Goal: Information Seeking & Learning: Check status

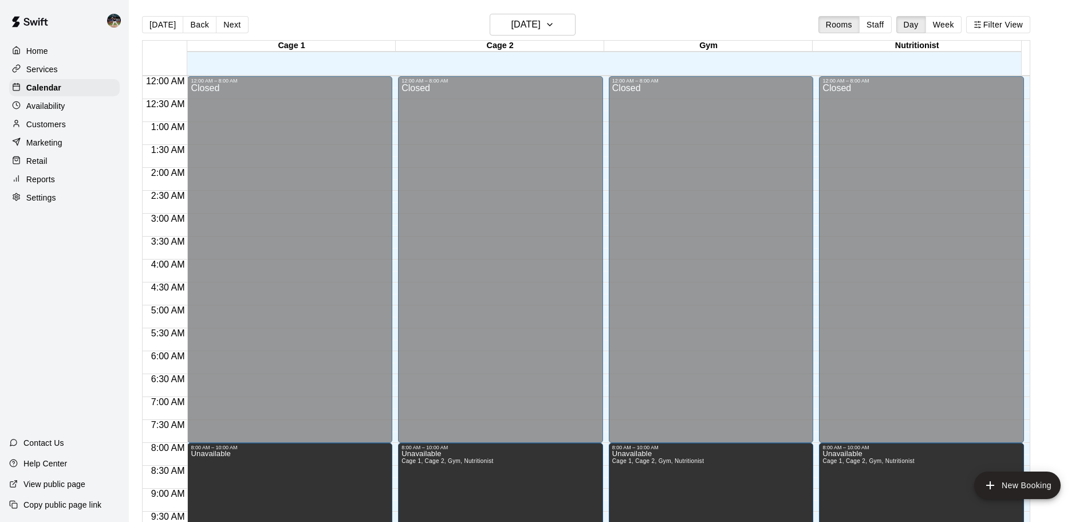
scroll to position [496, 0]
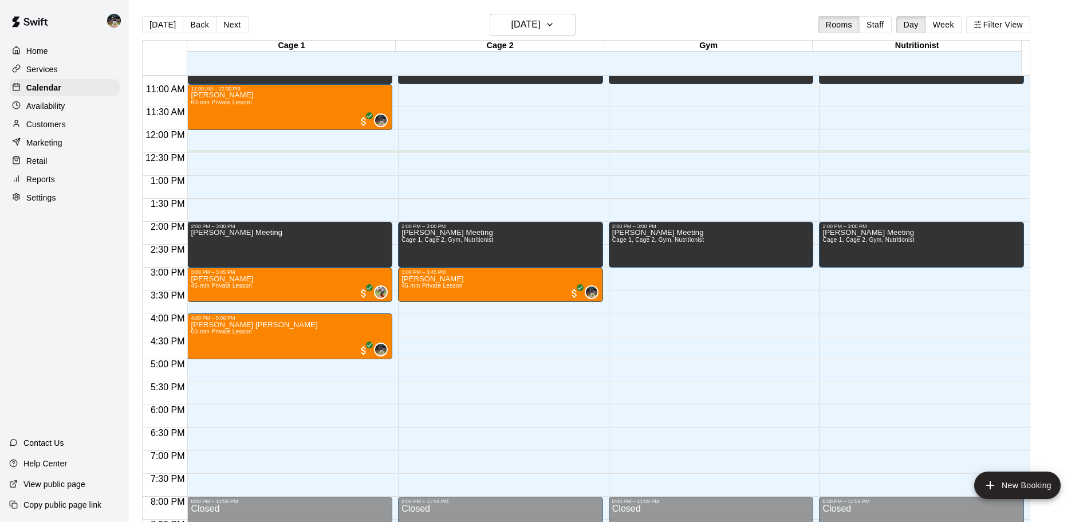
drag, startPoint x: 87, startPoint y: 79, endPoint x: 84, endPoint y: 74, distance: 5.9
click at [87, 79] on div "Home Services Calendar Availability Customers Marketing Retail Reports Settings" at bounding box center [64, 124] width 129 height 166
click at [82, 70] on div "Services" at bounding box center [64, 69] width 110 height 17
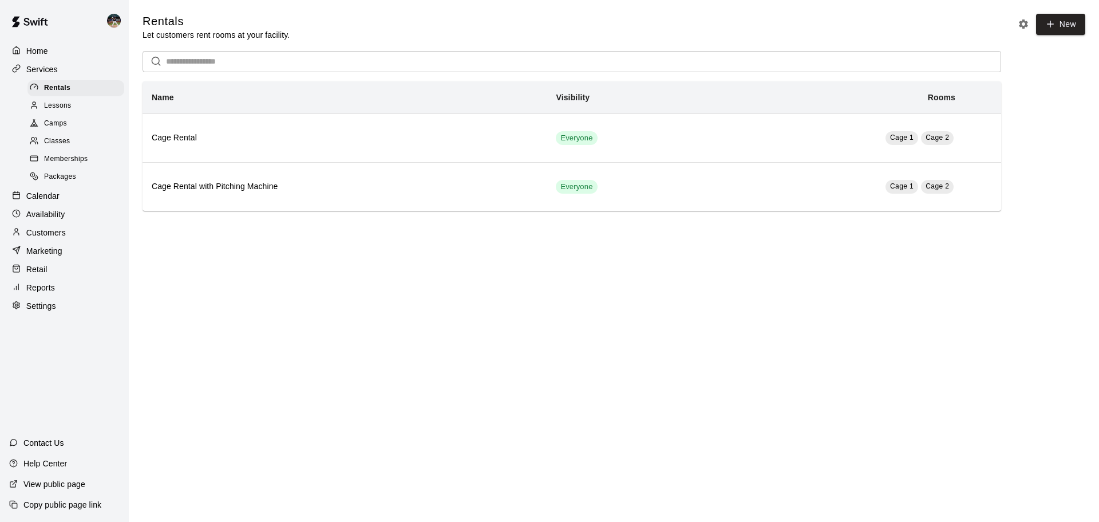
click at [67, 156] on div "Memberships" at bounding box center [75, 159] width 97 height 16
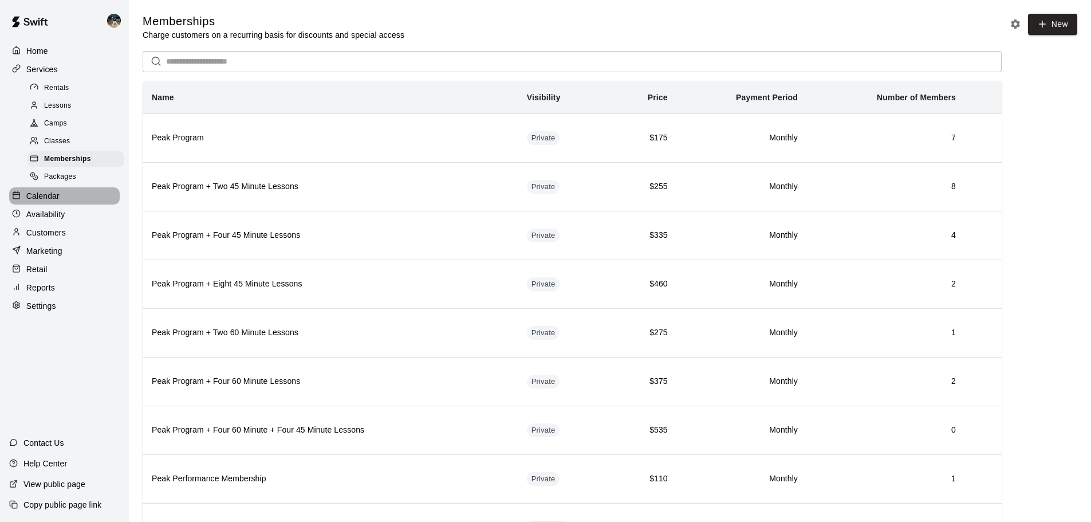
click at [54, 192] on div "Calendar" at bounding box center [64, 195] width 110 height 17
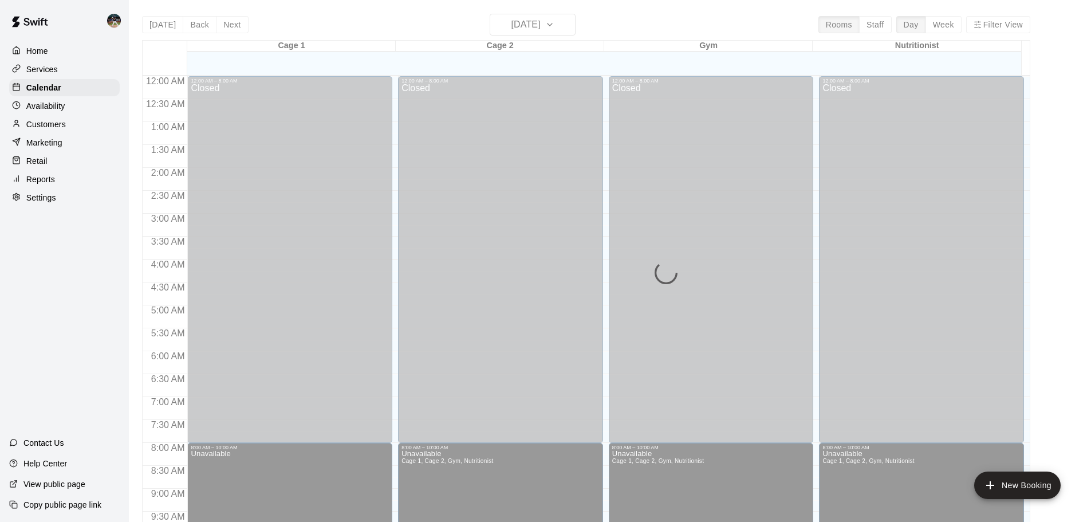
scroll to position [573, 0]
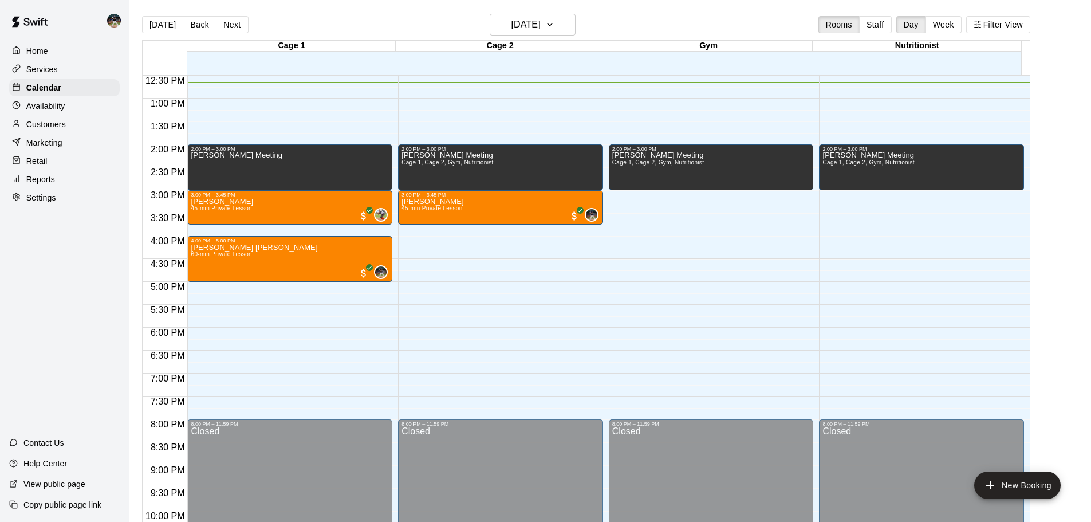
click at [82, 178] on div "Reports" at bounding box center [64, 179] width 110 height 17
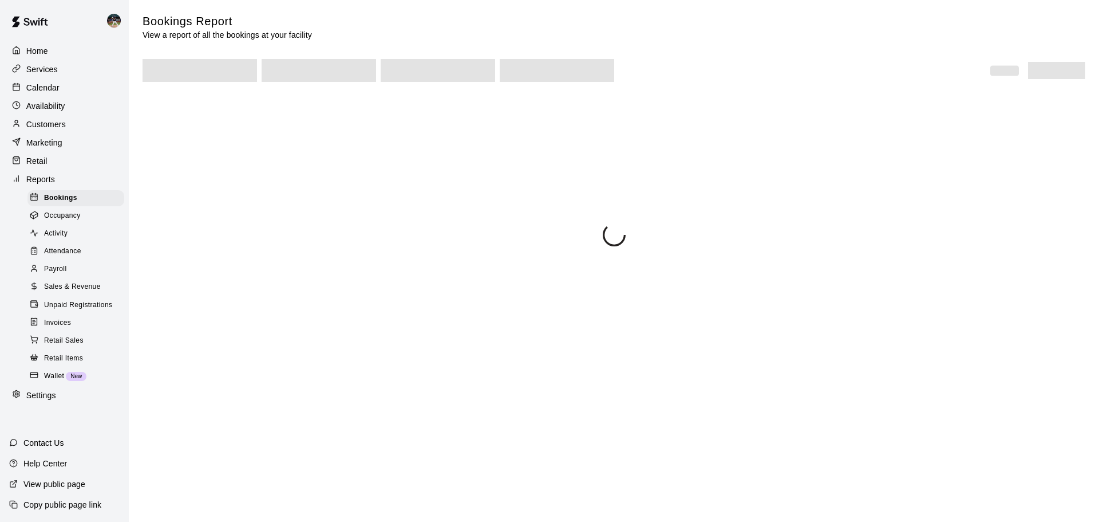
click at [89, 288] on div "Sales & Revenue" at bounding box center [75, 287] width 97 height 16
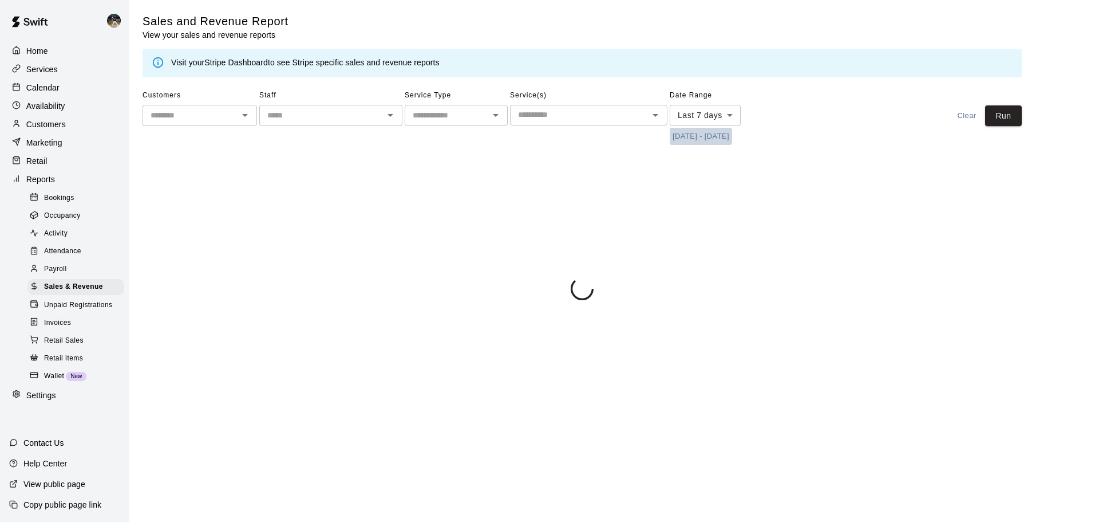
click at [717, 136] on button "[DATE] - [DATE]" at bounding box center [701, 137] width 62 height 18
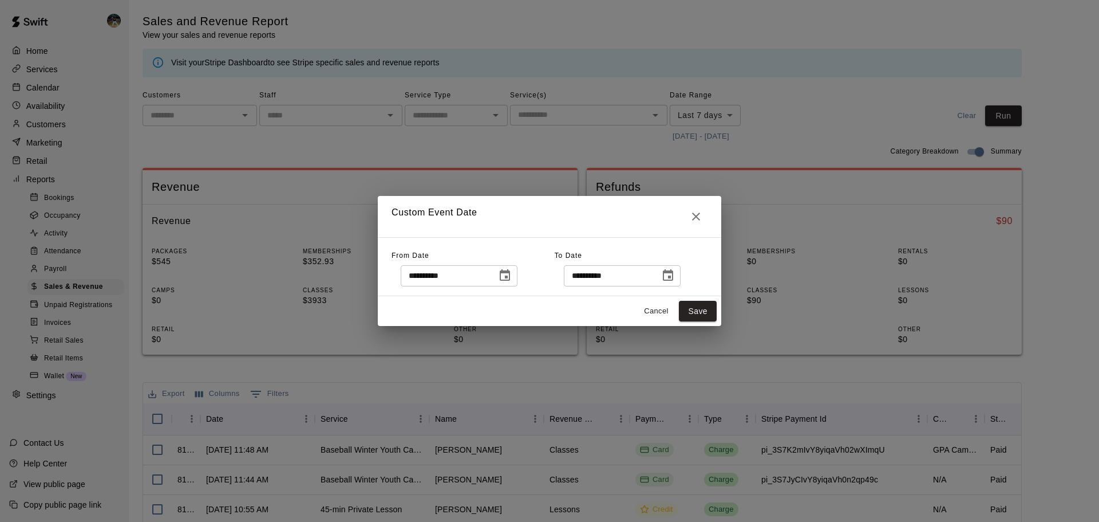
click at [510, 274] on icon "Choose date, selected date is Sep 7, 2025" at bounding box center [505, 274] width 10 height 11
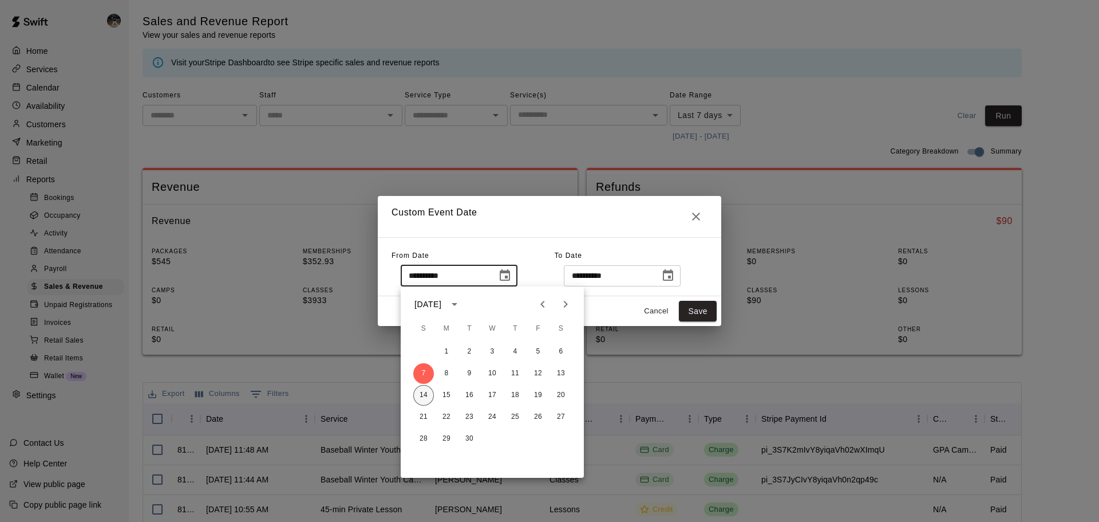
click at [428, 393] on button "14" at bounding box center [423, 395] width 21 height 21
type input "**********"
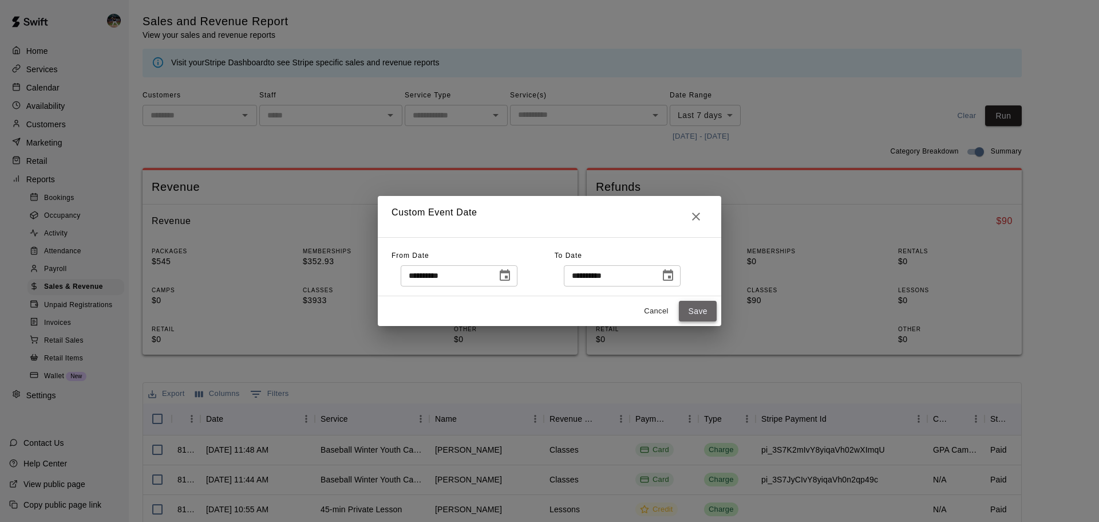
click at [702, 304] on button "Save" at bounding box center [698, 311] width 38 height 21
type input "******"
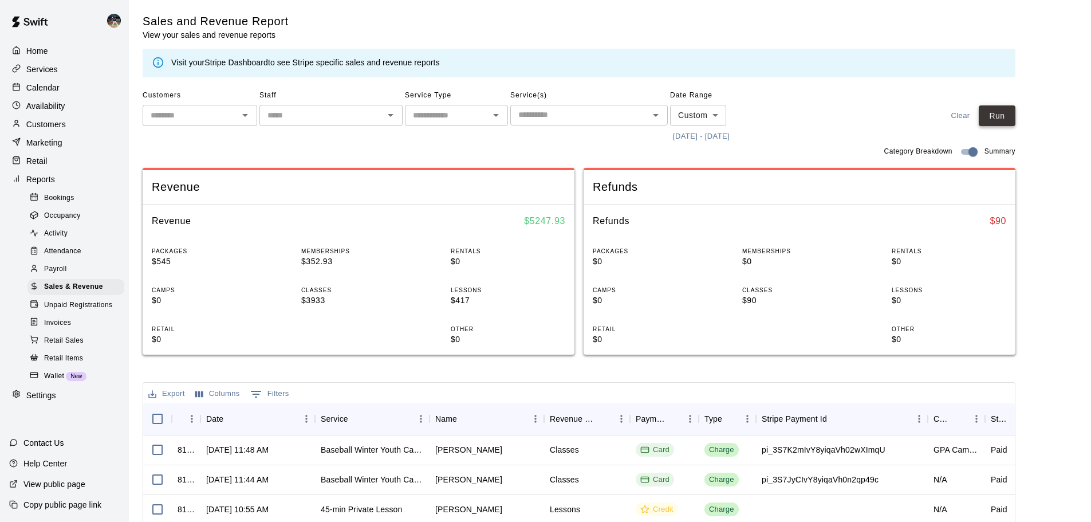
click at [1004, 117] on button "Run" at bounding box center [996, 115] width 37 height 21
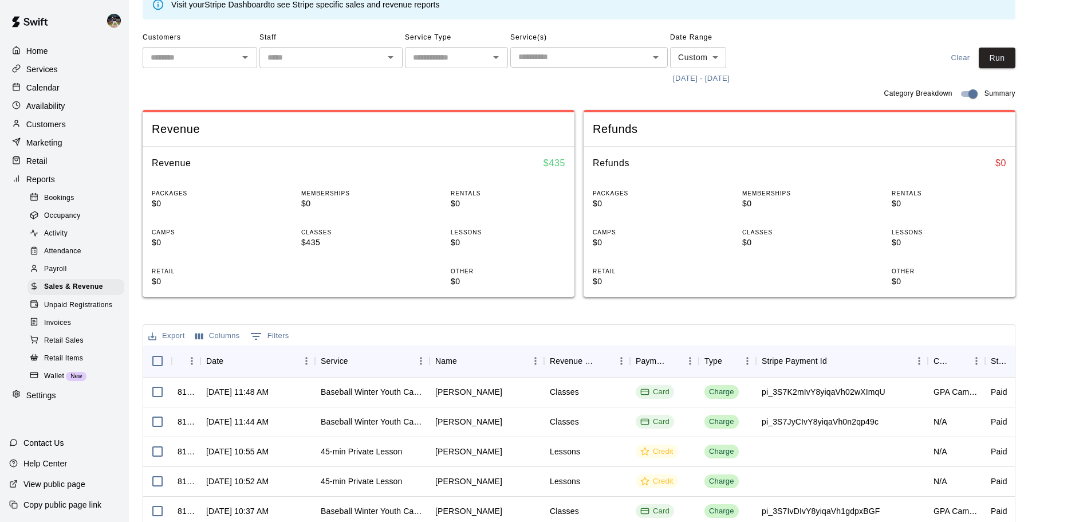
scroll to position [57, 0]
click at [68, 88] on div "Calendar" at bounding box center [64, 87] width 110 height 17
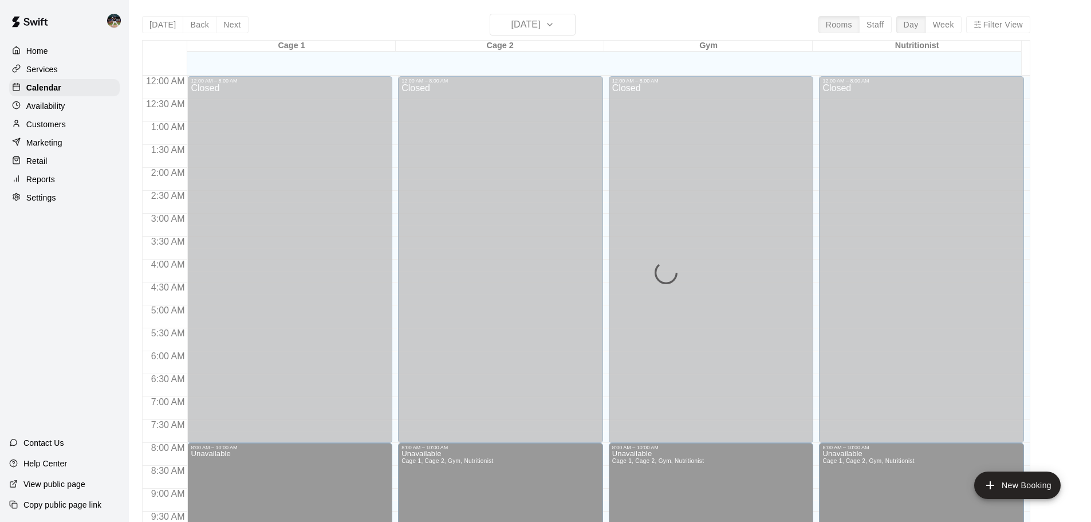
scroll to position [580, 0]
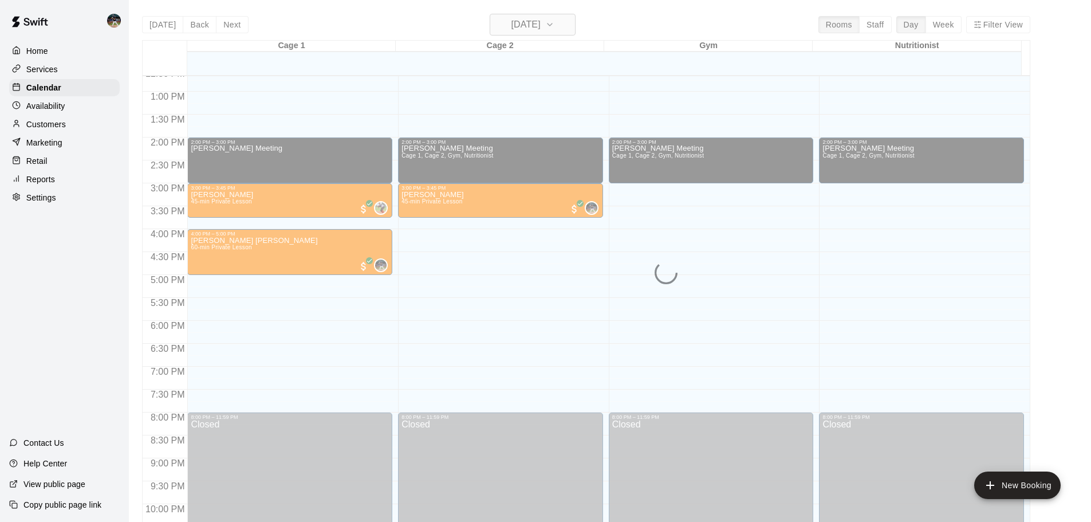
click at [547, 25] on div "[DATE] Back [DATE][DATE] Rooms Staff Day Week Filter View Cage 1 14 Sun Cage 2 …" at bounding box center [586, 275] width 888 height 522
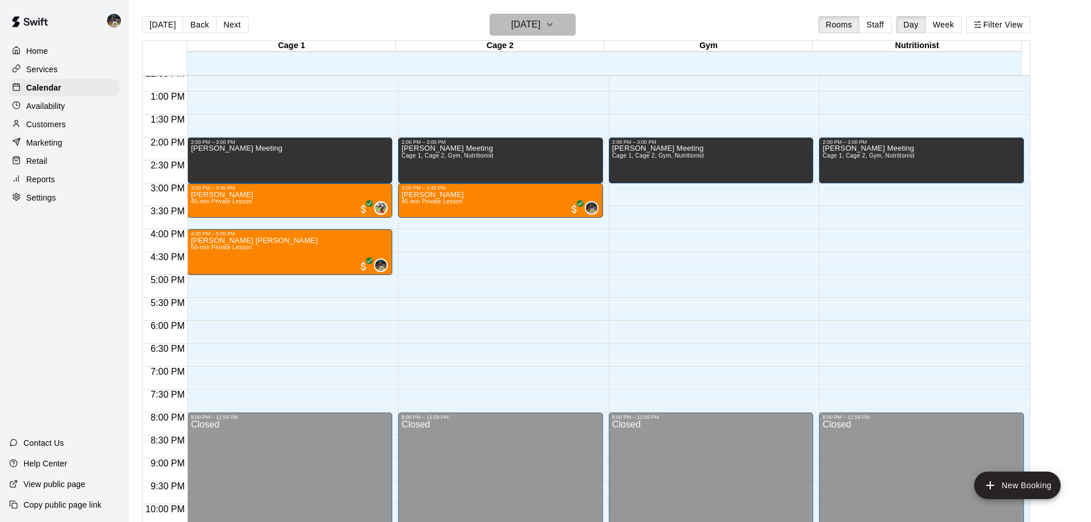
click at [554, 24] on icon "button" at bounding box center [549, 25] width 9 height 14
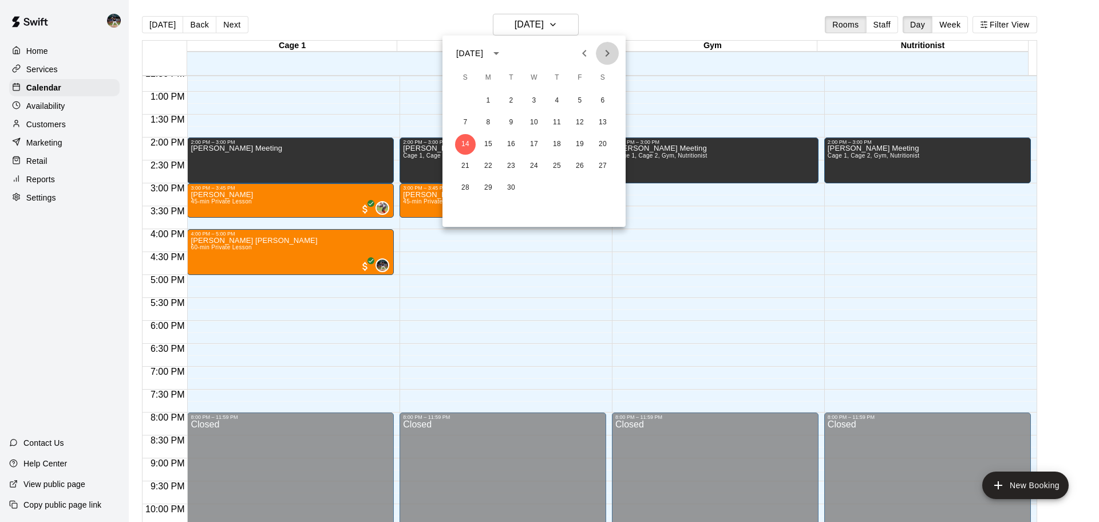
click at [607, 56] on icon "Next month" at bounding box center [608, 53] width 14 height 14
click at [607, 56] on icon "Next month" at bounding box center [608, 53] width 4 height 7
click at [468, 121] on button "2" at bounding box center [465, 122] width 21 height 21
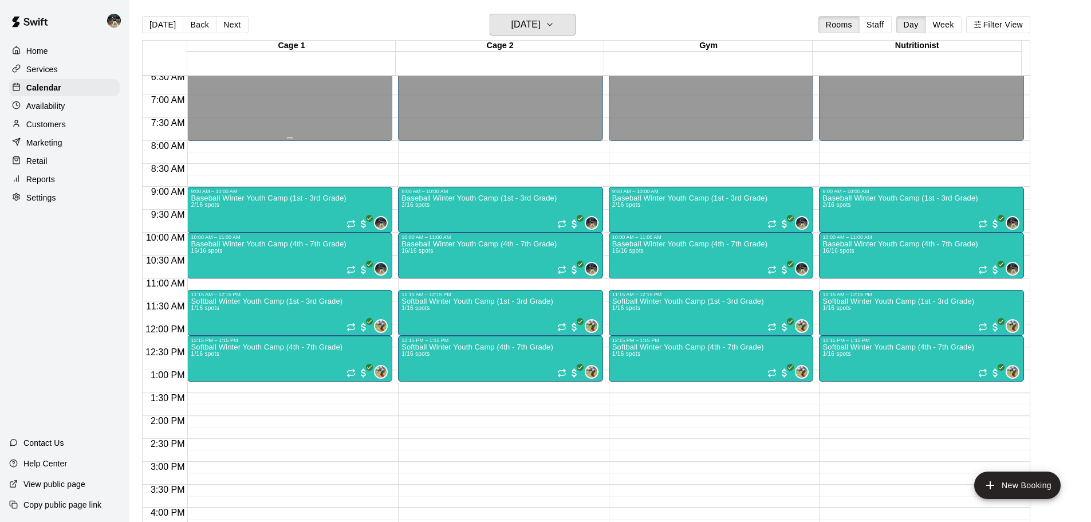
scroll to position [294, 0]
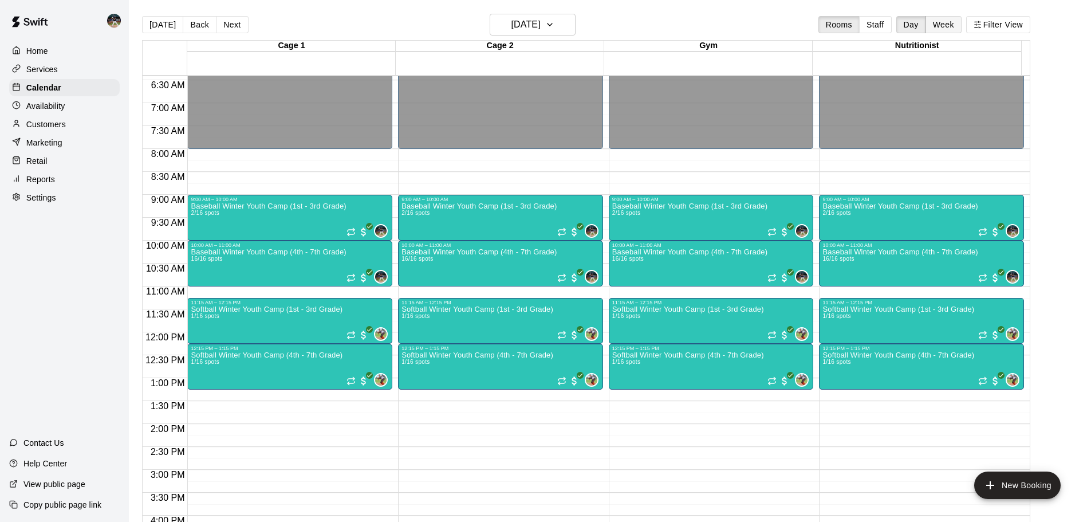
click at [945, 26] on button "Week" at bounding box center [943, 24] width 36 height 17
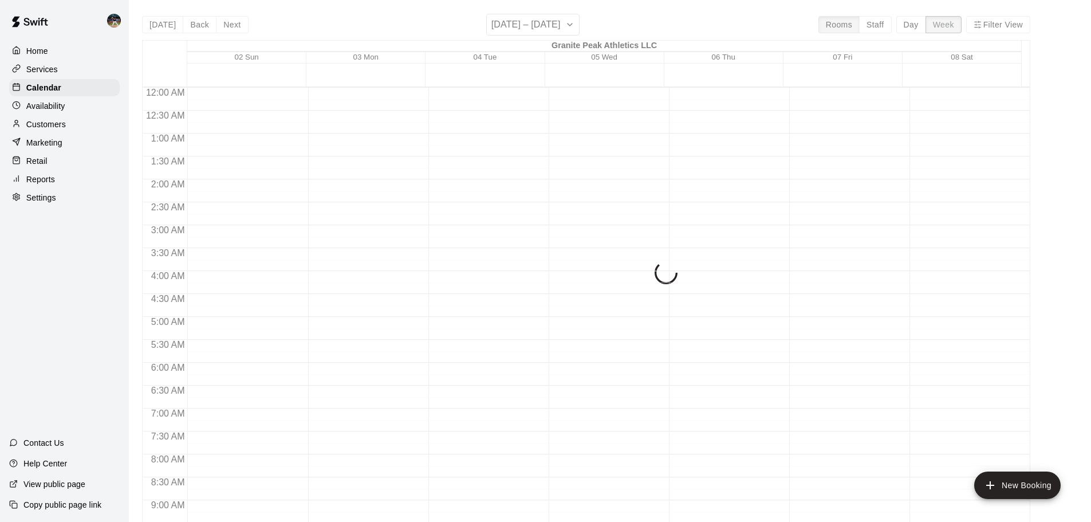
scroll to position [604, 0]
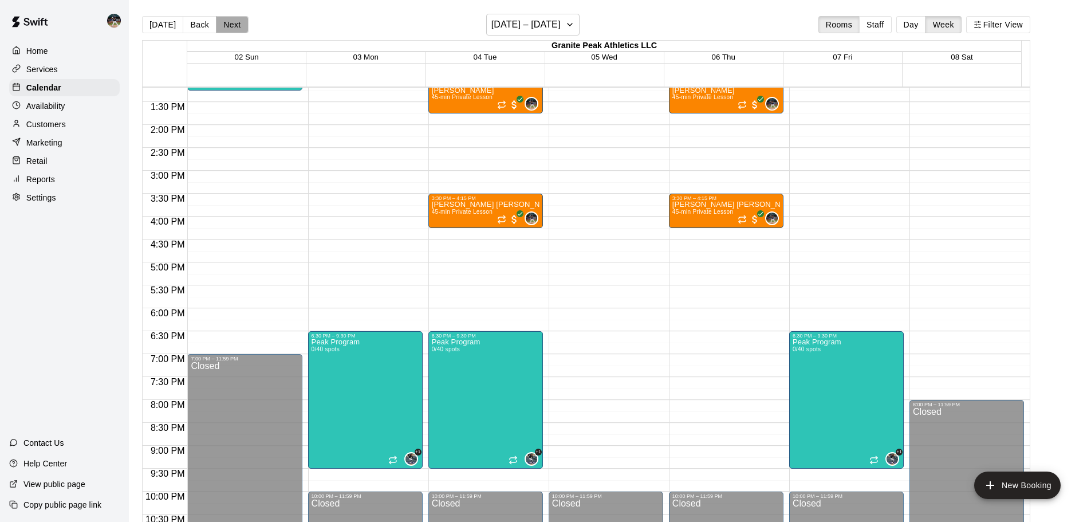
click at [223, 25] on button "Next" at bounding box center [232, 24] width 32 height 17
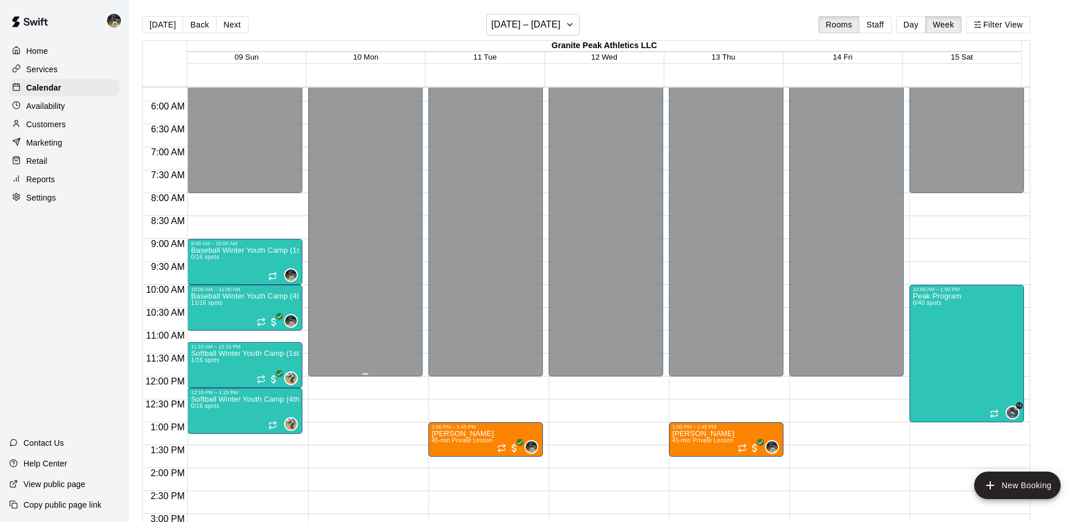
scroll to position [260, 0]
drag, startPoint x: 191, startPoint y: 25, endPoint x: 191, endPoint y: 19, distance: 6.3
click at [191, 21] on button "Back" at bounding box center [200, 24] width 34 height 17
click at [194, 29] on button "Back" at bounding box center [200, 24] width 34 height 17
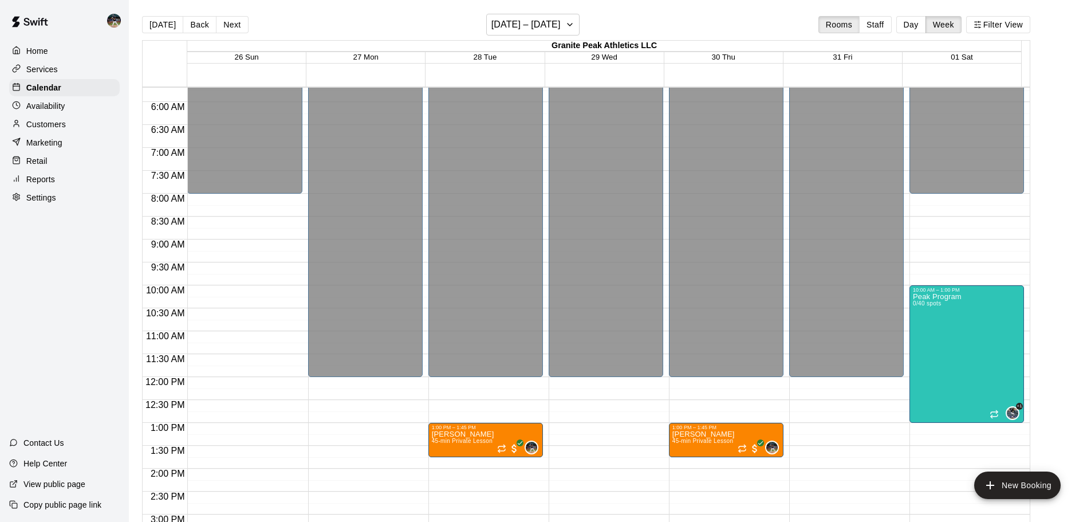
drag, startPoint x: 911, startPoint y: 20, endPoint x: 882, endPoint y: 30, distance: 30.8
click at [911, 21] on button "Day" at bounding box center [911, 24] width 30 height 17
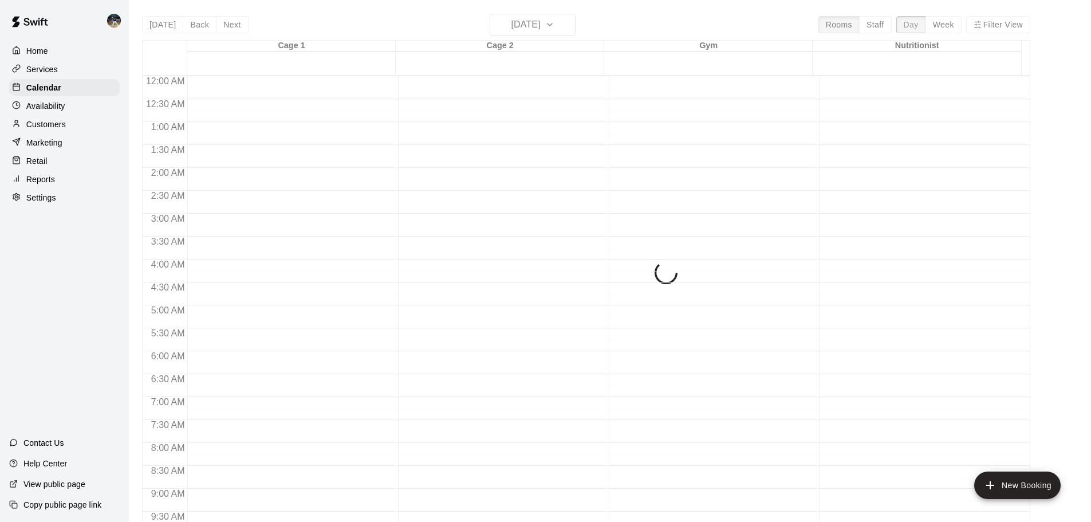
scroll to position [583, 0]
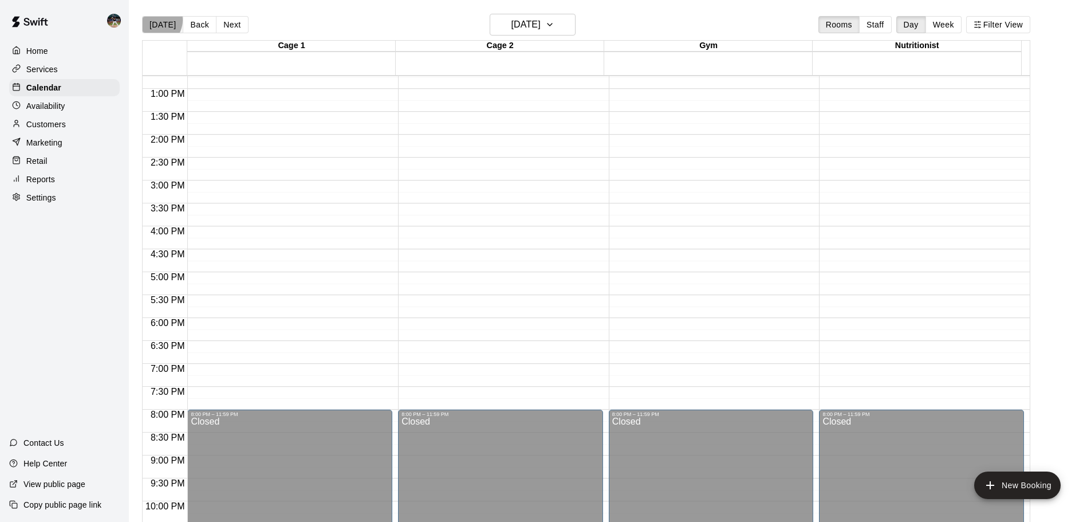
click at [155, 20] on button "[DATE]" at bounding box center [162, 24] width 41 height 17
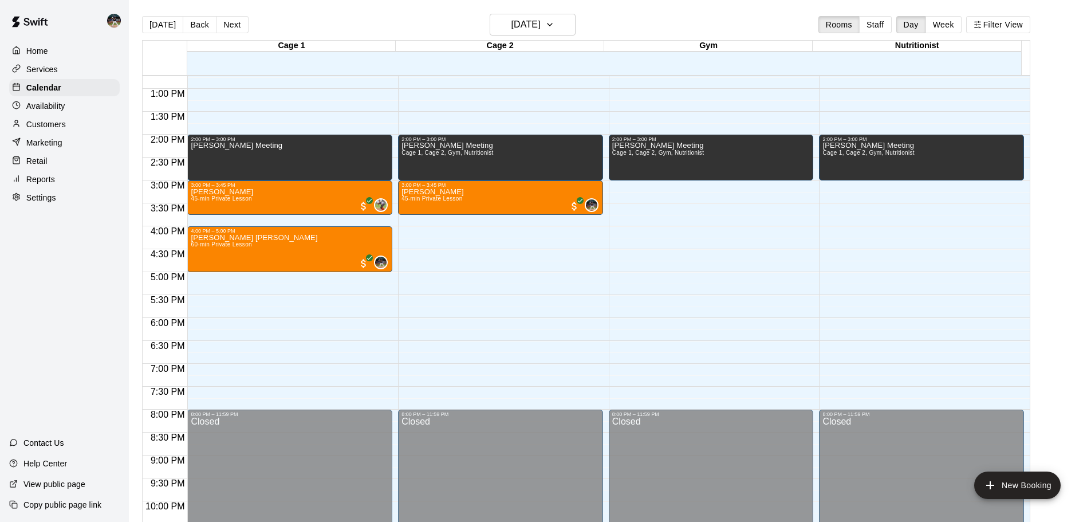
click at [232, 15] on div "[DATE] Back [DATE][DATE] Rooms Staff Day Week Filter View" at bounding box center [586, 27] width 888 height 26
click at [231, 19] on button "Next" at bounding box center [232, 24] width 32 height 17
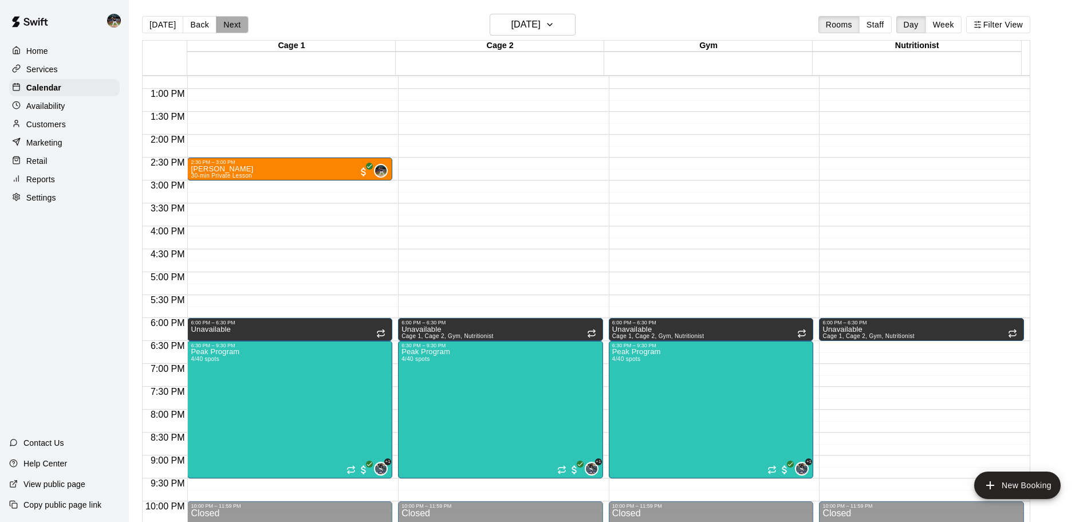
click at [236, 24] on button "Next" at bounding box center [232, 24] width 32 height 17
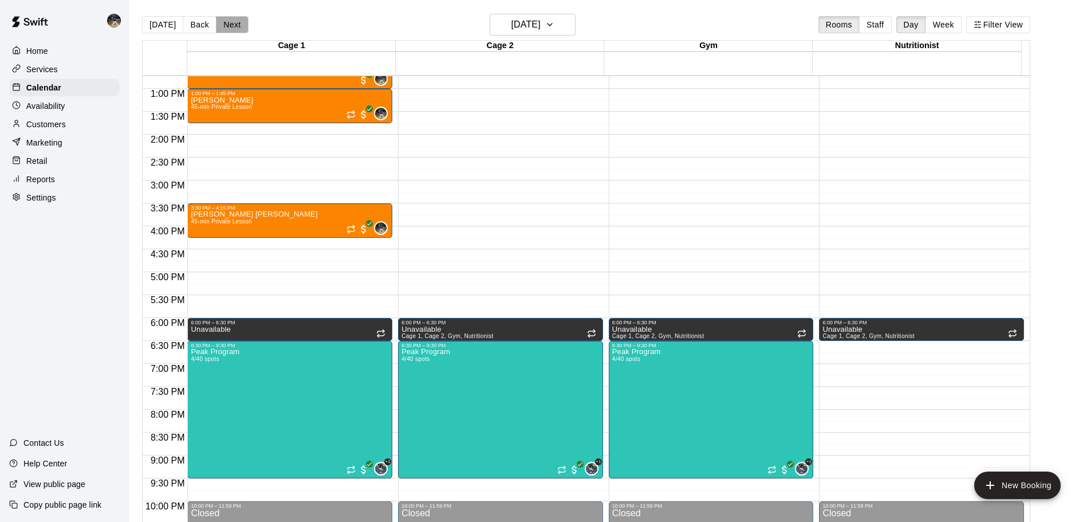
click at [236, 24] on button "Next" at bounding box center [232, 24] width 32 height 17
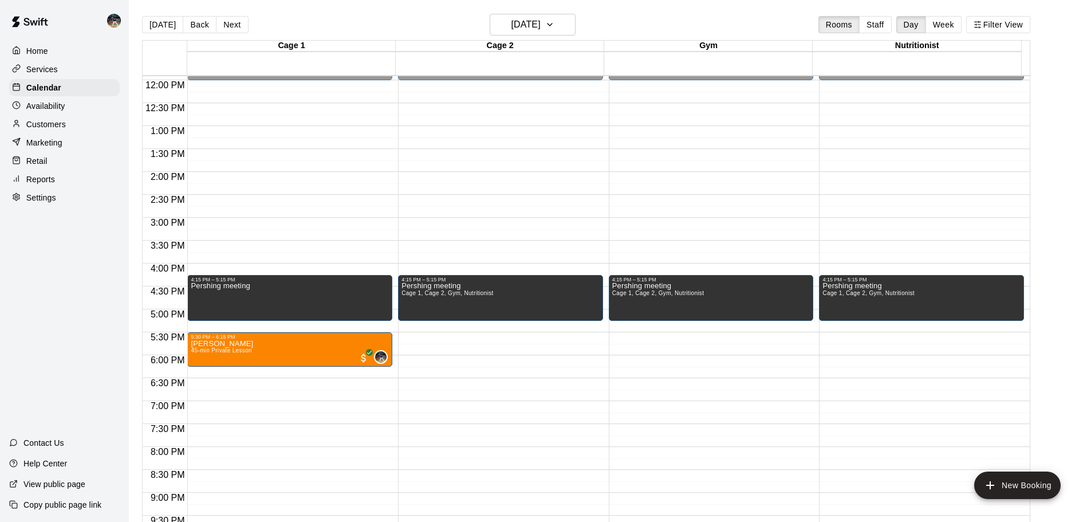
scroll to position [526, 0]
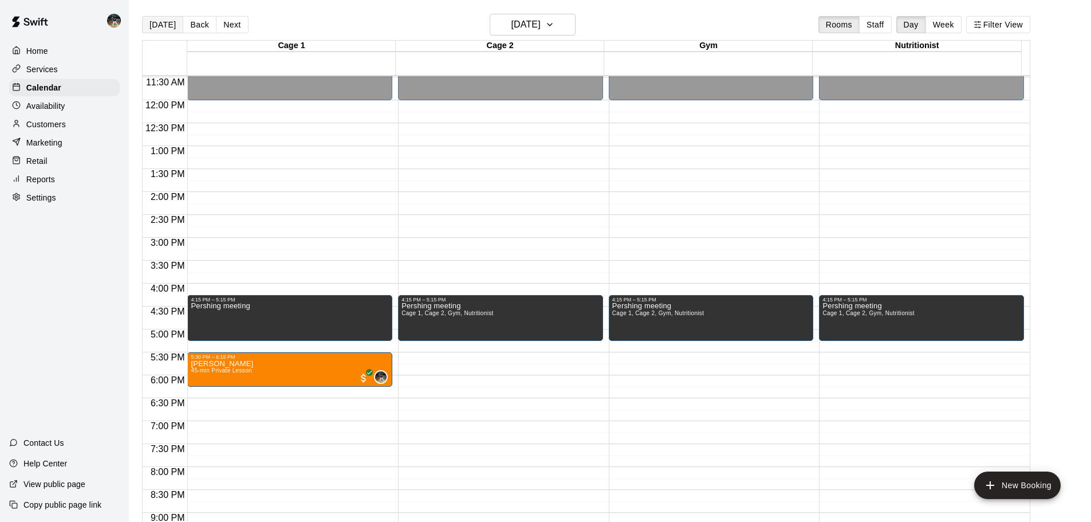
click at [159, 30] on button "[DATE]" at bounding box center [162, 24] width 41 height 17
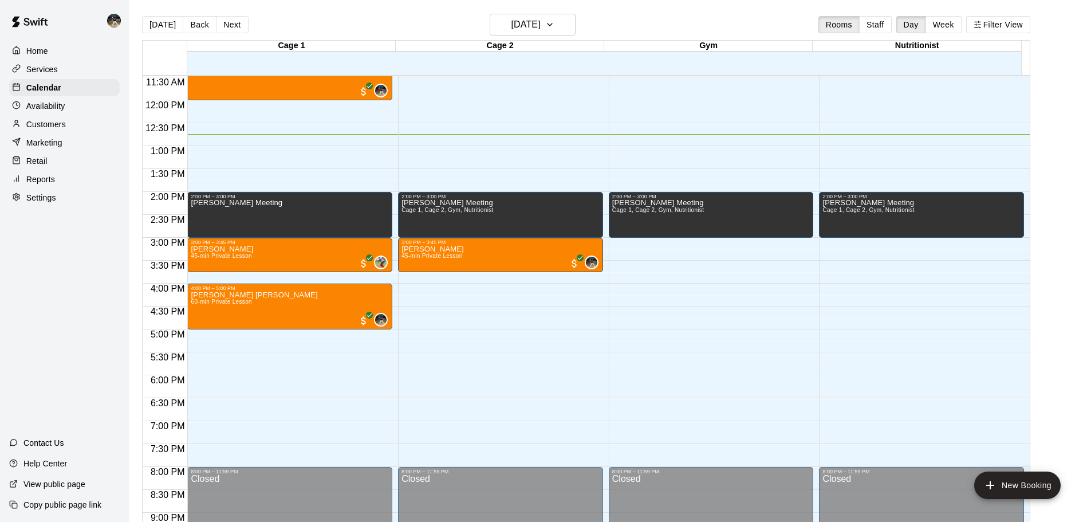
click at [50, 183] on p "Reports" at bounding box center [40, 178] width 29 height 11
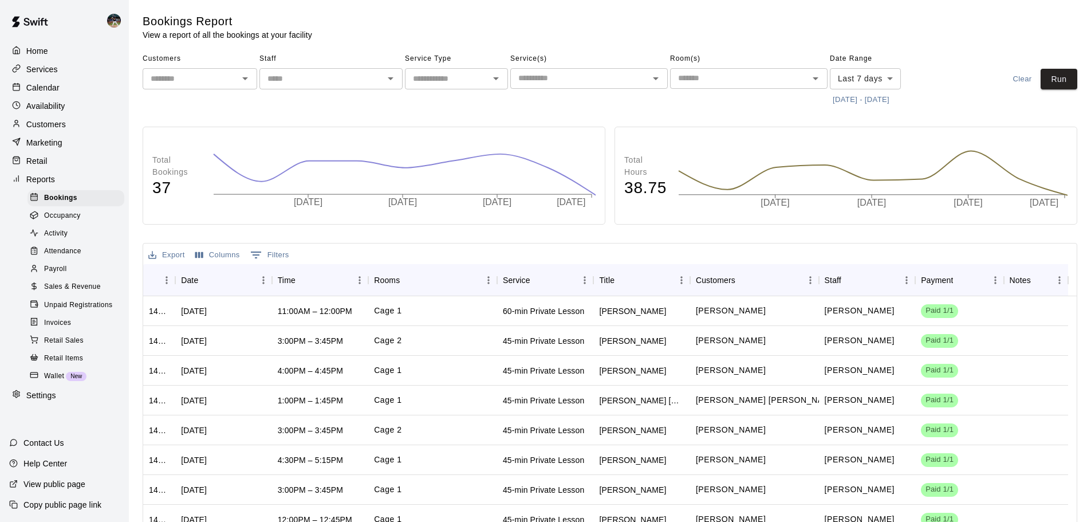
click at [80, 288] on div "Sales & Revenue" at bounding box center [75, 287] width 97 height 16
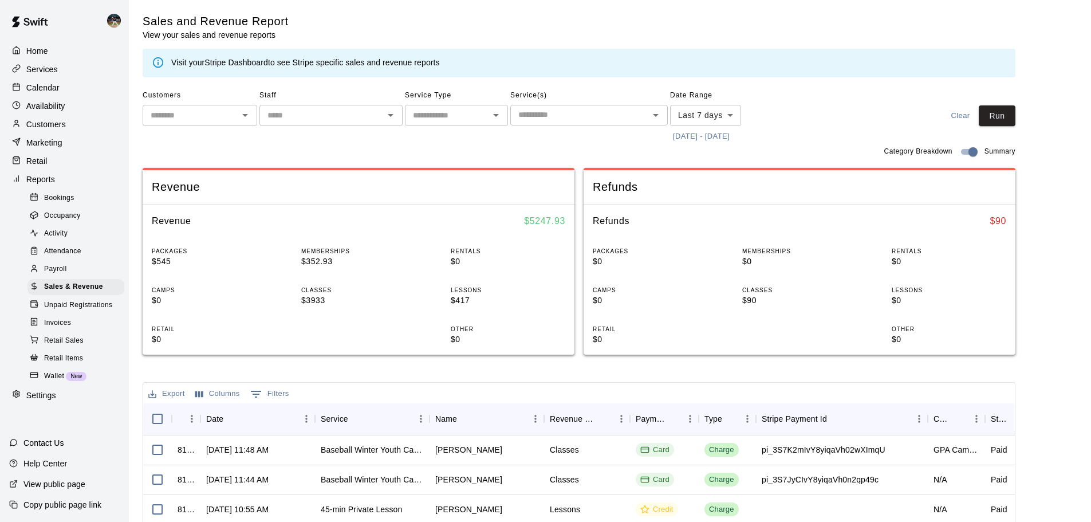
click at [716, 135] on button "[DATE] - [DATE]" at bounding box center [701, 137] width 62 height 18
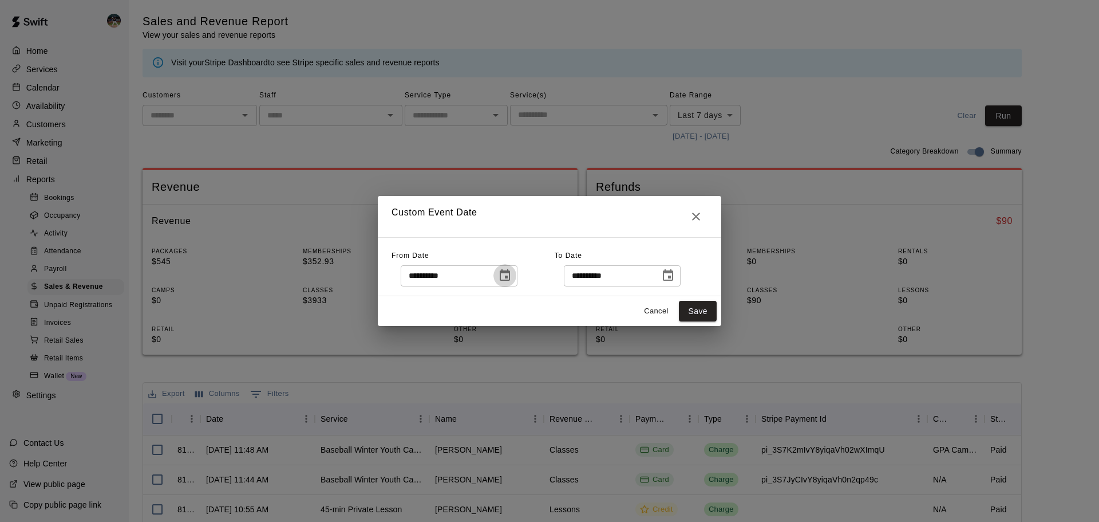
click at [512, 271] on icon "Choose date, selected date is Sep 7, 2025" at bounding box center [505, 276] width 14 height 14
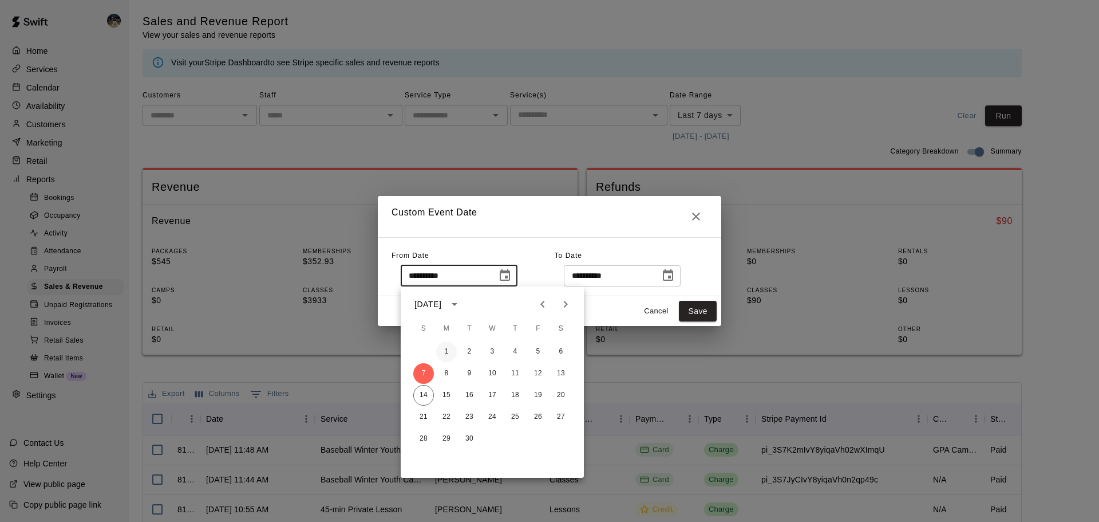
click at [449, 348] on button "1" at bounding box center [446, 351] width 21 height 21
type input "**********"
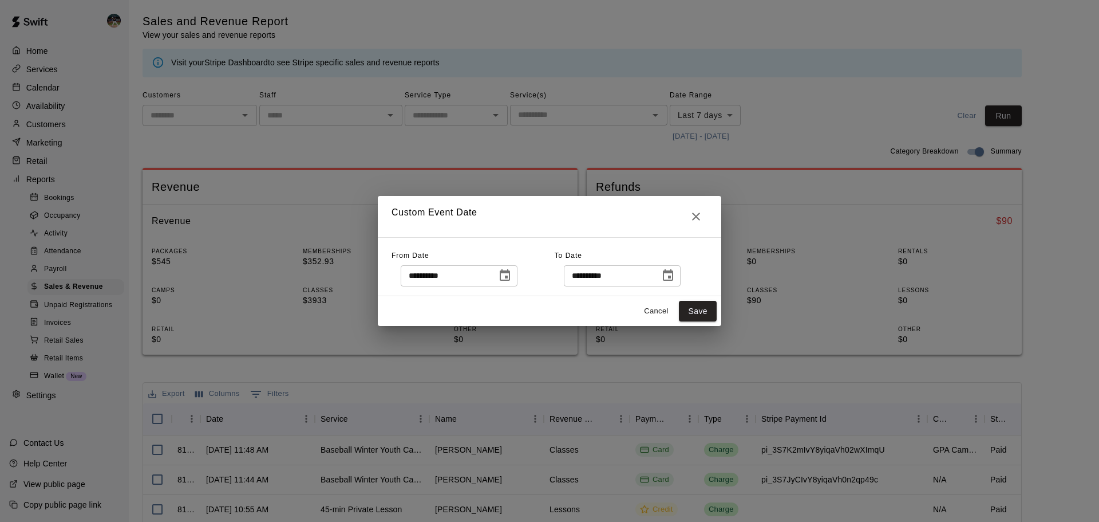
drag, startPoint x: 706, startPoint y: 314, endPoint x: 718, endPoint y: 302, distance: 17.0
click at [705, 314] on button "Save" at bounding box center [698, 311] width 38 height 21
type input "******"
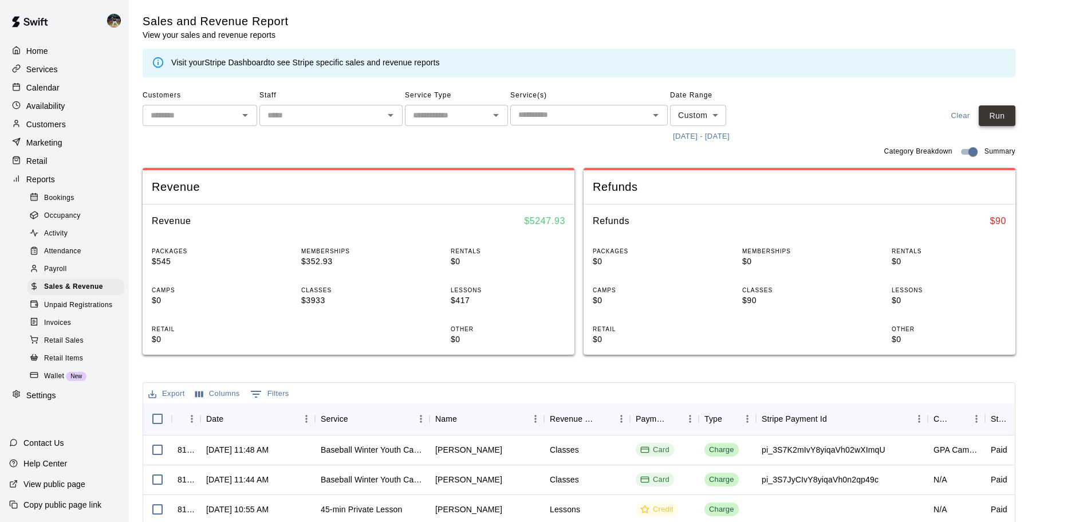
click at [1009, 110] on button "Run" at bounding box center [996, 115] width 37 height 21
click at [66, 81] on div "Calendar" at bounding box center [64, 87] width 110 height 17
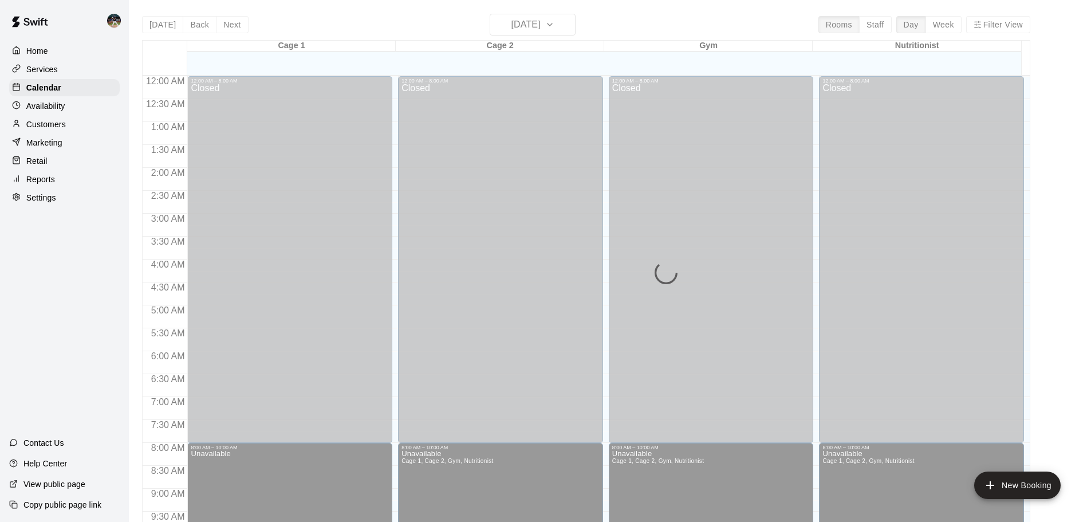
scroll to position [585, 0]
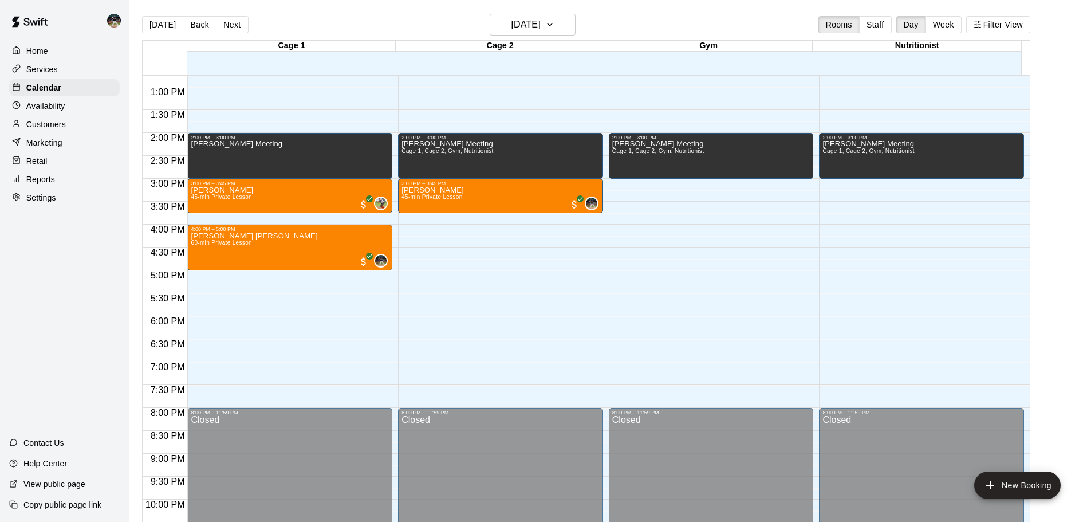
click at [531, 13] on main "[DATE] Back [DATE][DATE] Rooms Staff Day Week Filter View Cage 1 14 Sun Cage 2 …" at bounding box center [610, 270] width 962 height 540
click at [540, 17] on h6 "[DATE]" at bounding box center [525, 25] width 29 height 16
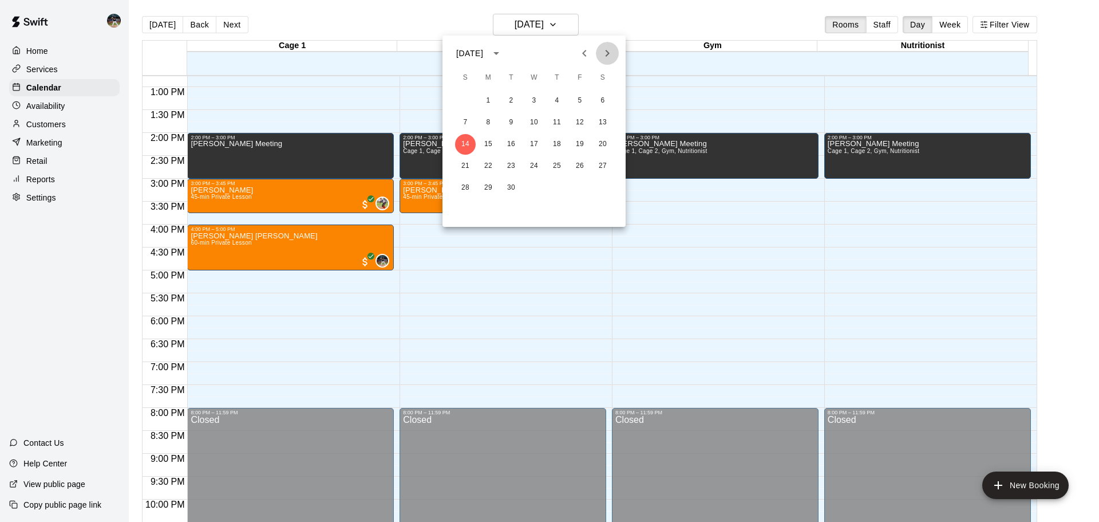
click at [611, 51] on icon "Next month" at bounding box center [608, 53] width 14 height 14
click at [463, 121] on button "2" at bounding box center [465, 122] width 21 height 21
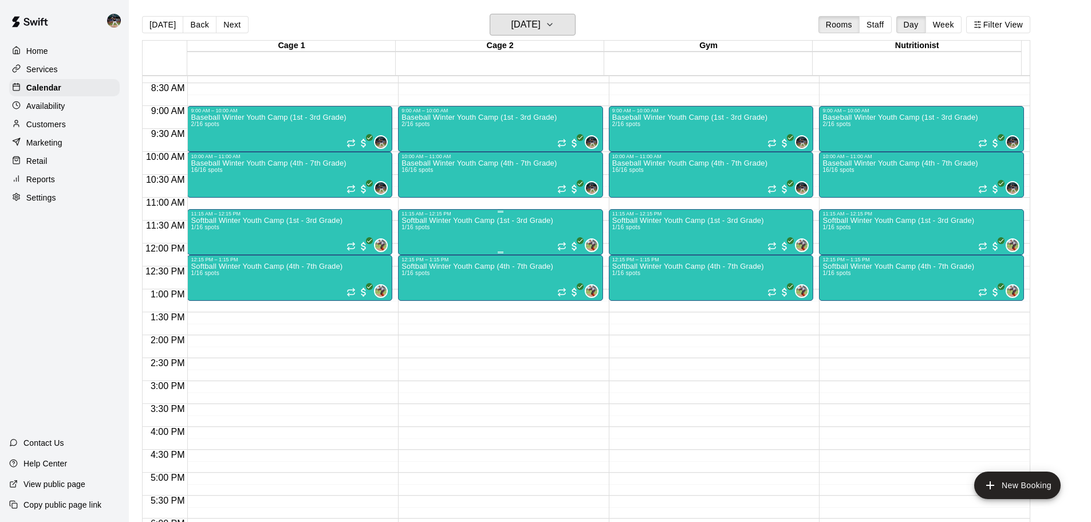
scroll to position [356, 0]
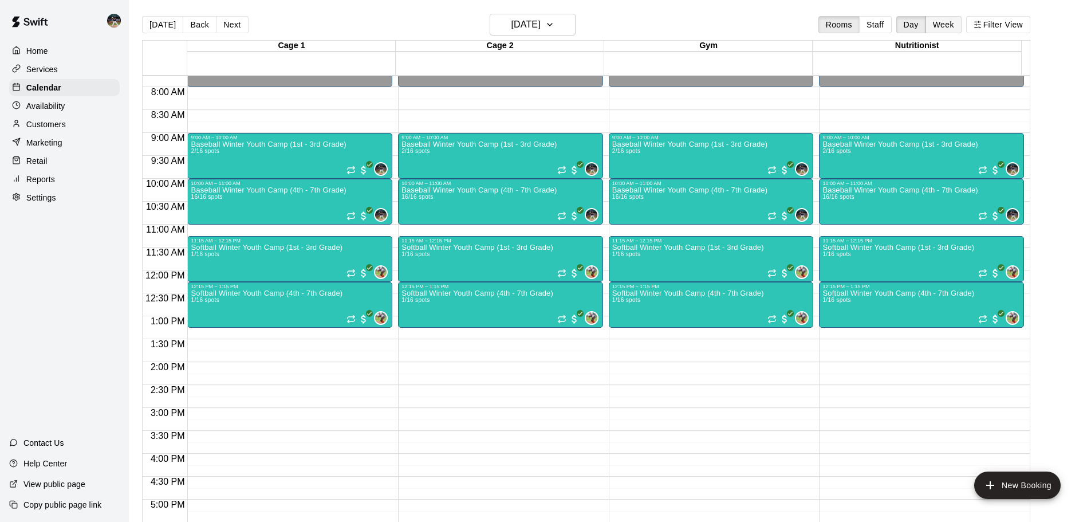
click at [958, 25] on button "Week" at bounding box center [943, 24] width 36 height 17
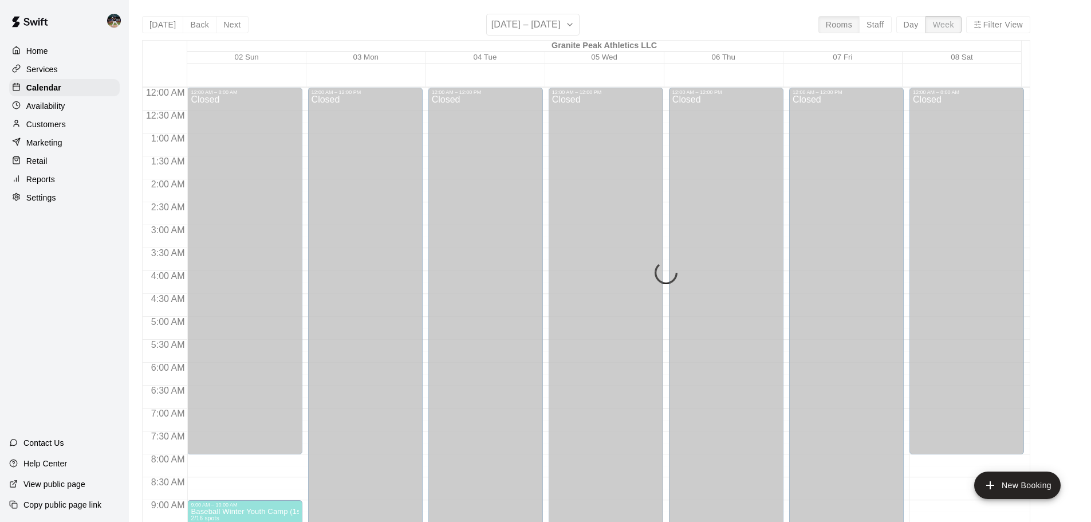
scroll to position [610, 0]
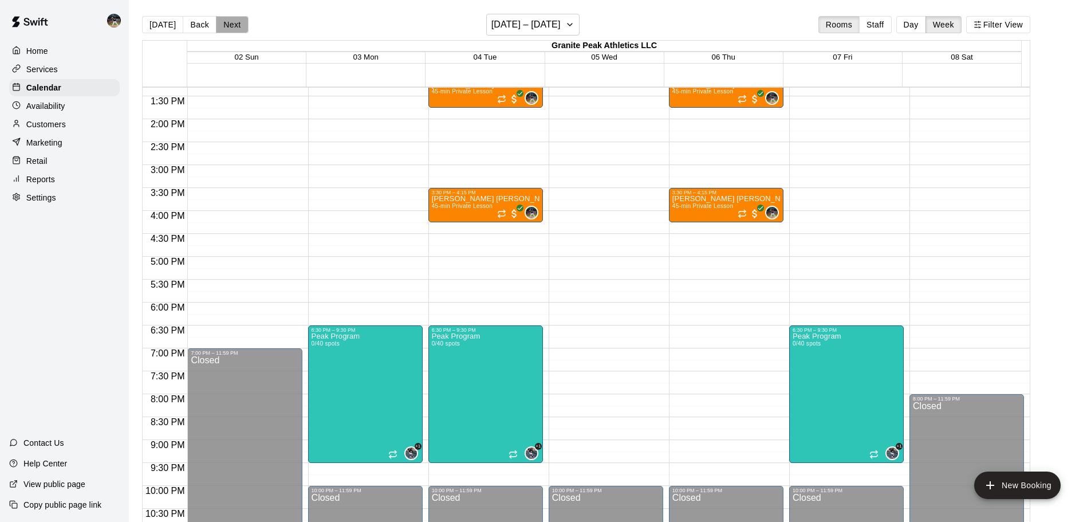
click at [216, 23] on button "Next" at bounding box center [232, 24] width 32 height 17
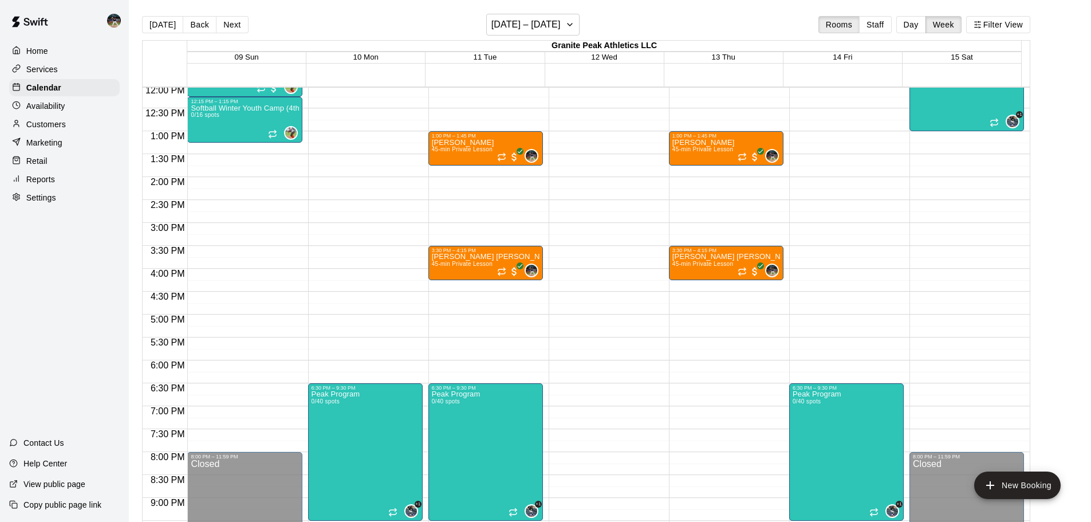
scroll to position [552, 0]
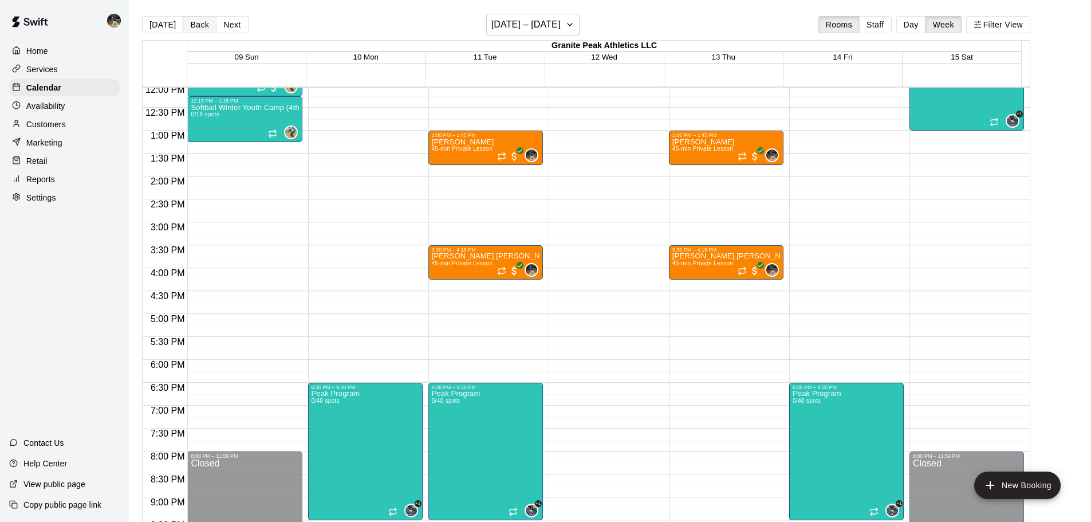
click at [210, 17] on button "Back" at bounding box center [200, 24] width 34 height 17
click at [219, 24] on button "Next" at bounding box center [232, 24] width 32 height 17
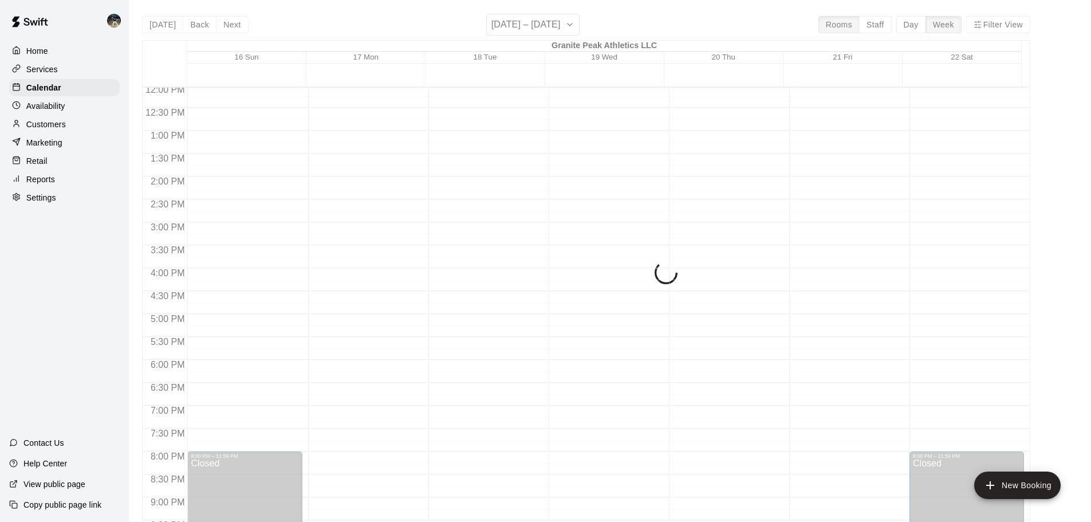
click at [162, 25] on div "[DATE] Back Next [DATE] – [DATE] Rooms Staff Day Week Filter View Granite Peak …" at bounding box center [586, 275] width 888 height 522
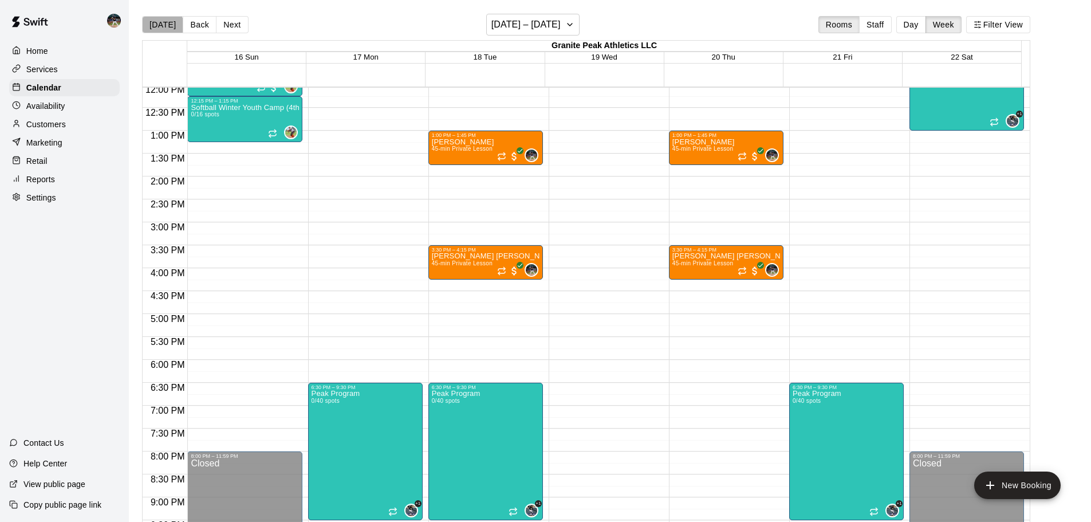
click at [162, 25] on button "[DATE]" at bounding box center [162, 24] width 41 height 17
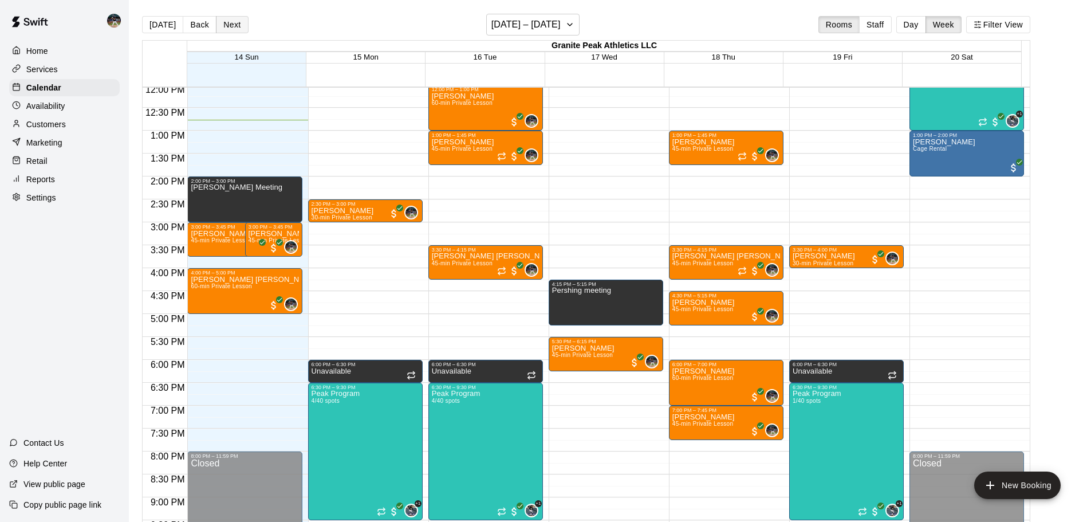
click at [220, 26] on button "Next" at bounding box center [232, 24] width 32 height 17
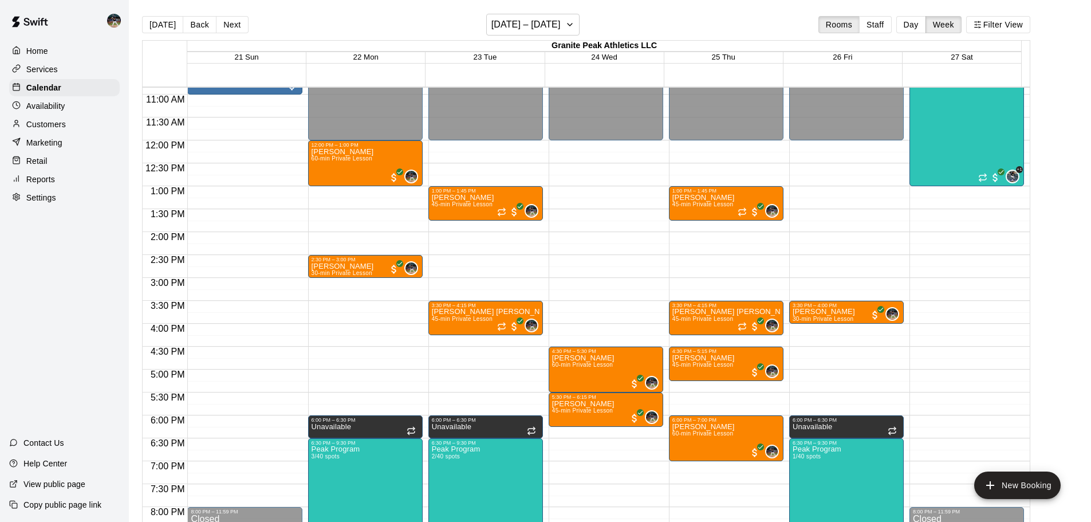
scroll to position [495, 0]
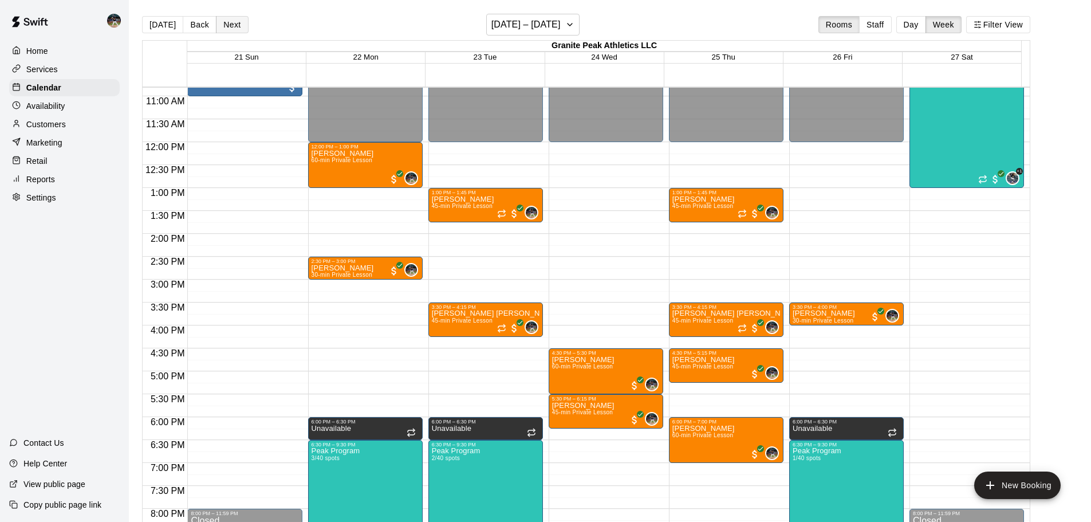
click at [227, 32] on button "Next" at bounding box center [232, 24] width 32 height 17
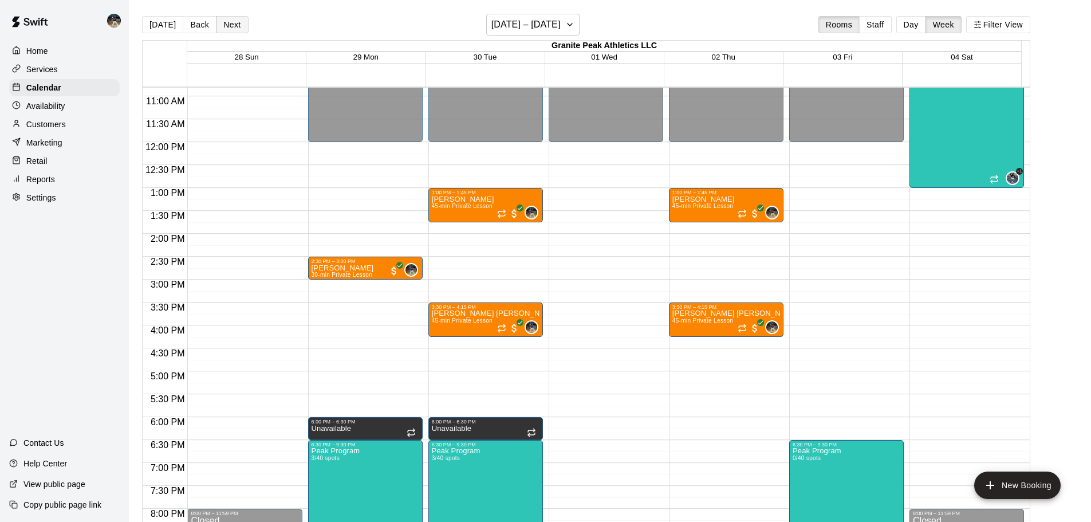
click at [237, 26] on button "Next" at bounding box center [232, 24] width 32 height 17
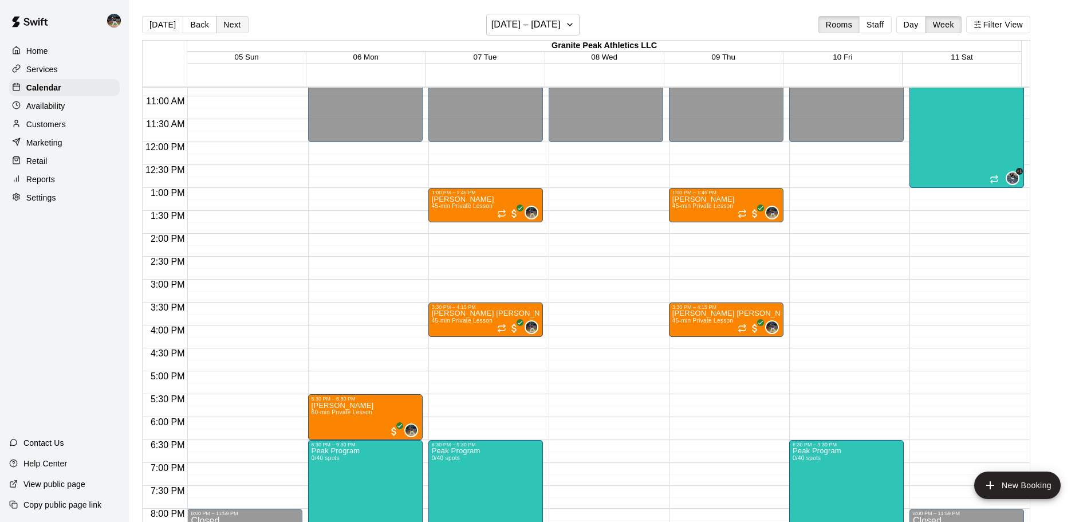
click at [227, 21] on button "Next" at bounding box center [232, 24] width 32 height 17
click at [163, 33] on button "[DATE]" at bounding box center [162, 24] width 41 height 17
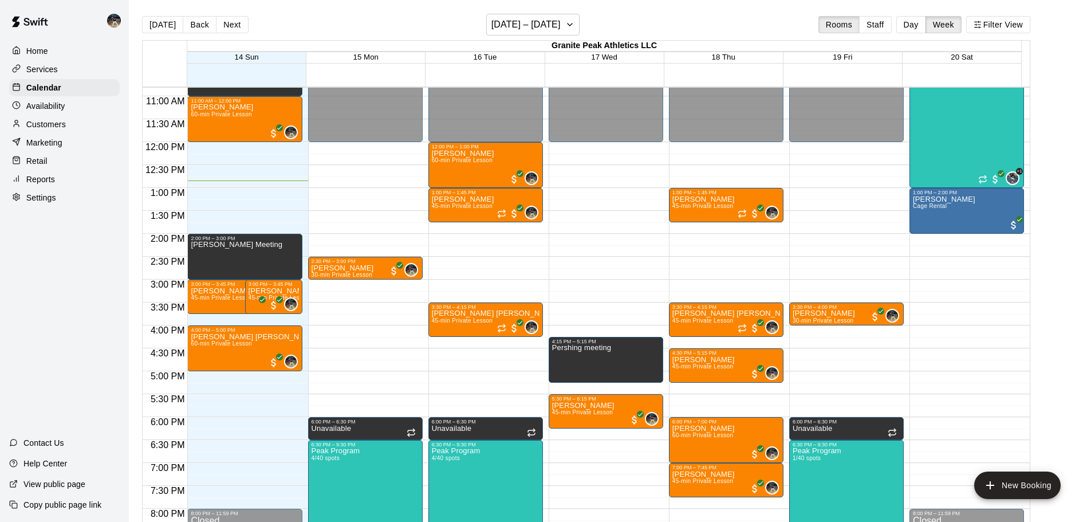
click at [52, 184] on p "Reports" at bounding box center [40, 178] width 29 height 11
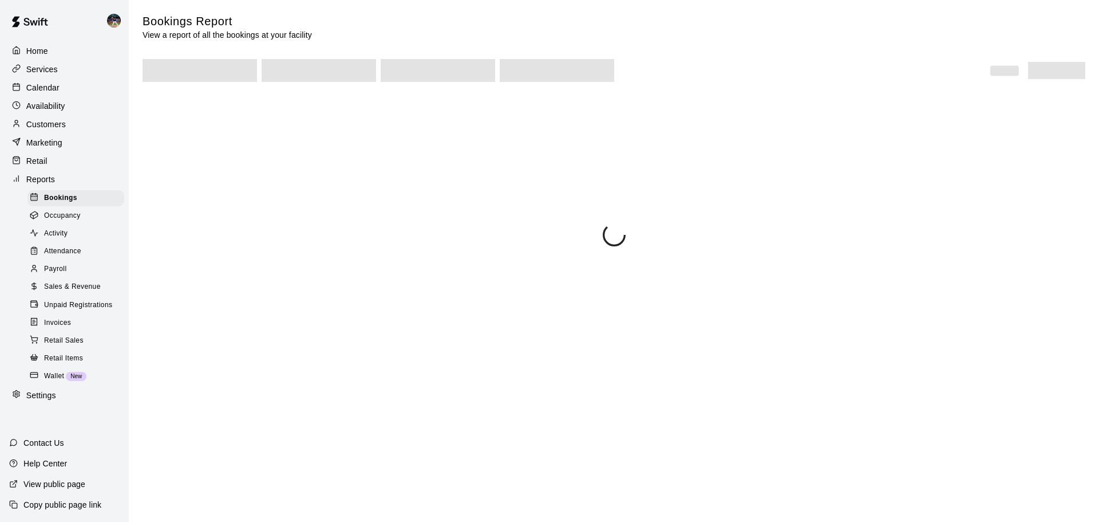
click at [62, 296] on link "Sales & Revenue" at bounding box center [77, 287] width 101 height 18
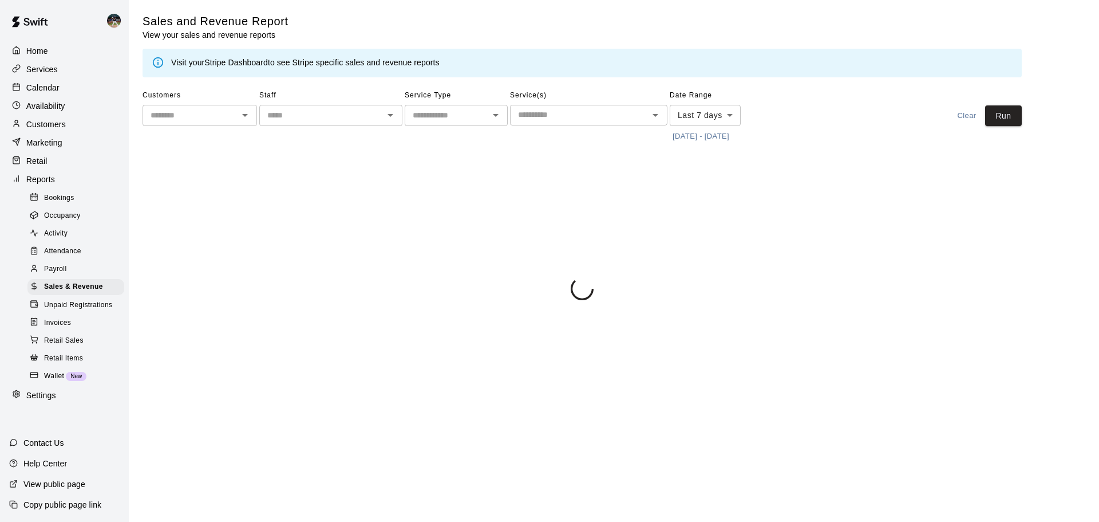
click at [696, 132] on button "[DATE] - [DATE]" at bounding box center [701, 137] width 62 height 18
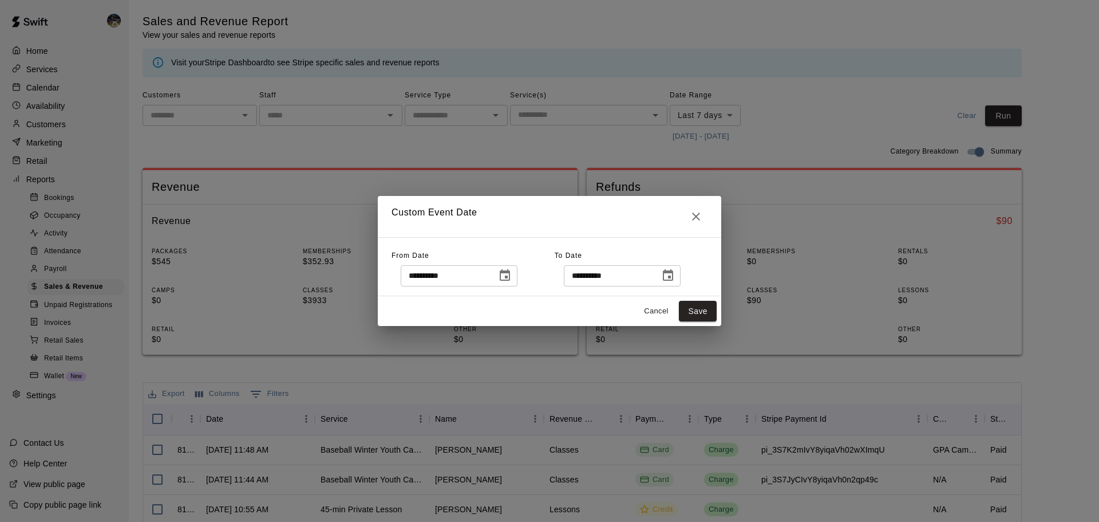
click at [698, 214] on icon "Close" at bounding box center [696, 216] width 8 height 8
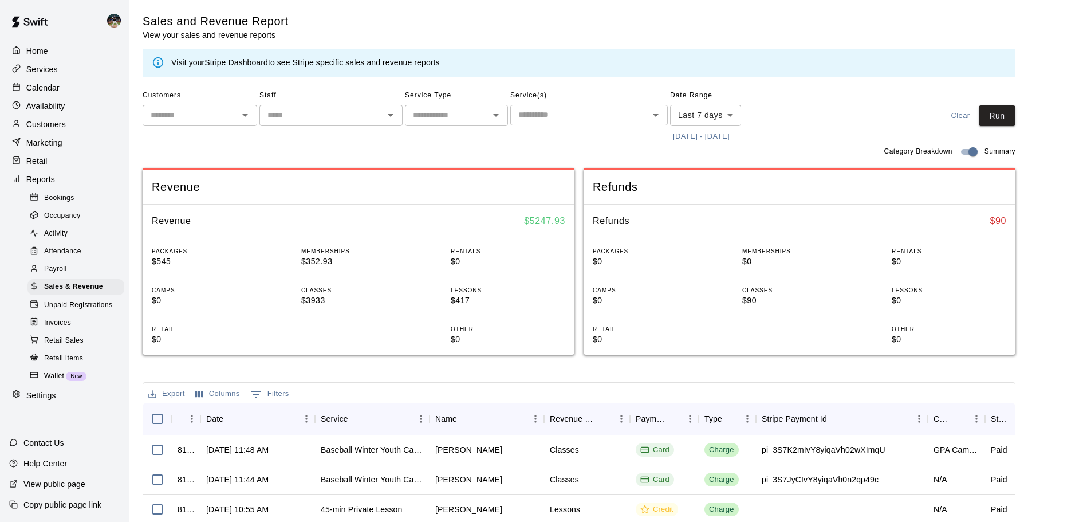
click at [691, 140] on button "[DATE] - [DATE]" at bounding box center [701, 137] width 62 height 18
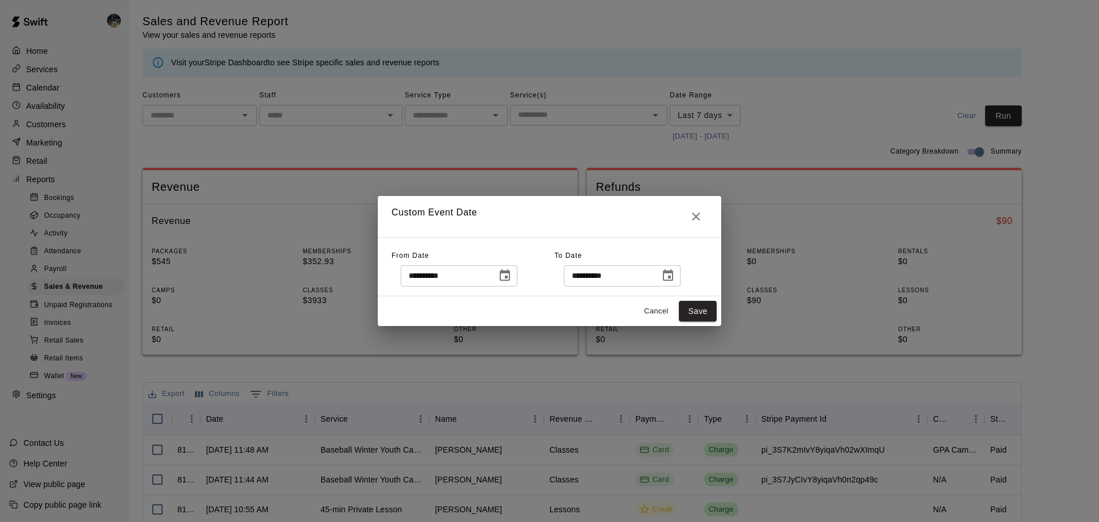
click at [538, 289] on div "**********" at bounding box center [550, 266] width 344 height 59
click at [512, 274] on icon "Choose date, selected date is Sep 7, 2025" at bounding box center [505, 276] width 14 height 14
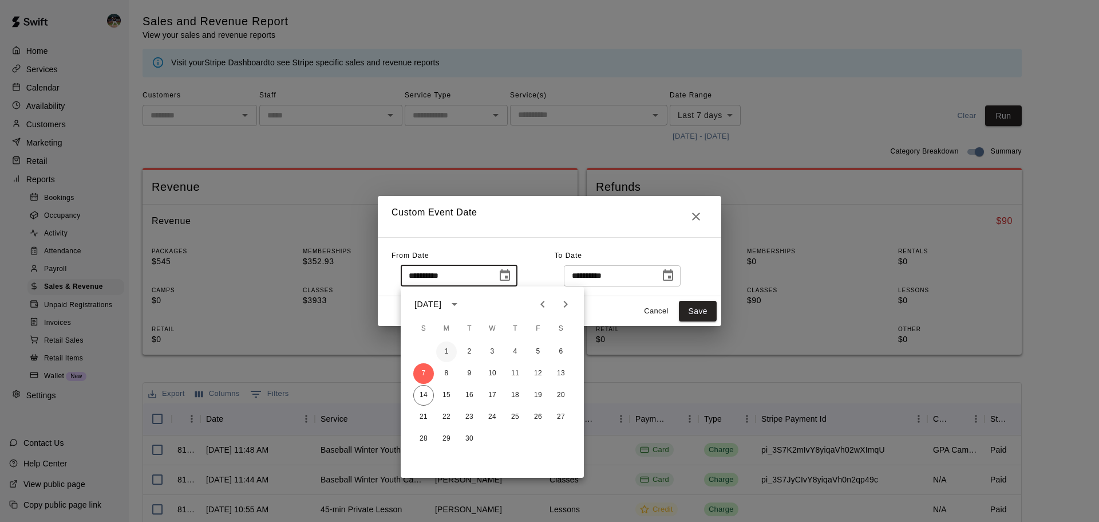
click at [444, 351] on button "1" at bounding box center [446, 351] width 21 height 21
type input "**********"
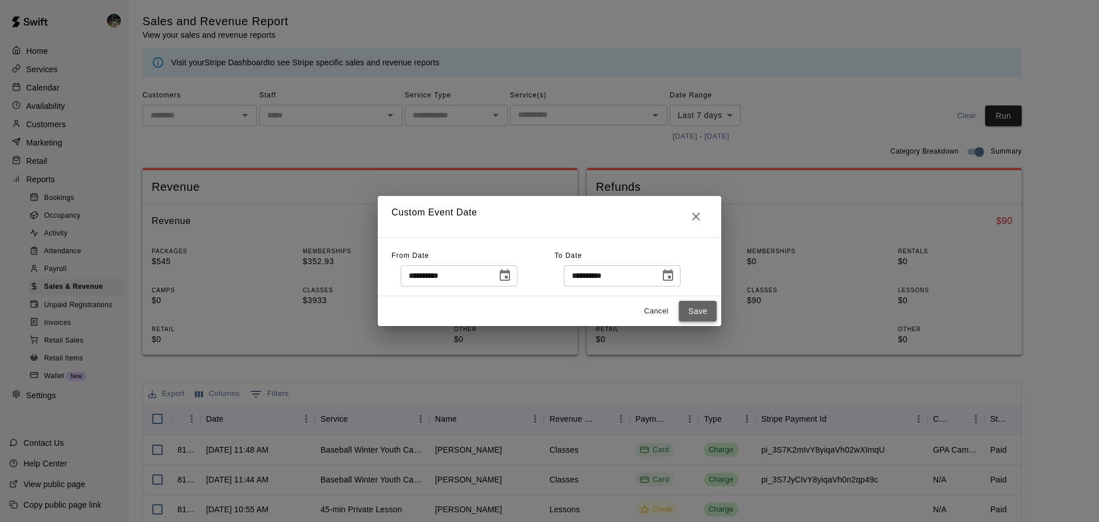
click at [694, 309] on button "Save" at bounding box center [698, 311] width 38 height 21
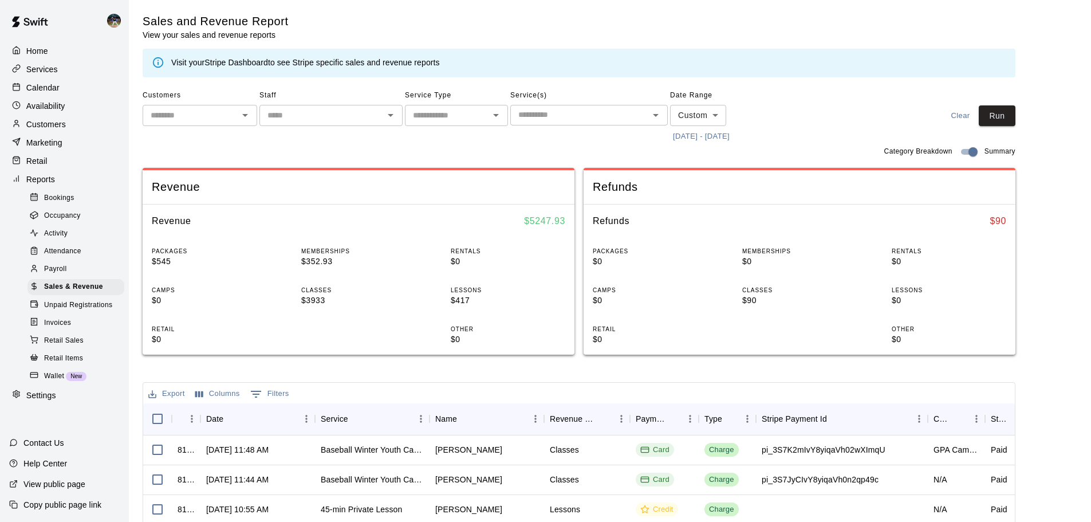
click at [978, 125] on button "Clear" at bounding box center [960, 115] width 37 height 21
type input "****"
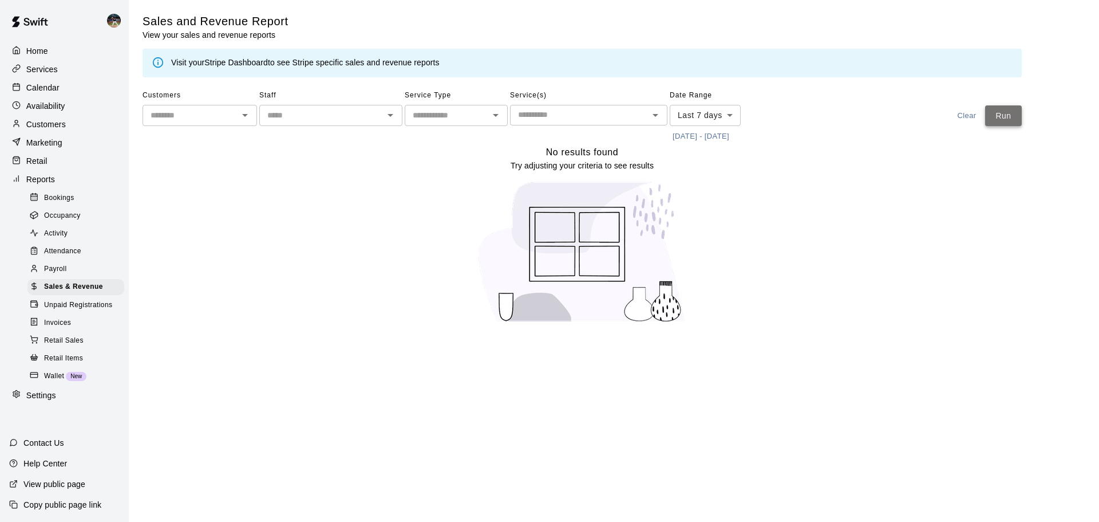
click at [994, 120] on button "Run" at bounding box center [1003, 115] width 37 height 21
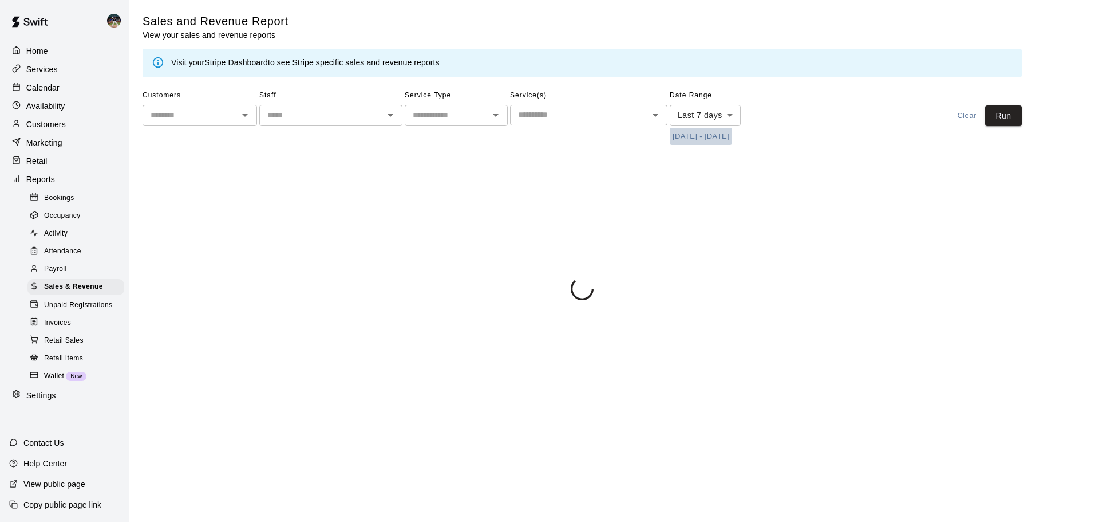
click at [732, 139] on button "[DATE] - [DATE]" at bounding box center [701, 137] width 62 height 18
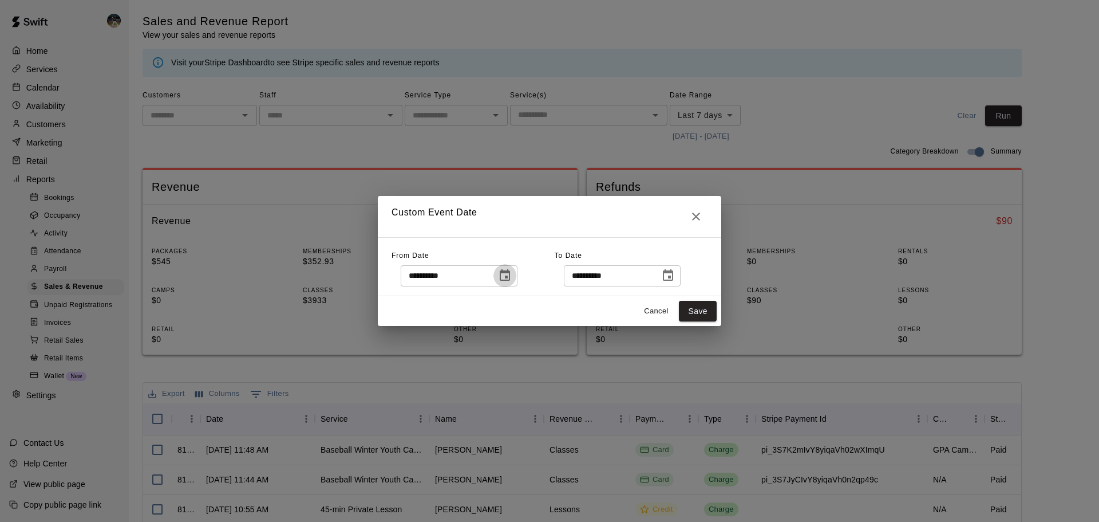
click at [510, 277] on icon "Choose date, selected date is Sep 7, 2025" at bounding box center [505, 274] width 10 height 11
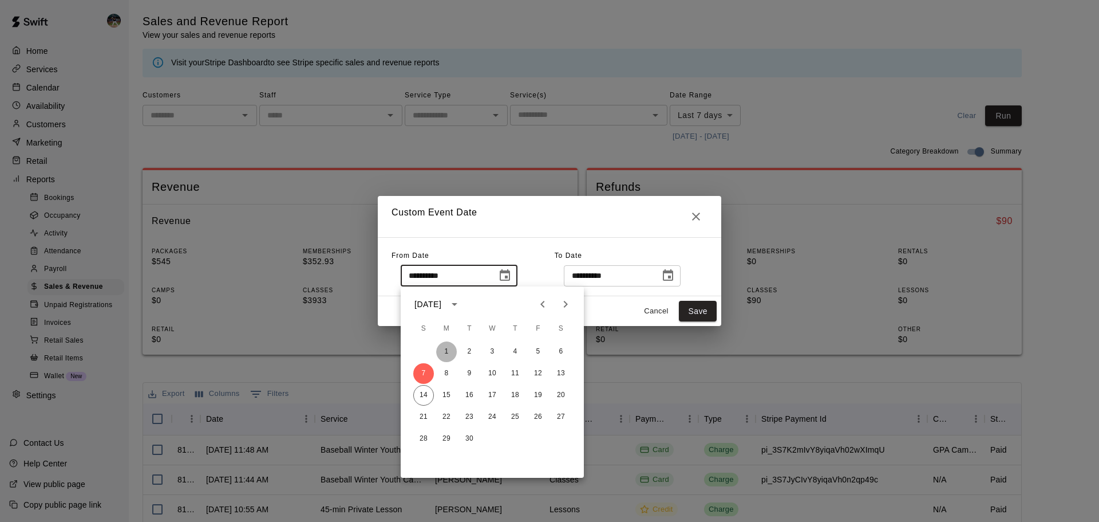
click at [451, 349] on button "1" at bounding box center [446, 351] width 21 height 21
type input "**********"
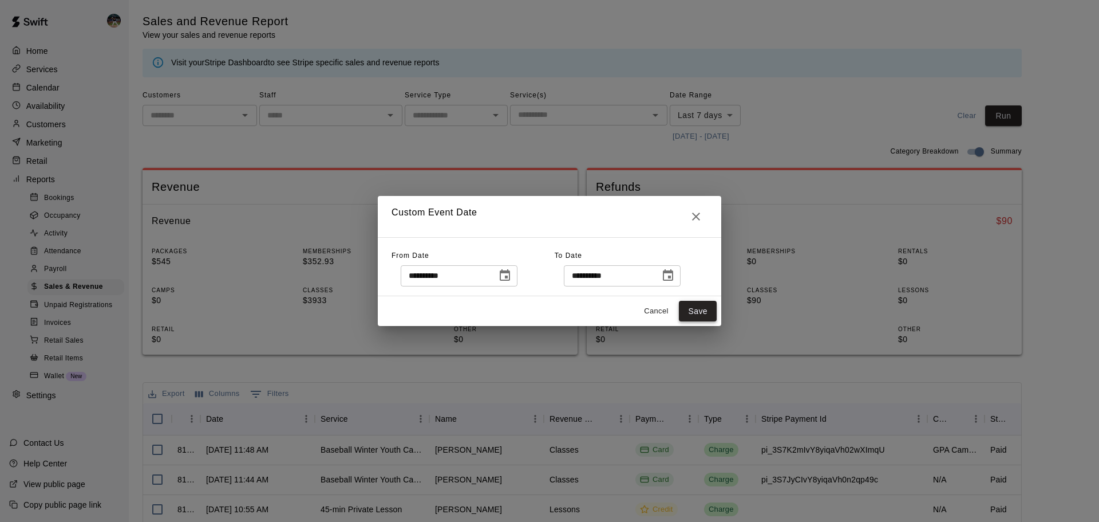
drag, startPoint x: 706, startPoint y: 313, endPoint x: 716, endPoint y: 302, distance: 14.6
click at [706, 312] on button "Save" at bounding box center [698, 311] width 38 height 21
type input "******"
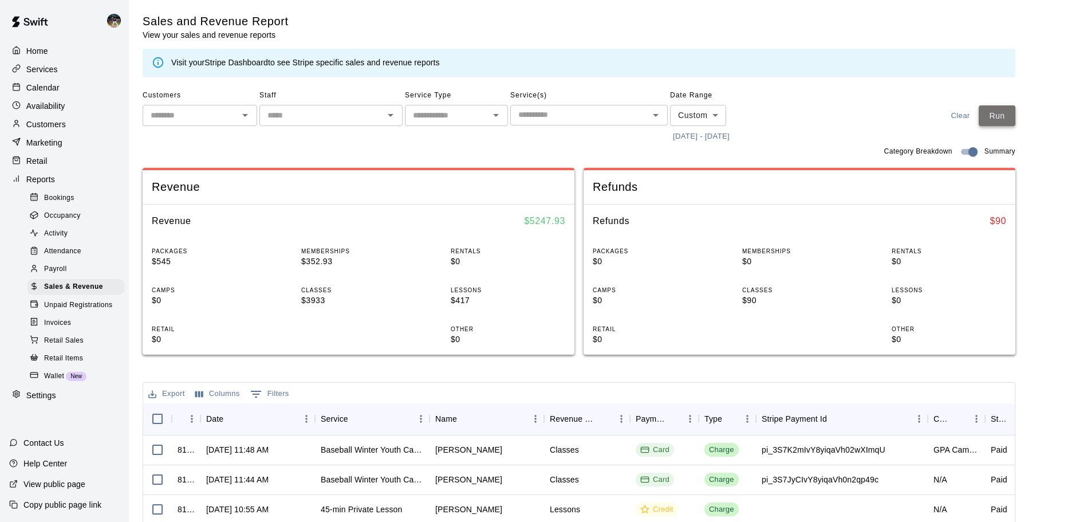
click at [1009, 113] on button "Run" at bounding box center [996, 115] width 37 height 21
click at [106, 84] on div "Calendar" at bounding box center [64, 87] width 110 height 17
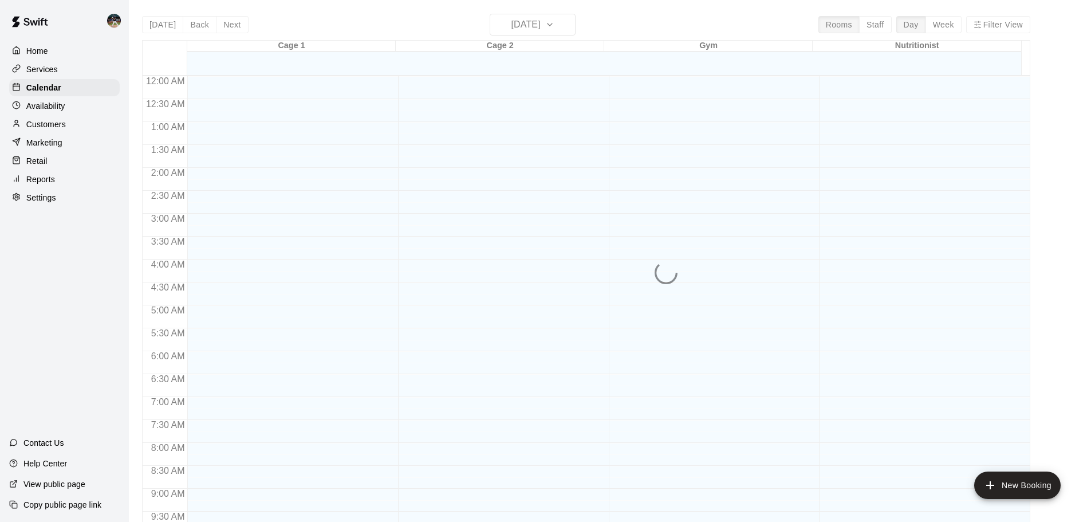
scroll to position [590, 0]
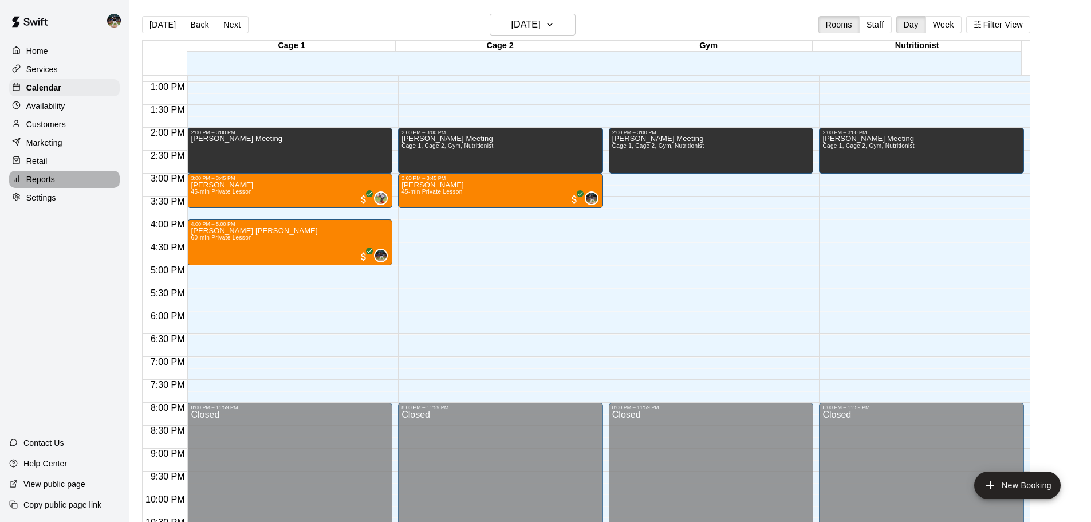
click at [77, 187] on div "Reports" at bounding box center [64, 179] width 110 height 17
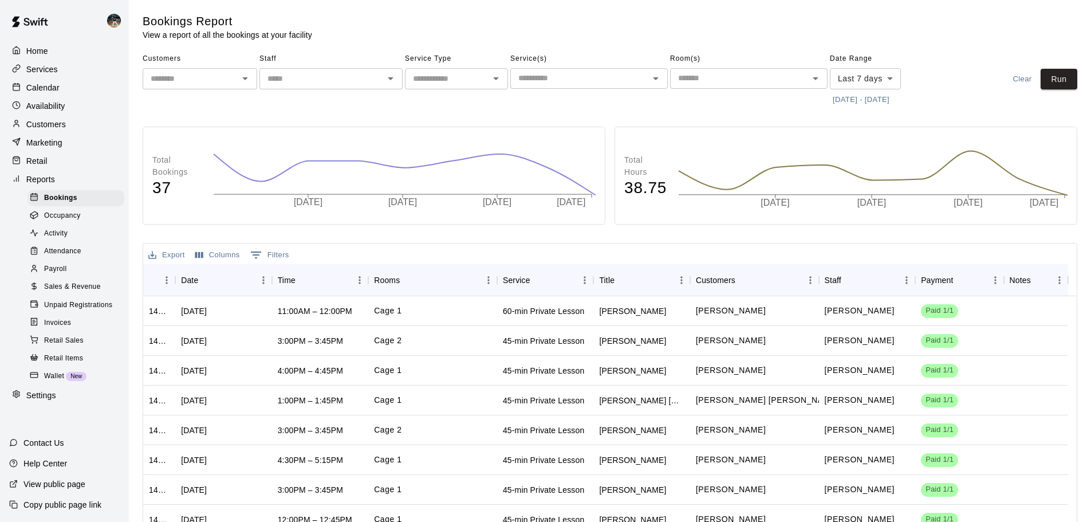
click at [73, 293] on span "Sales & Revenue" at bounding box center [72, 286] width 57 height 11
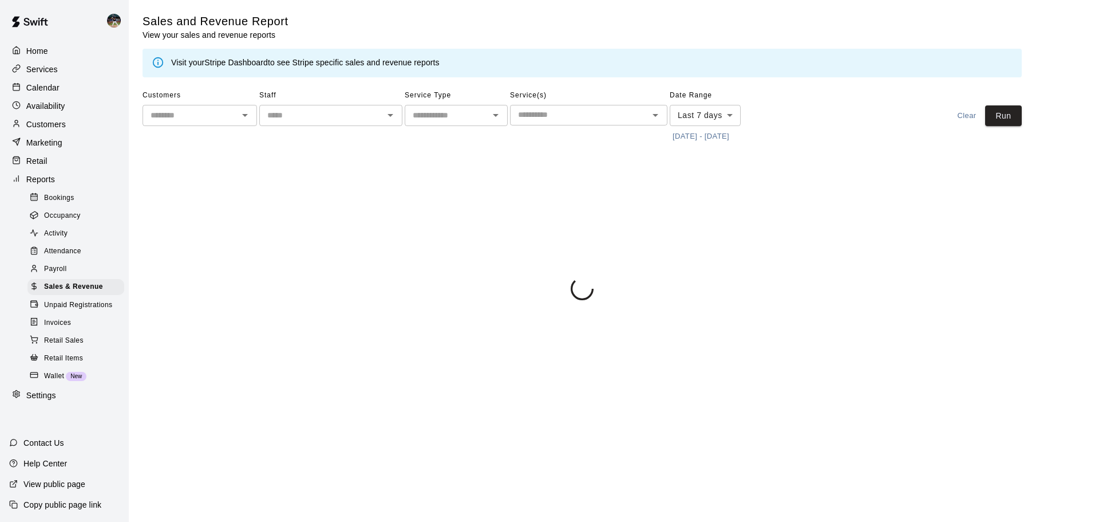
click at [699, 135] on button "[DATE] - [DATE]" at bounding box center [701, 137] width 62 height 18
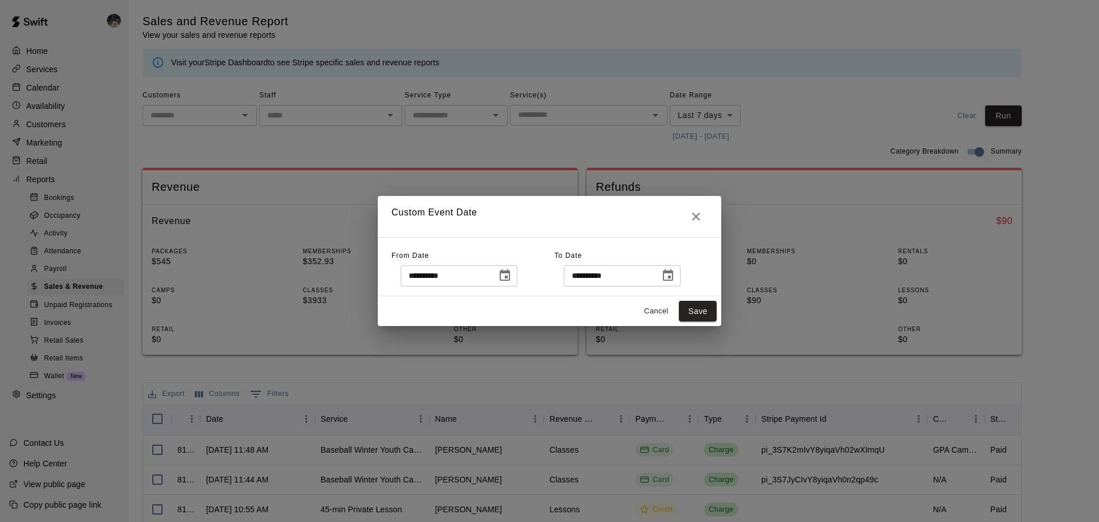
click at [510, 275] on icon "Choose date, selected date is Sep 7, 2025" at bounding box center [505, 274] width 10 height 11
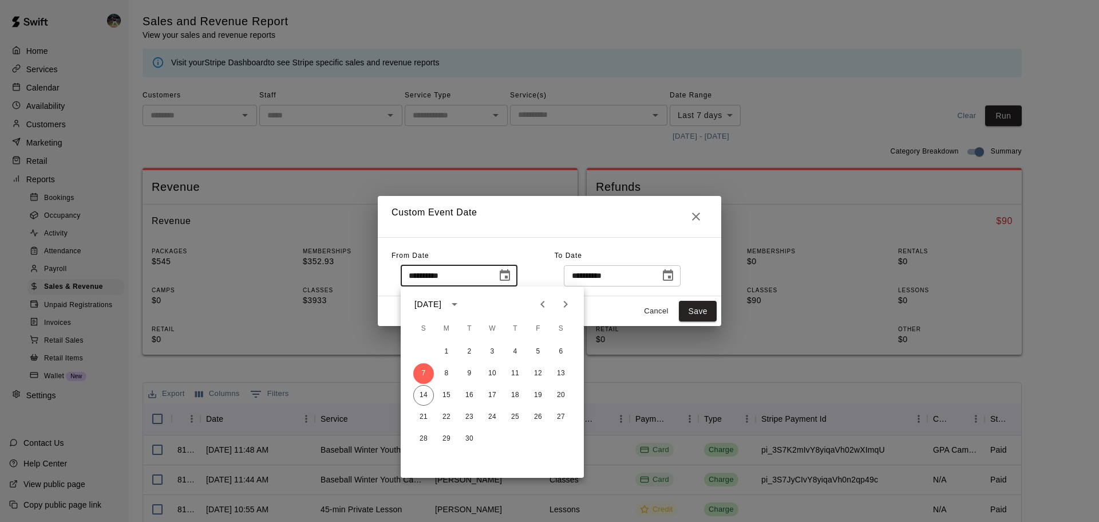
click at [562, 299] on icon "Next month" at bounding box center [566, 304] width 14 height 14
click at [560, 307] on icon "Next month" at bounding box center [566, 304] width 14 height 14
click at [419, 374] on button "2" at bounding box center [423, 373] width 21 height 21
type input "**********"
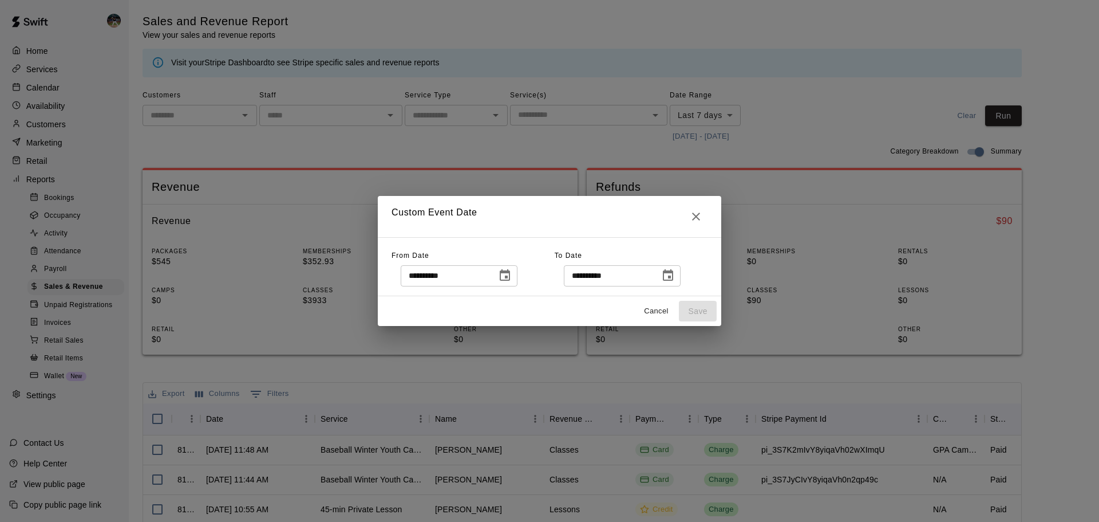
click at [516, 276] on button "Choose date, selected date is Nov 2, 2025" at bounding box center [505, 275] width 23 height 23
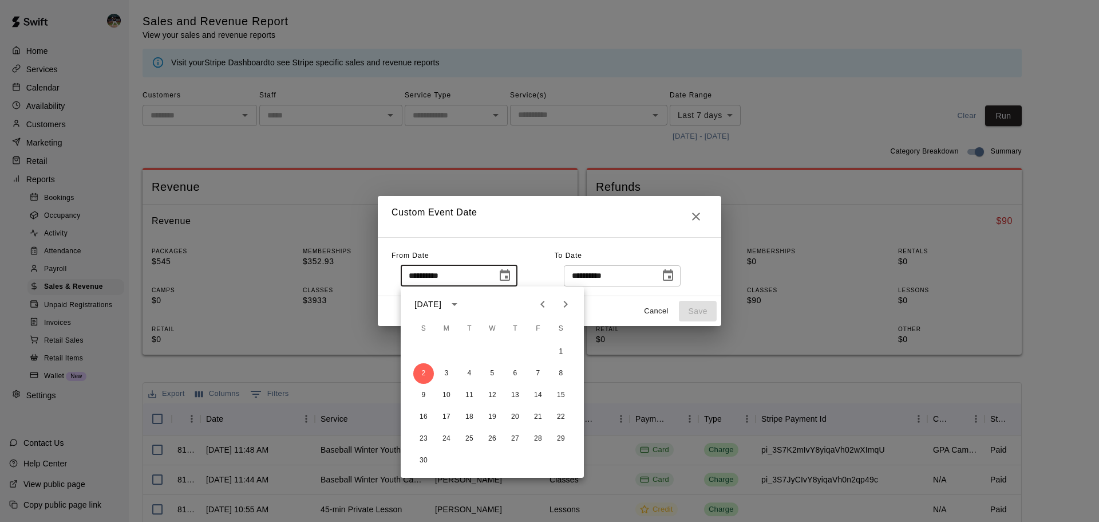
click at [540, 307] on icon "Previous month" at bounding box center [543, 304] width 14 height 14
click at [441, 145] on div "**********" at bounding box center [549, 261] width 1099 height 522
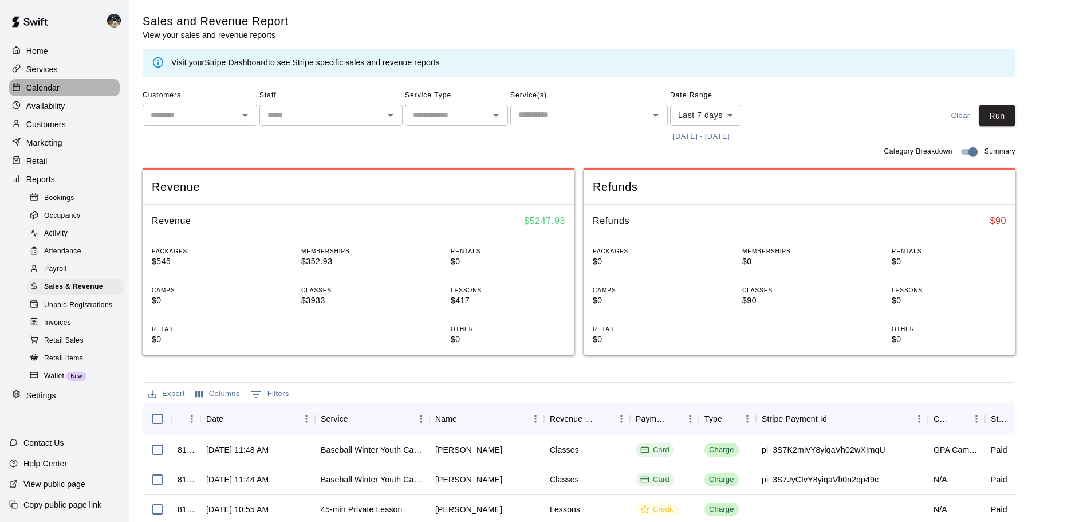
click at [57, 92] on p "Calendar" at bounding box center [42, 87] width 33 height 11
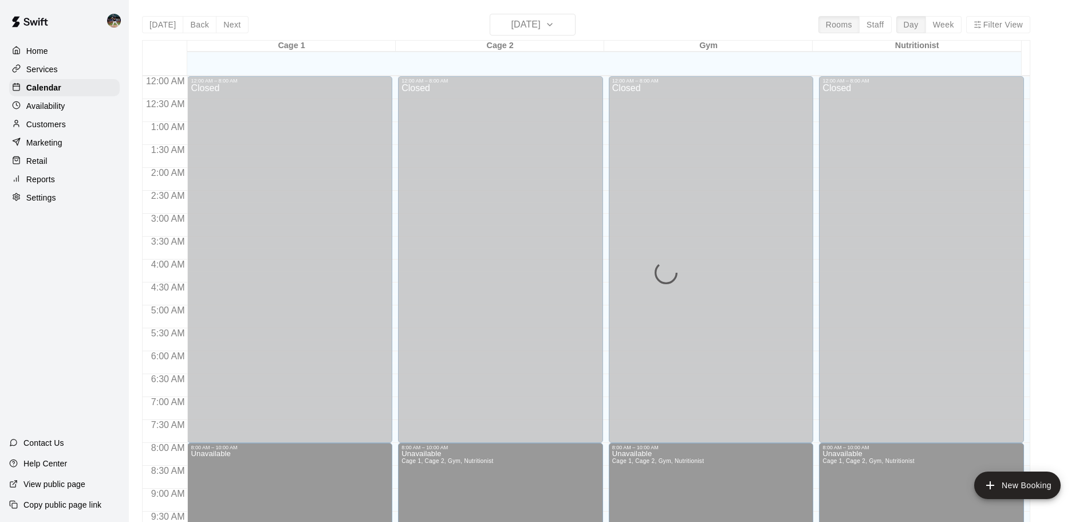
scroll to position [590, 0]
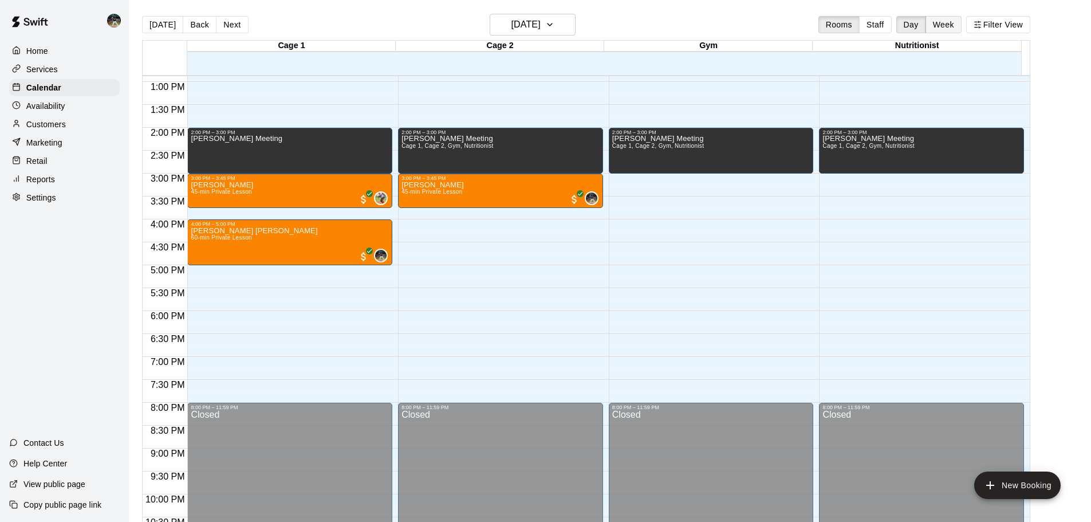
click at [952, 22] on button "Week" at bounding box center [943, 24] width 36 height 17
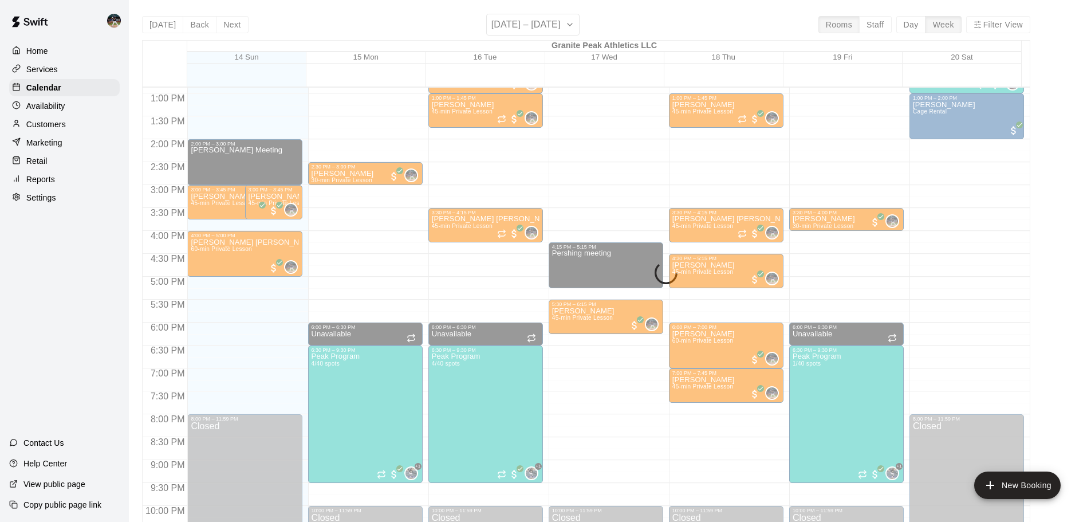
click at [549, 24] on div "[DATE] Back Next [DATE] – [DATE] Rooms Staff Day Week Filter View Granite Peak …" at bounding box center [586, 275] width 888 height 522
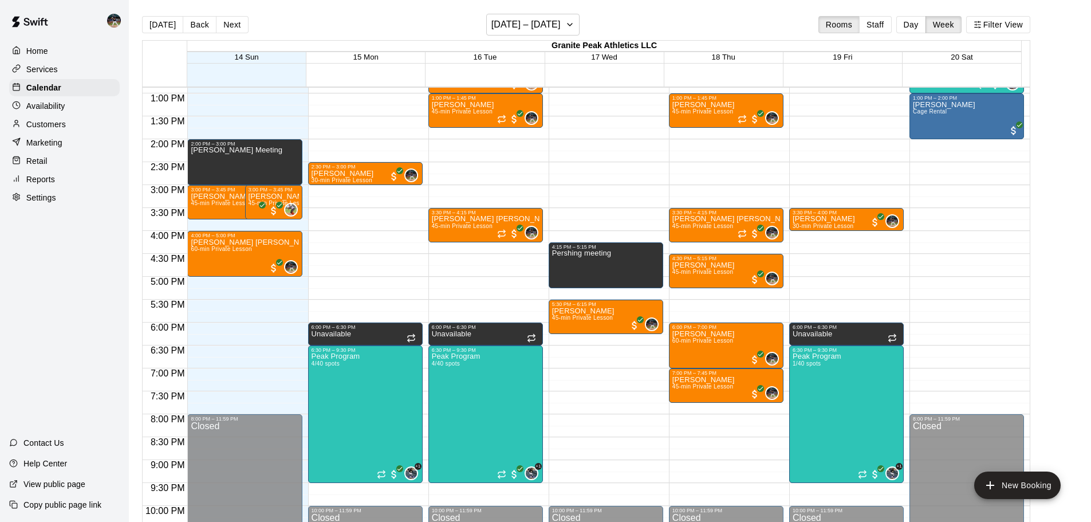
click at [596, 29] on div "[DATE] Back Next [DATE] – [DATE] Rooms Staff Day Week Filter View" at bounding box center [586, 27] width 888 height 26
click at [560, 25] on h6 "[DATE] – [DATE]" at bounding box center [525, 25] width 69 height 16
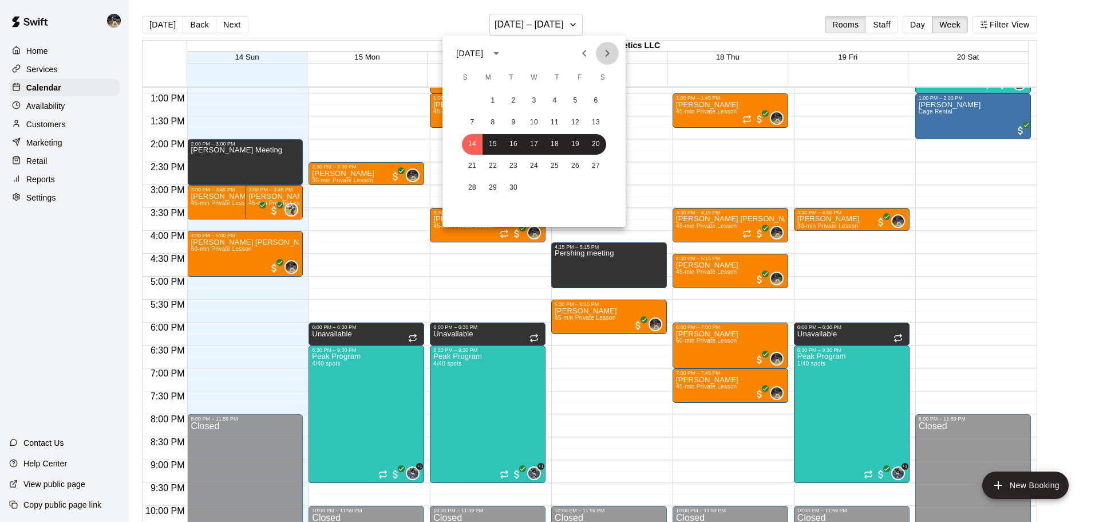
click at [604, 58] on icon "Next month" at bounding box center [608, 53] width 14 height 14
click at [604, 57] on icon "Next month" at bounding box center [608, 53] width 14 height 14
click at [469, 121] on button "2" at bounding box center [472, 122] width 21 height 21
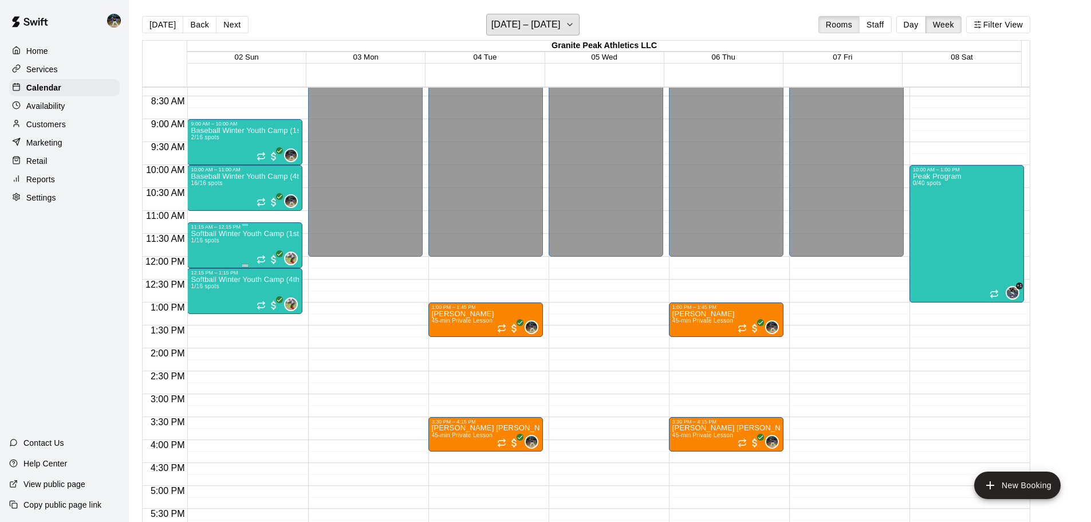
scroll to position [361, 0]
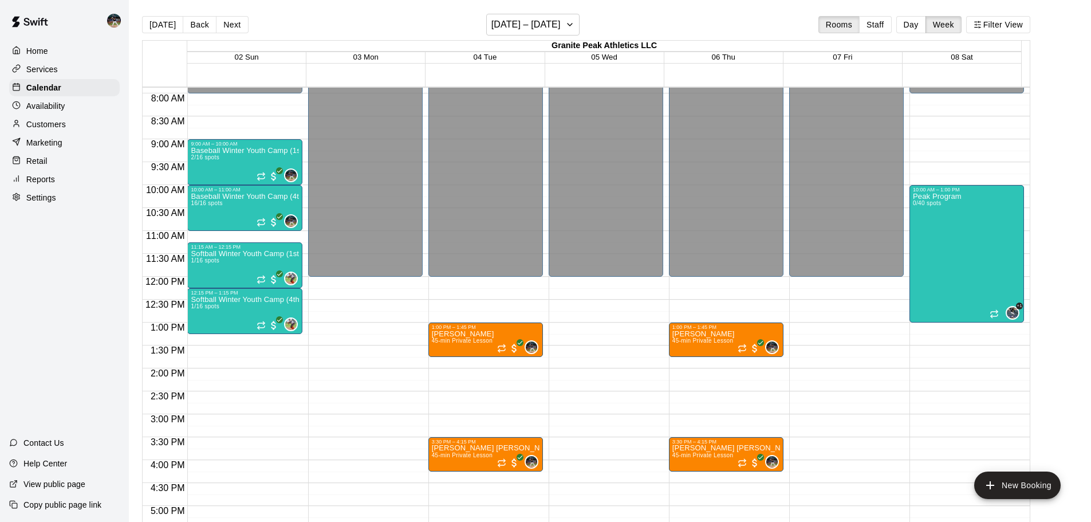
drag, startPoint x: 167, startPoint y: 24, endPoint x: 705, endPoint y: 41, distance: 538.4
click at [167, 24] on button "[DATE]" at bounding box center [162, 24] width 41 height 17
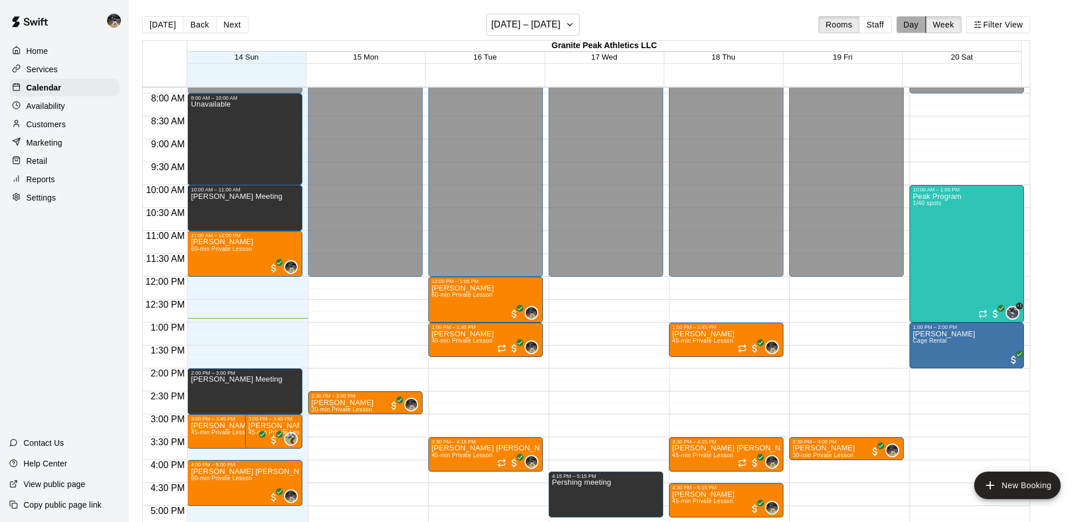
click at [915, 21] on button "Day" at bounding box center [911, 24] width 30 height 17
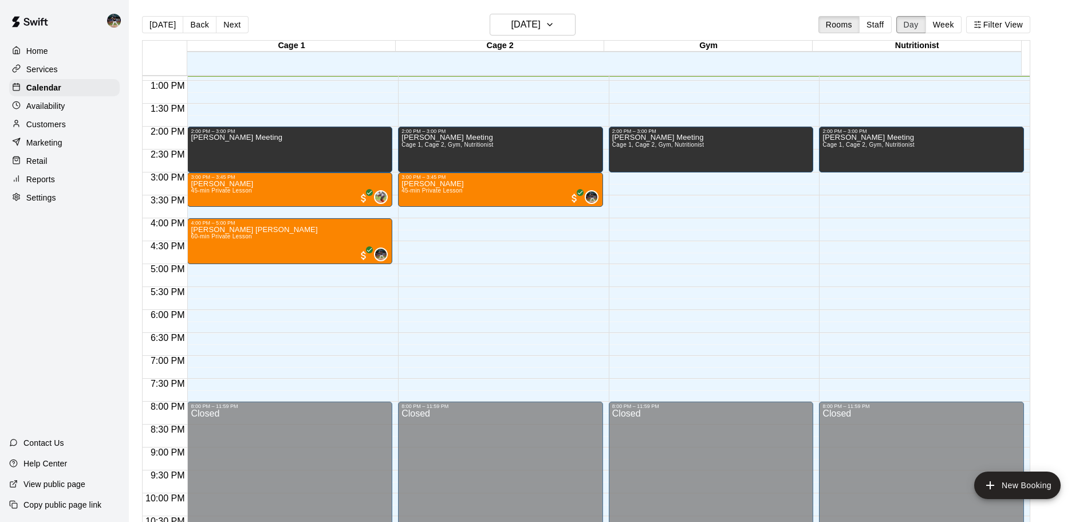
scroll to position [534, 0]
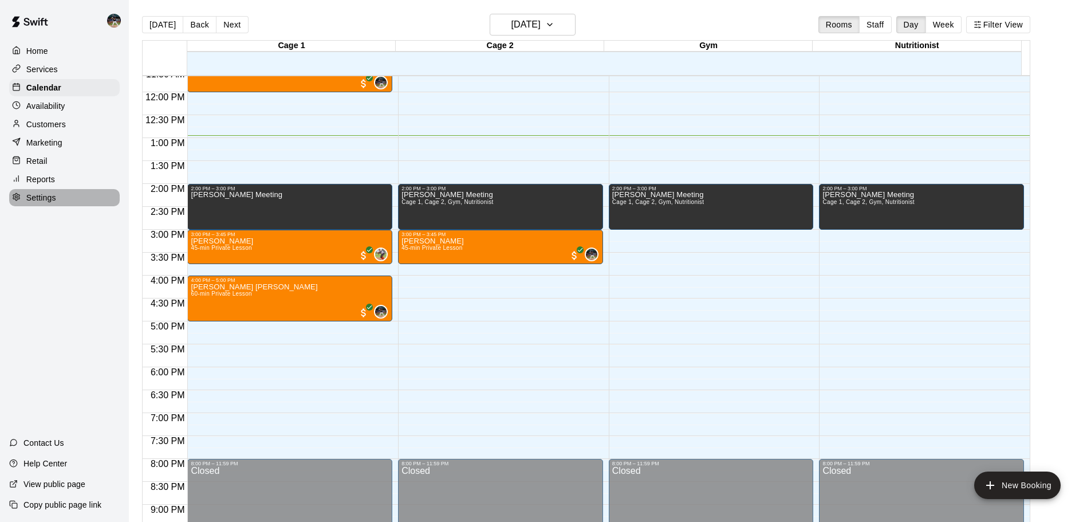
click at [45, 194] on div "Settings" at bounding box center [64, 197] width 110 height 17
click at [48, 183] on p "Reports" at bounding box center [40, 178] width 29 height 11
select select "**"
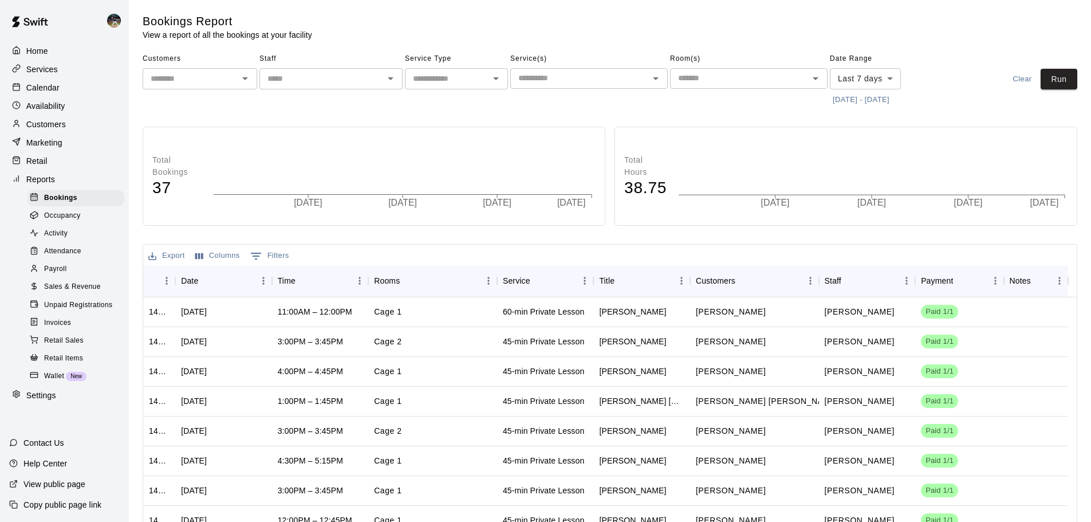
click at [73, 293] on span "Sales & Revenue" at bounding box center [72, 286] width 57 height 11
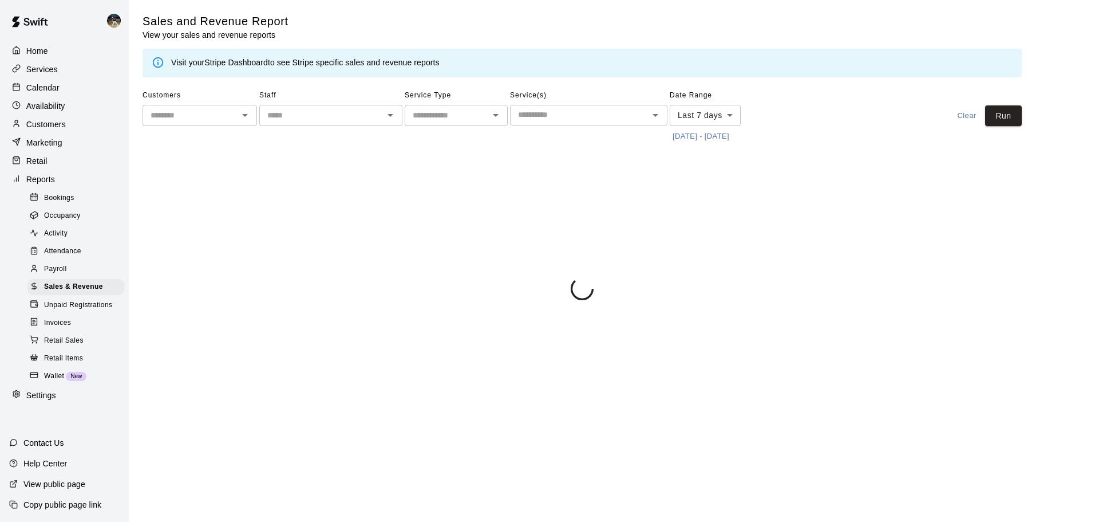
click at [703, 132] on button "[DATE] - [DATE]" at bounding box center [701, 137] width 62 height 18
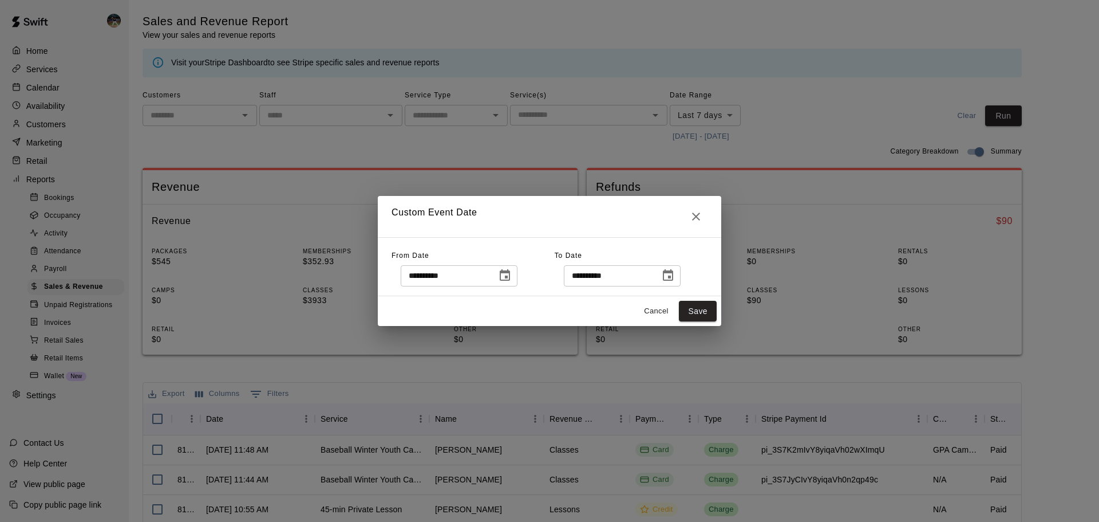
click at [511, 272] on button "Choose date, selected date is Sep 7, 2025" at bounding box center [505, 275] width 23 height 23
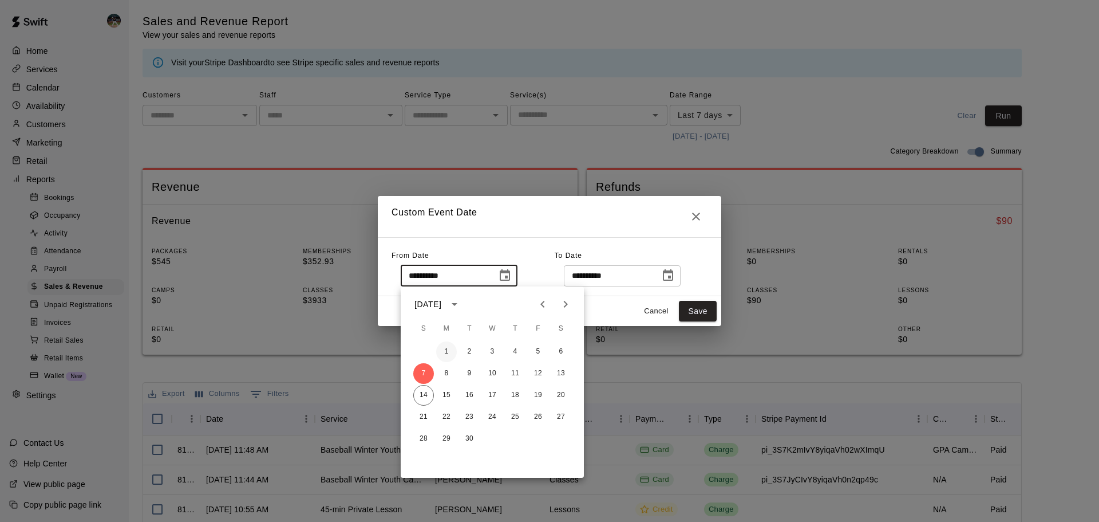
click at [449, 351] on button "1" at bounding box center [446, 351] width 21 height 21
type input "**********"
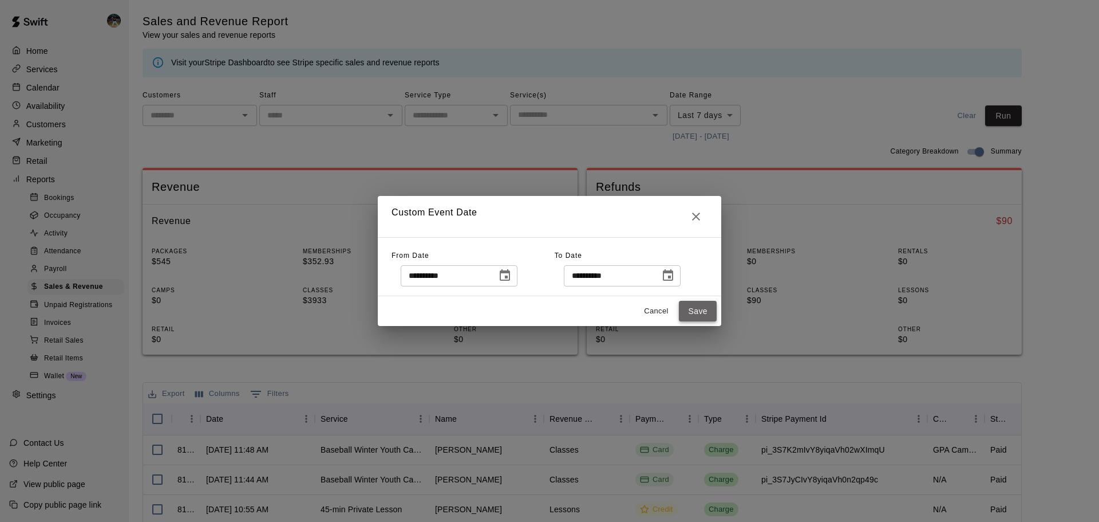
click at [697, 309] on button "Save" at bounding box center [698, 311] width 38 height 21
type input "******"
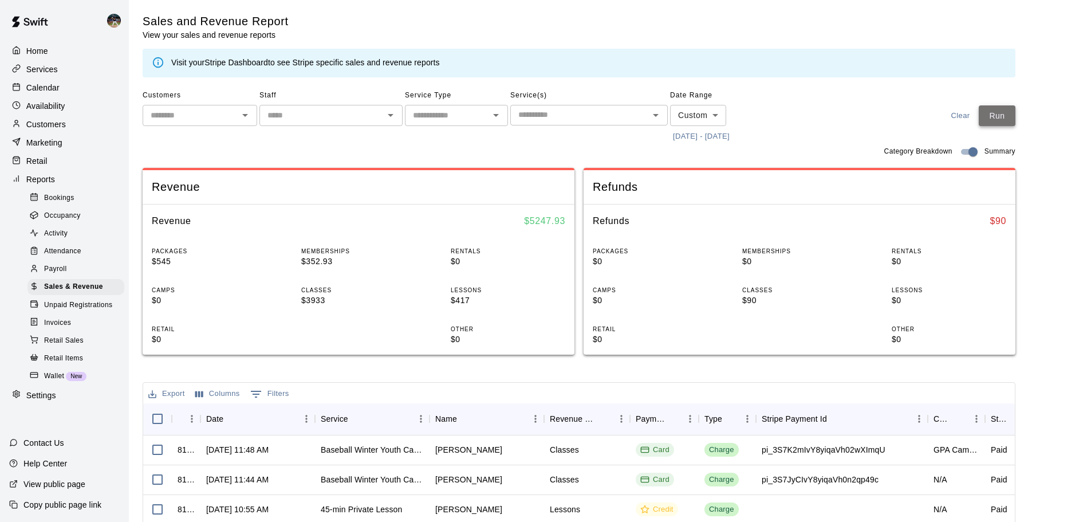
click at [1008, 113] on button "Run" at bounding box center [996, 115] width 37 height 21
click at [52, 90] on p "Calendar" at bounding box center [42, 87] width 33 height 11
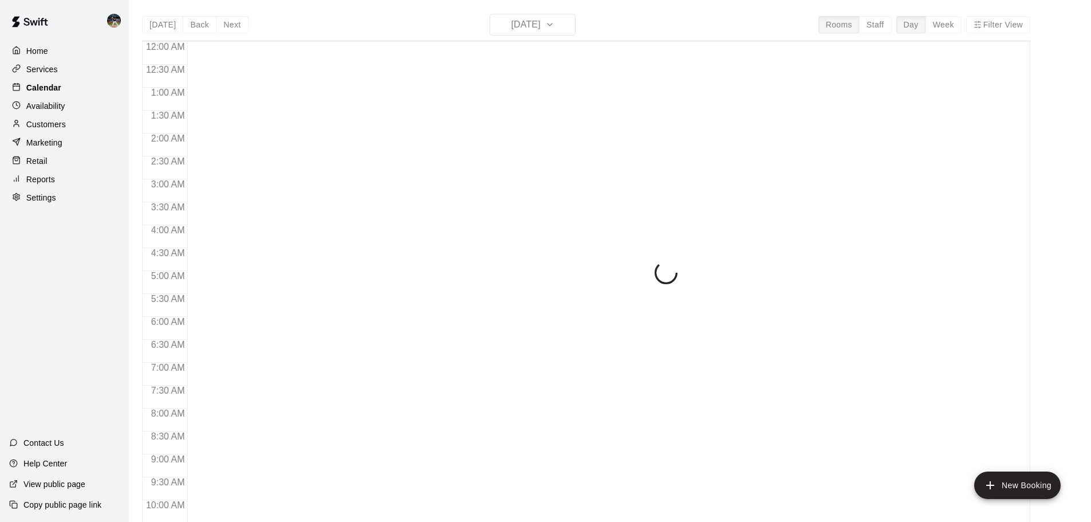
scroll to position [594, 0]
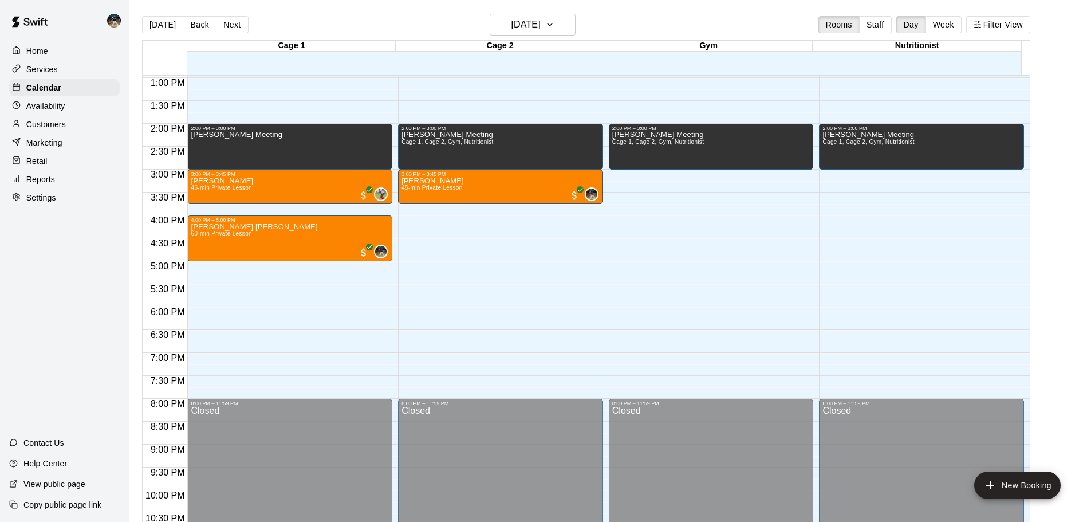
click at [60, 188] on div "Reports" at bounding box center [64, 179] width 110 height 17
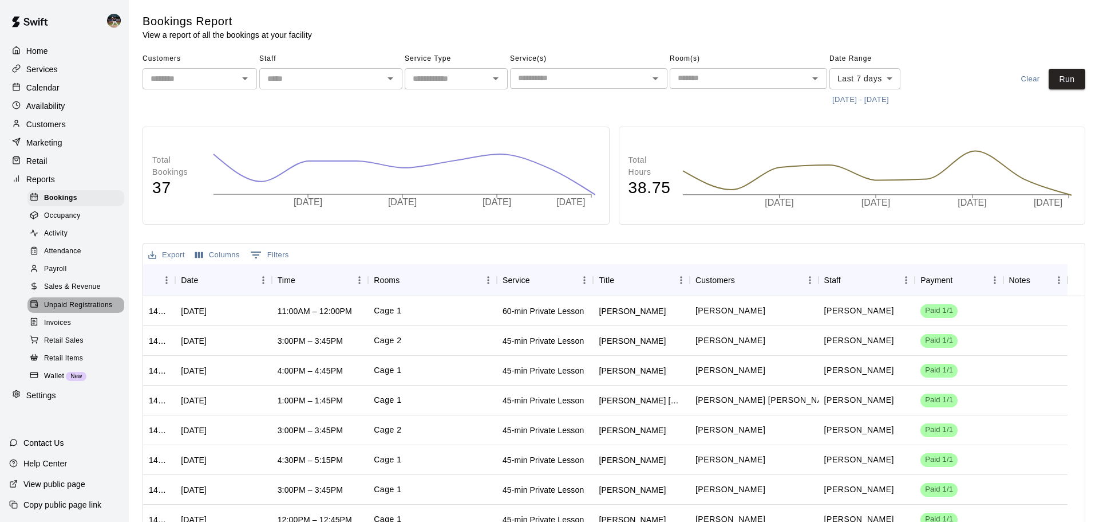
click at [76, 309] on span "Unpaid Registrations" at bounding box center [78, 304] width 68 height 11
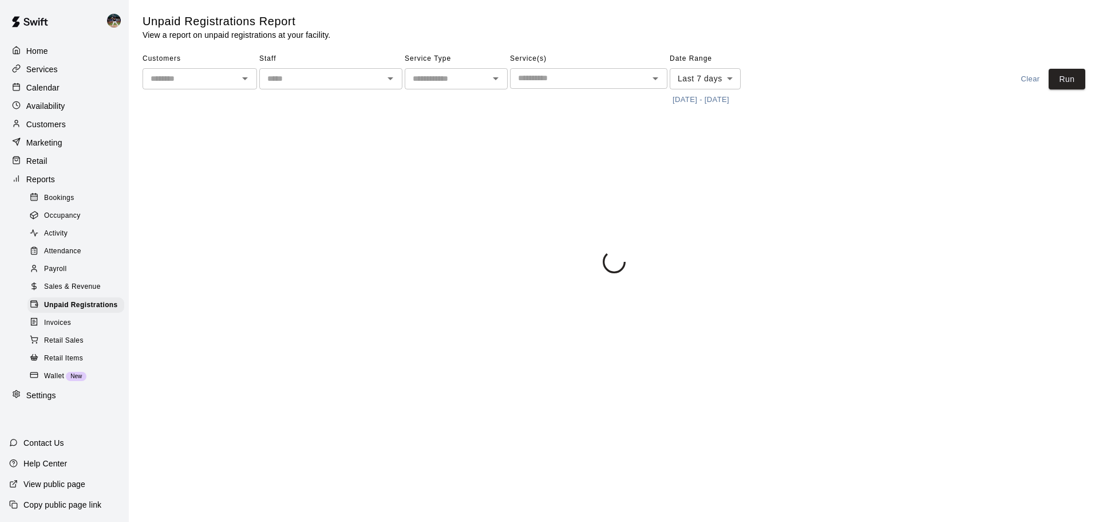
click at [82, 293] on span "Sales & Revenue" at bounding box center [72, 286] width 57 height 11
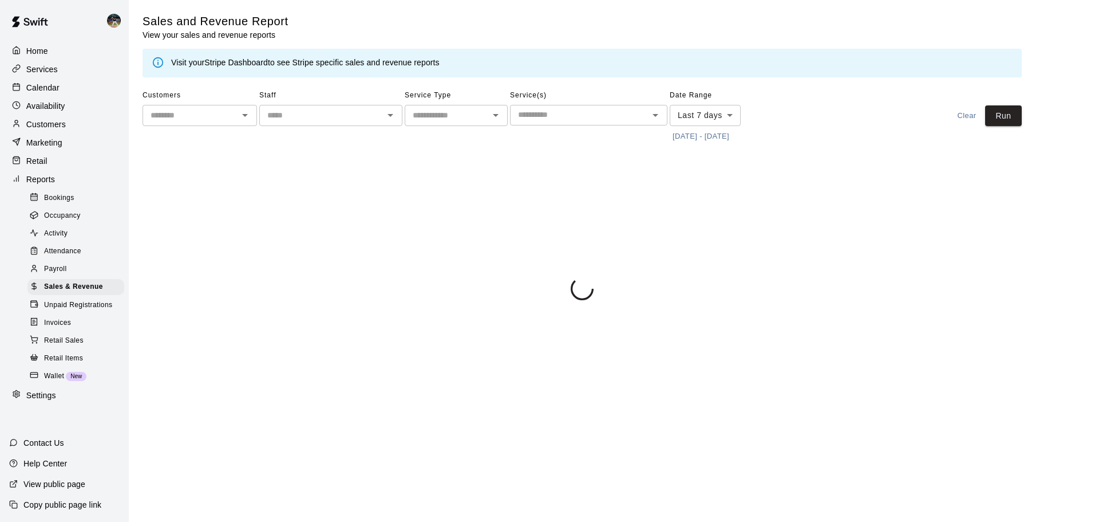
click at [706, 135] on button "[DATE] - [DATE]" at bounding box center [701, 137] width 62 height 18
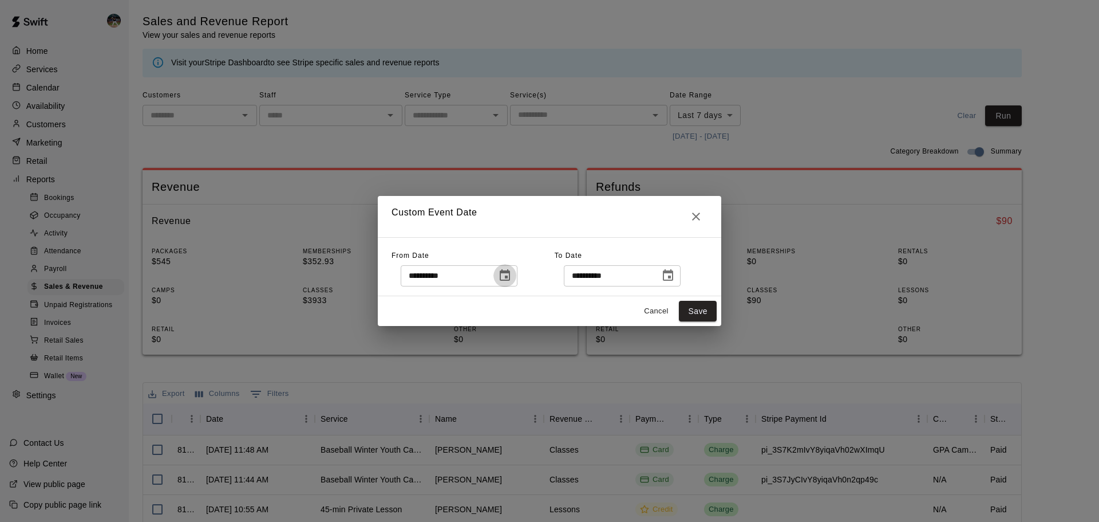
click at [510, 281] on icon "Choose date, selected date is Sep 7, 2025" at bounding box center [505, 274] width 10 height 11
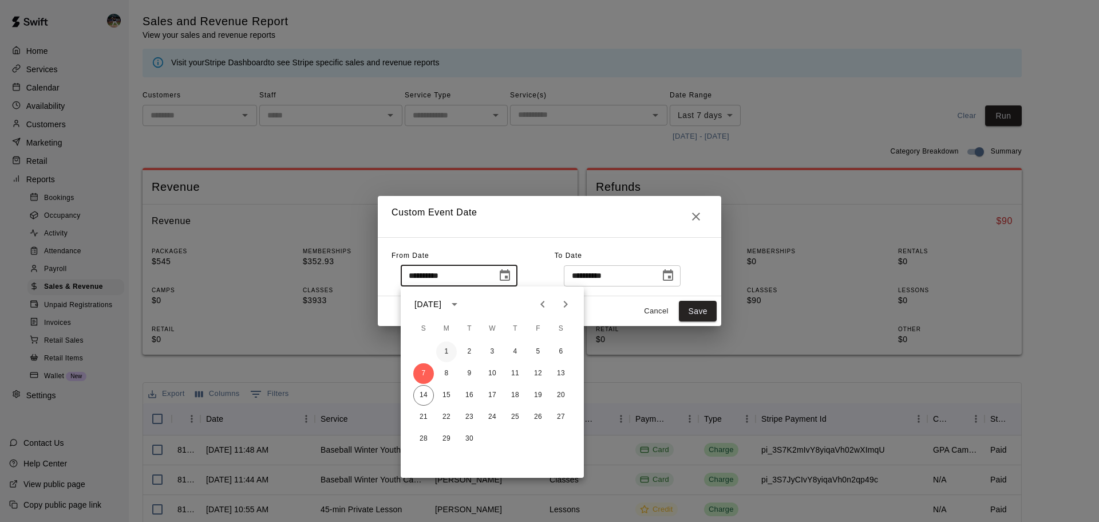
click at [444, 353] on button "1" at bounding box center [446, 351] width 21 height 21
type input "**********"
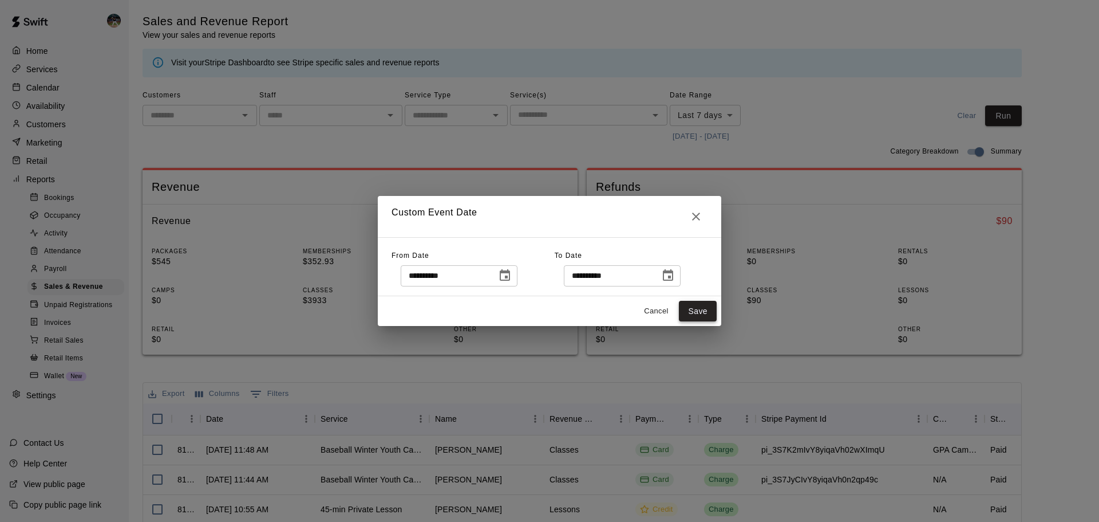
click at [705, 314] on button "Save" at bounding box center [698, 311] width 38 height 21
type input "******"
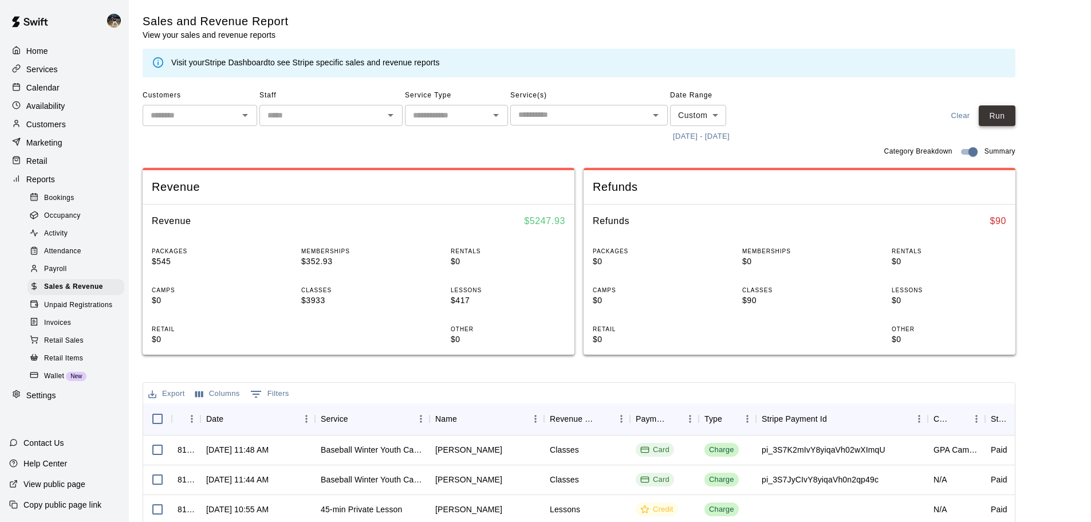
click at [996, 117] on button "Run" at bounding box center [996, 115] width 37 height 21
click at [70, 93] on div "Calendar" at bounding box center [64, 87] width 110 height 17
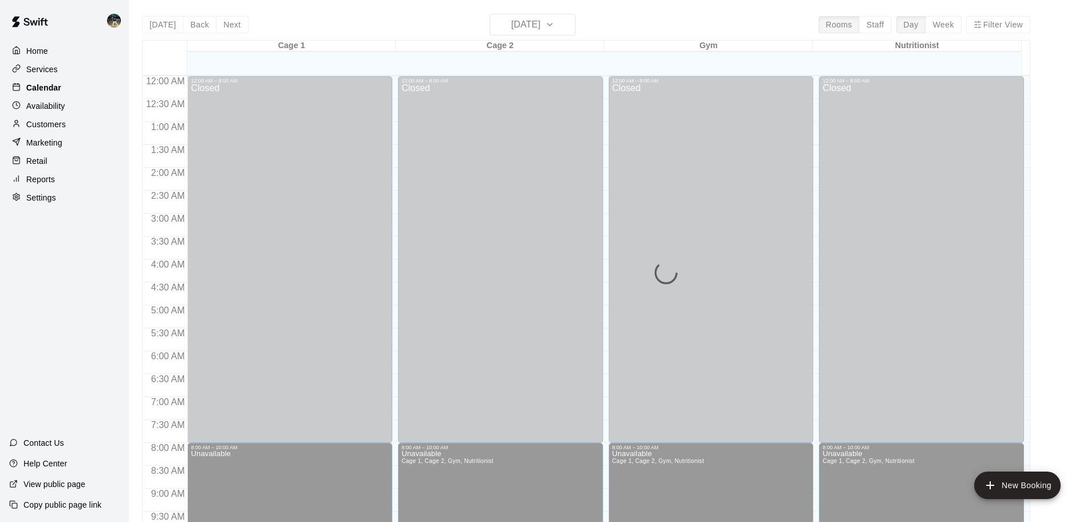
scroll to position [594, 0]
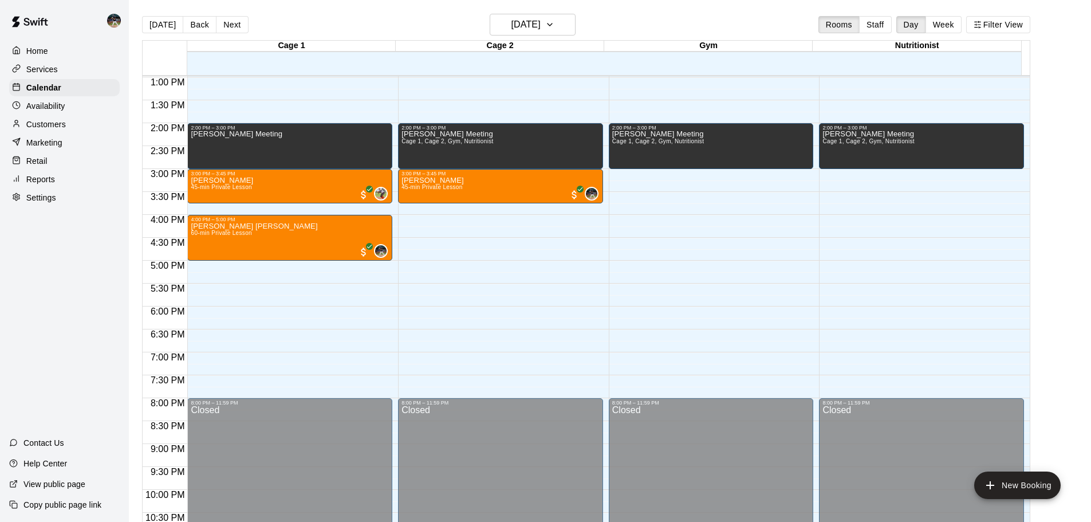
click at [90, 69] on div "Services" at bounding box center [64, 69] width 110 height 17
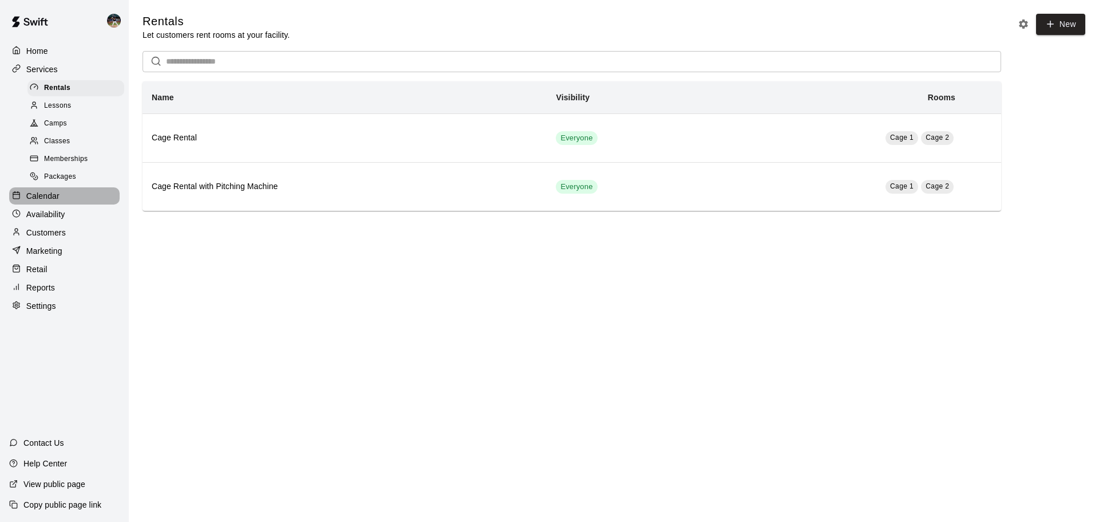
click at [68, 196] on div "Calendar" at bounding box center [64, 195] width 110 height 17
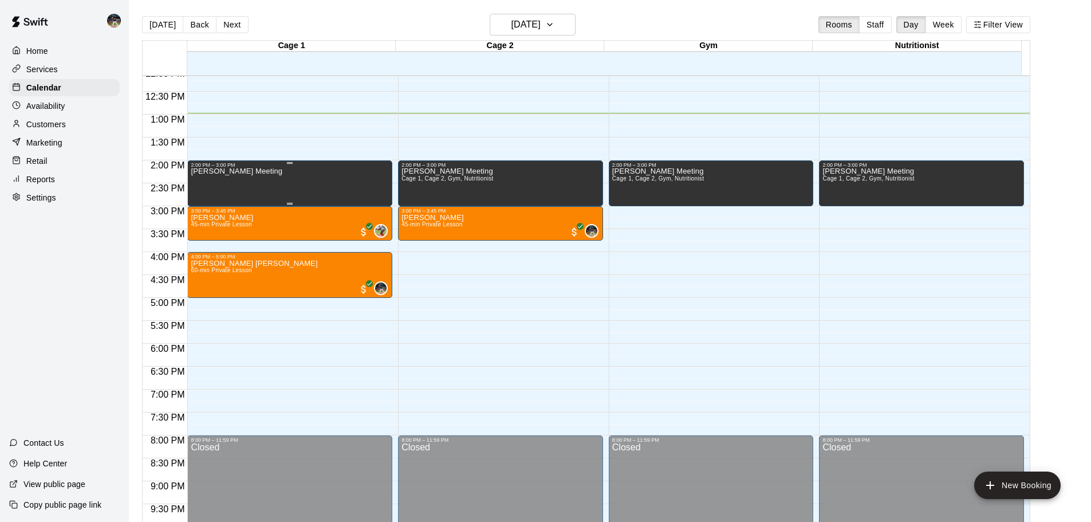
scroll to position [537, 0]
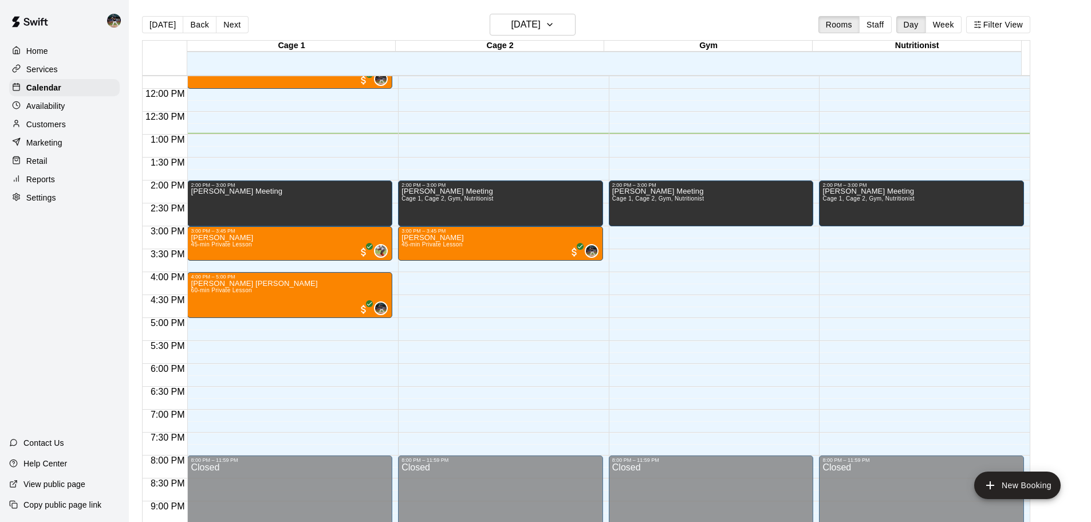
click at [68, 180] on div "Reports" at bounding box center [64, 179] width 110 height 17
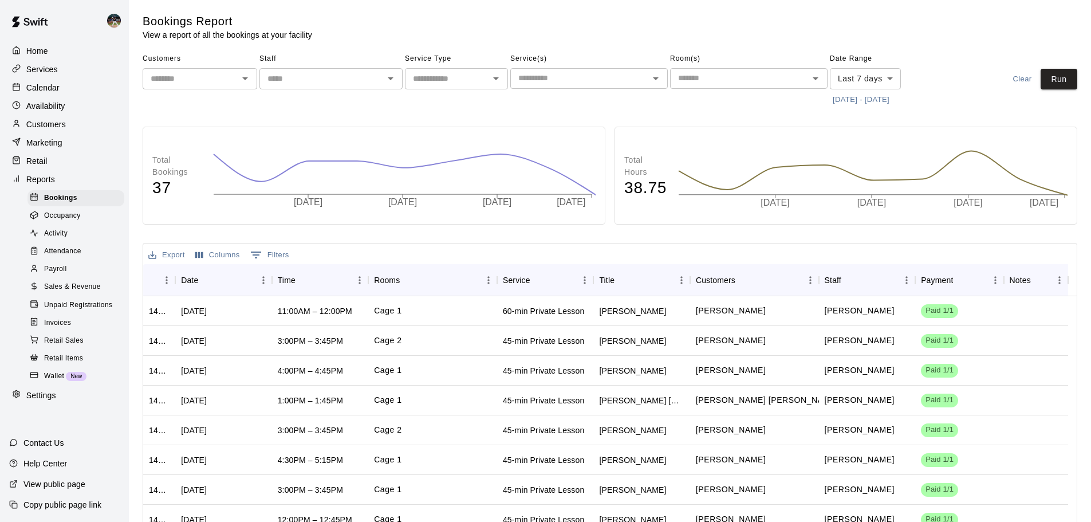
click at [70, 292] on span "Sales & Revenue" at bounding box center [72, 286] width 57 height 11
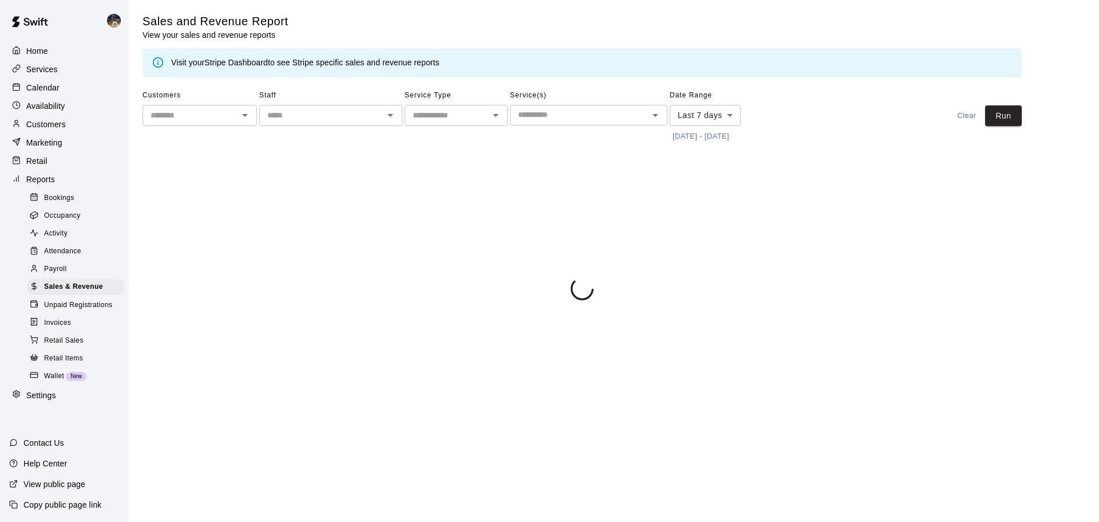
click at [719, 138] on button "[DATE] - [DATE]" at bounding box center [701, 137] width 62 height 18
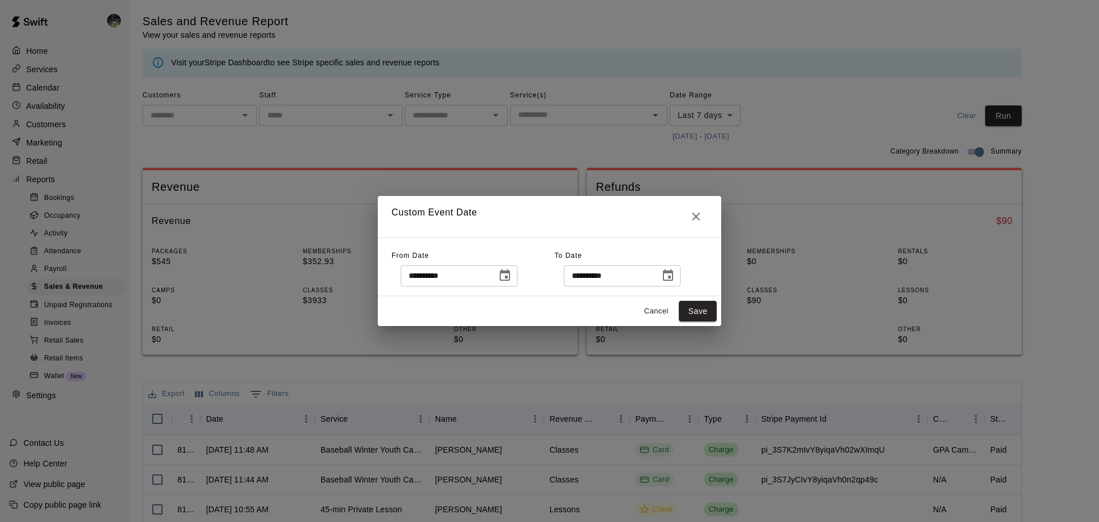
click at [510, 273] on icon "Choose date, selected date is Sep 7, 2025" at bounding box center [505, 274] width 10 height 11
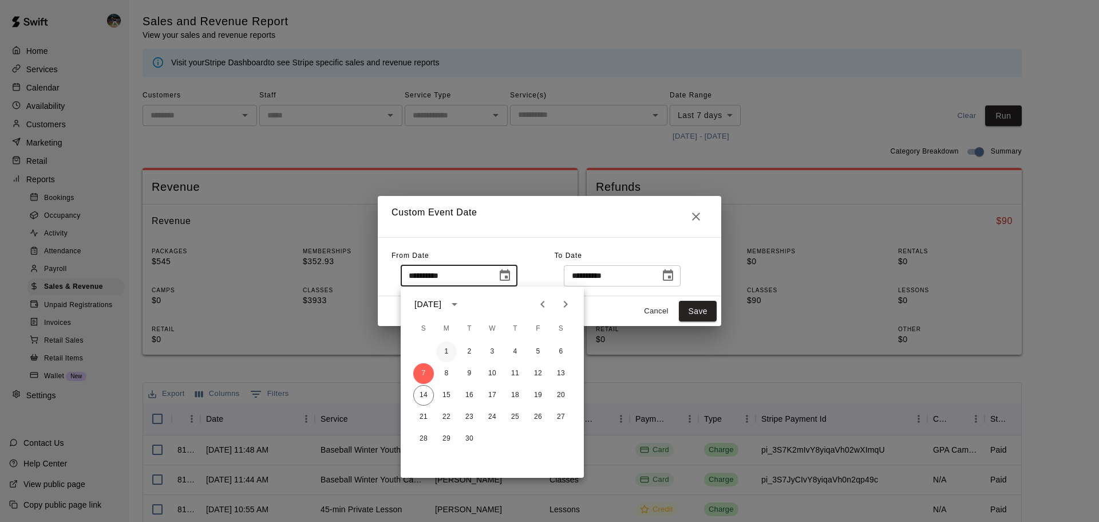
click at [440, 354] on button "1" at bounding box center [446, 351] width 21 height 21
type input "**********"
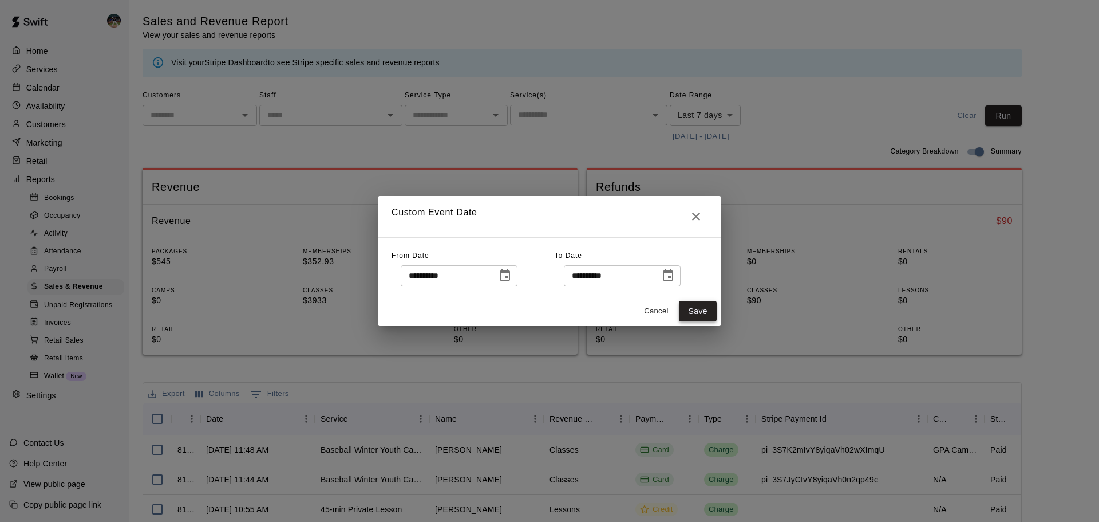
click at [713, 305] on button "Save" at bounding box center [698, 311] width 38 height 21
type input "******"
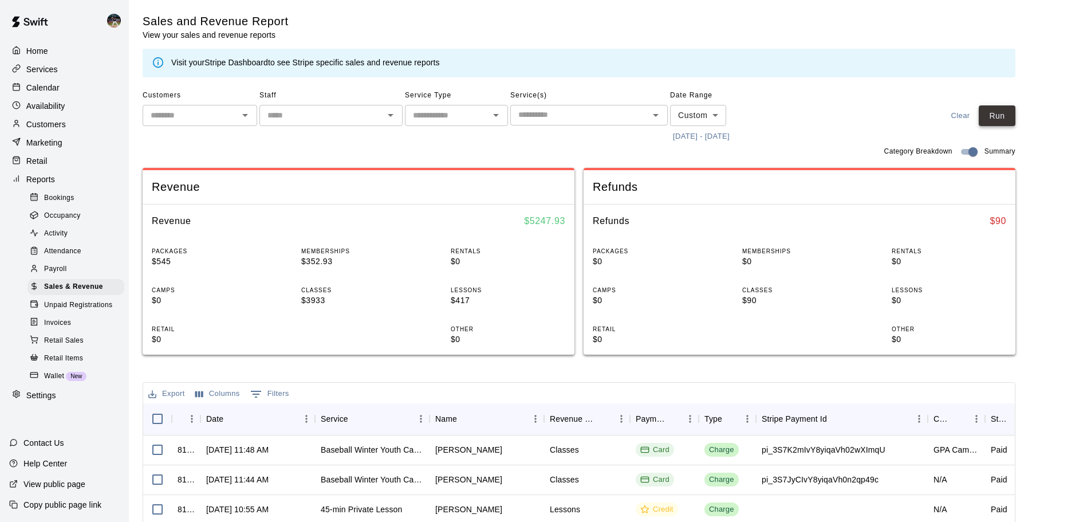
click at [1013, 118] on button "Run" at bounding box center [996, 115] width 37 height 21
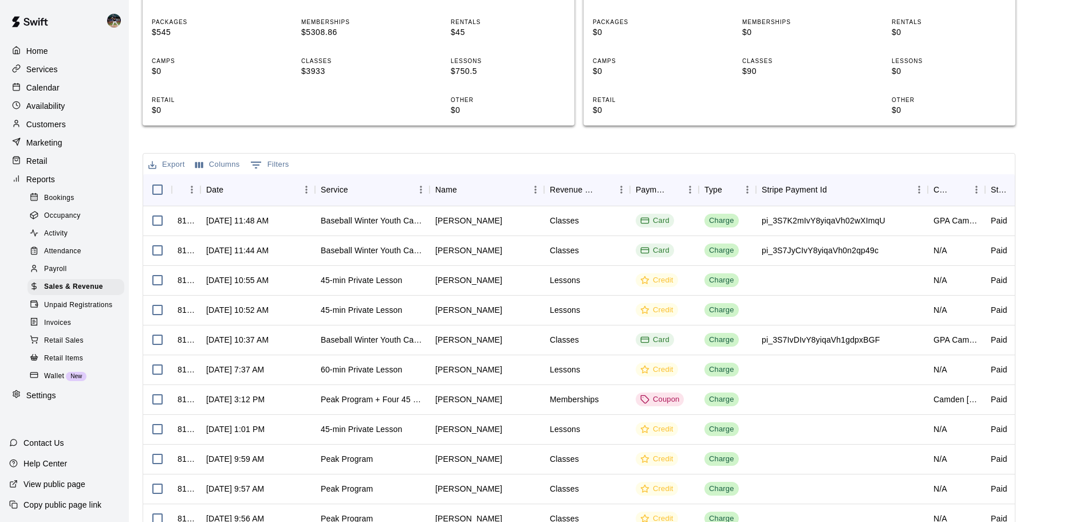
click at [49, 80] on div "Calendar" at bounding box center [64, 87] width 110 height 17
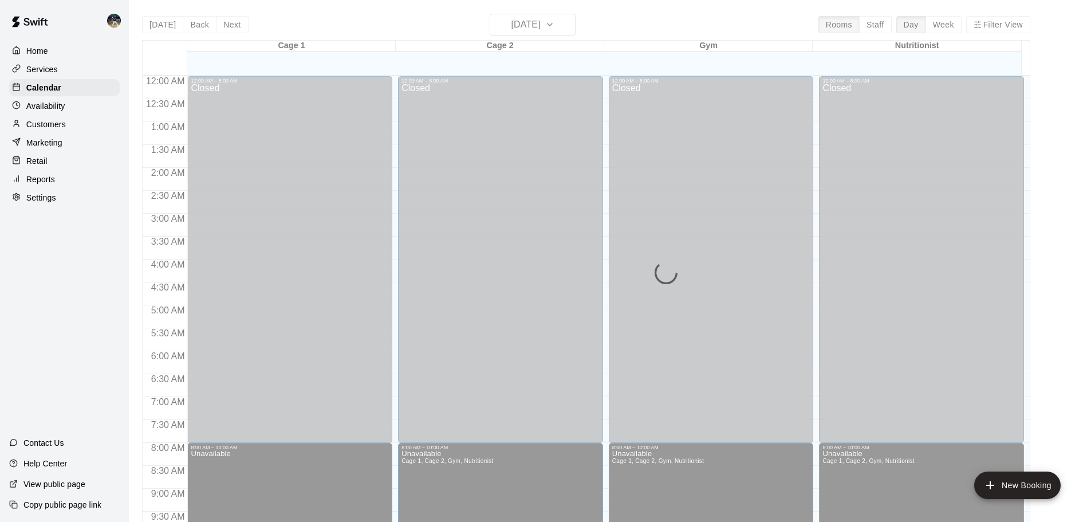
scroll to position [595, 0]
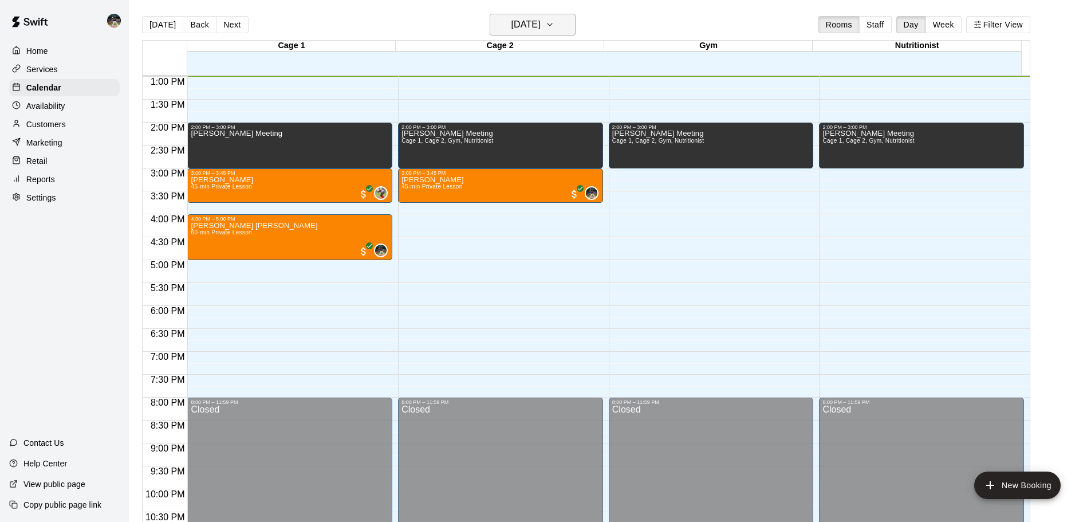
click at [540, 33] on button "[DATE]" at bounding box center [532, 25] width 86 height 22
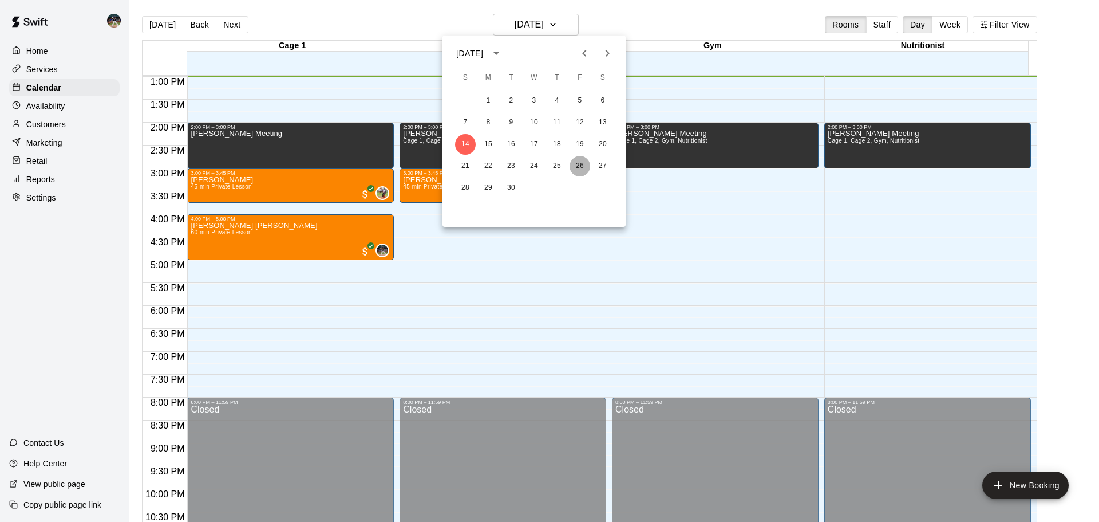
click at [585, 167] on button "26" at bounding box center [580, 166] width 21 height 21
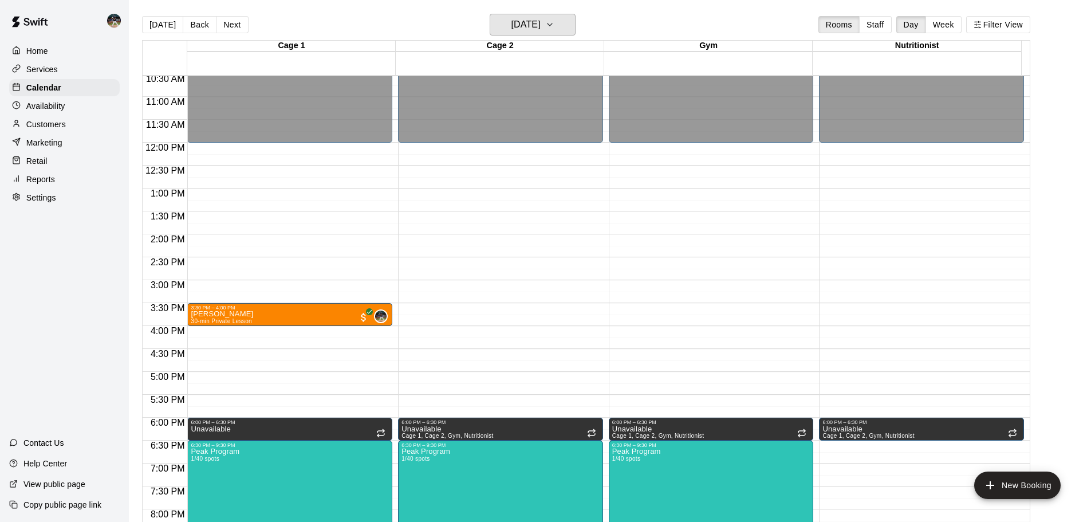
scroll to position [480, 0]
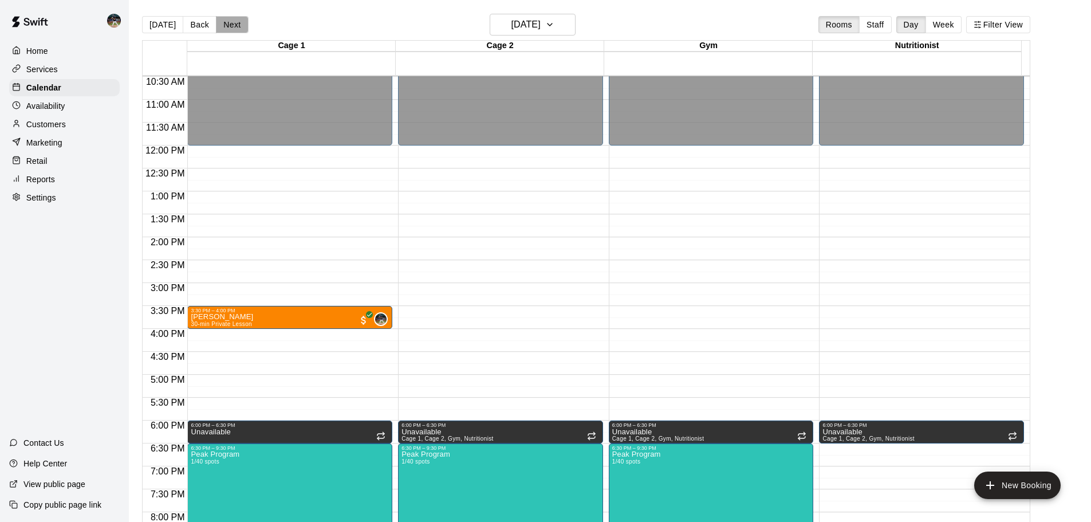
click at [231, 21] on button "Next" at bounding box center [232, 24] width 32 height 17
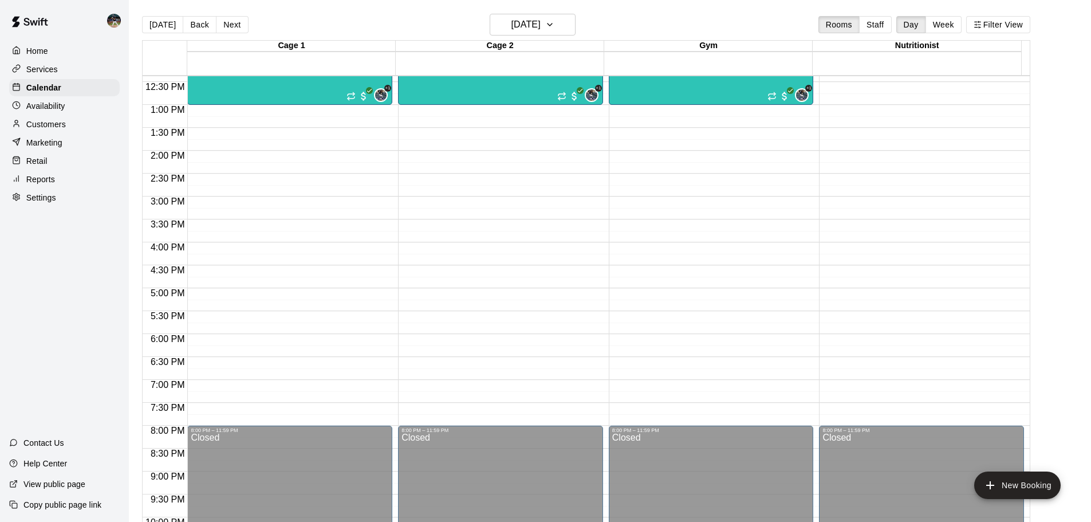
scroll to position [470, 0]
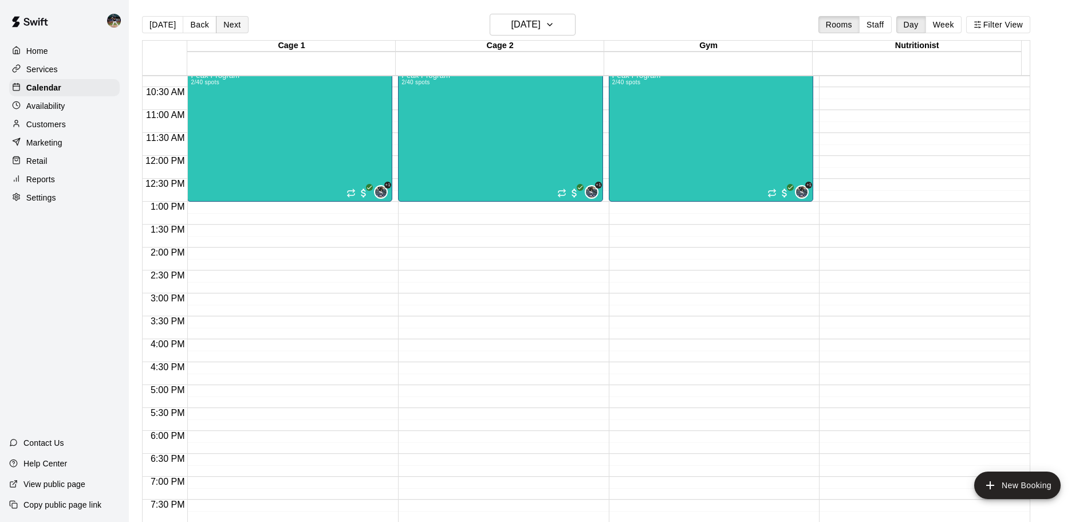
click at [220, 25] on button "Next" at bounding box center [232, 24] width 32 height 17
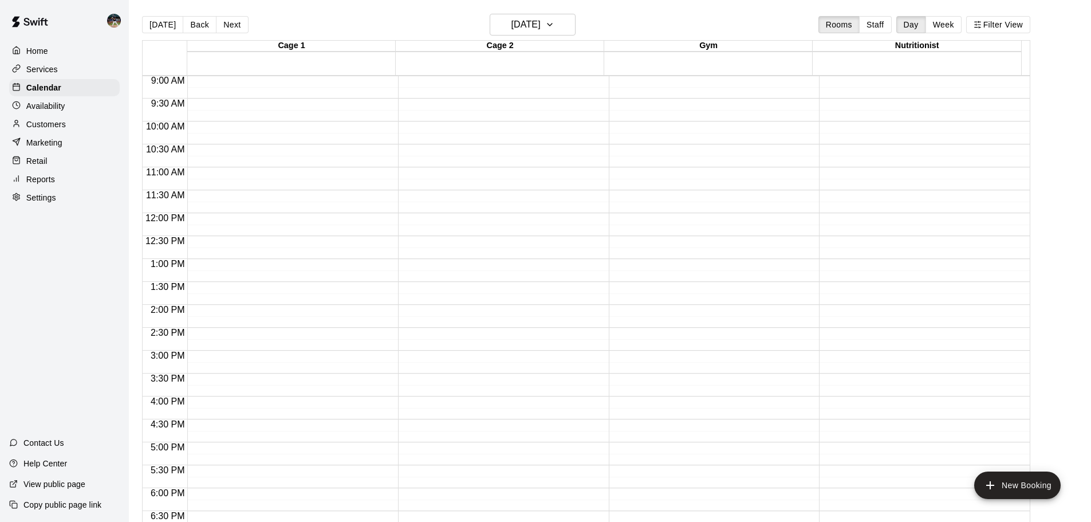
scroll to position [241, 0]
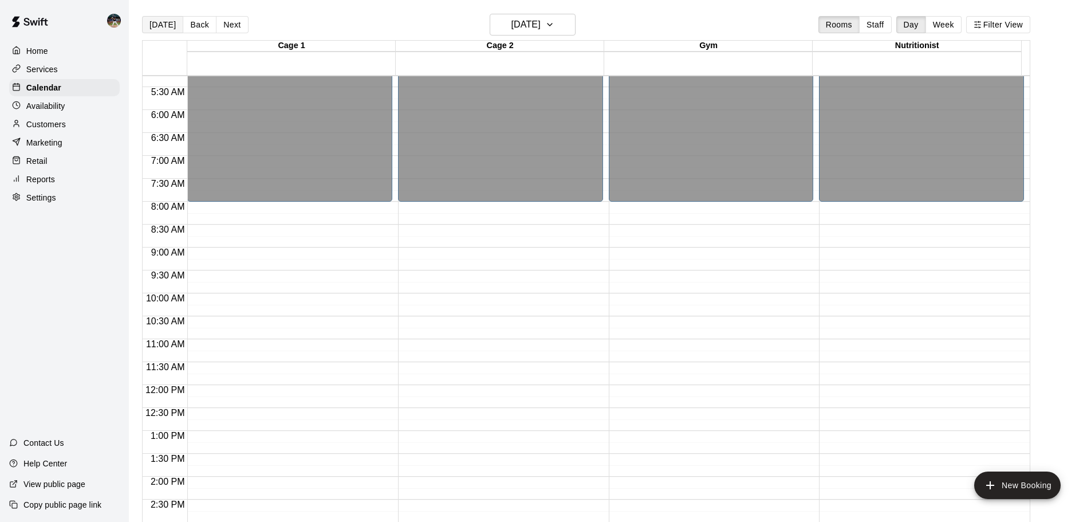
click at [157, 21] on button "[DATE]" at bounding box center [162, 24] width 41 height 17
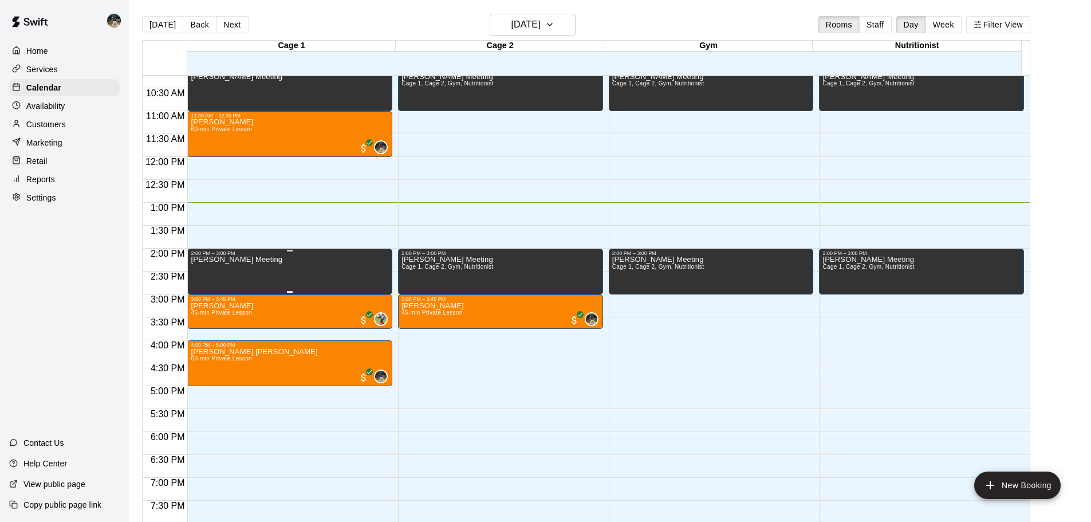
scroll to position [470, 0]
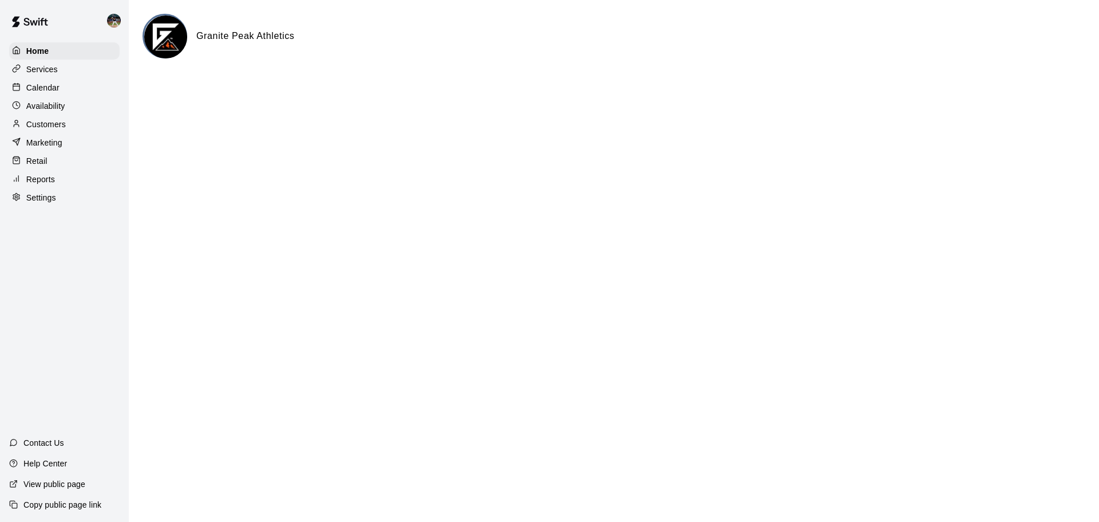
click at [47, 93] on p "Calendar" at bounding box center [42, 87] width 33 height 11
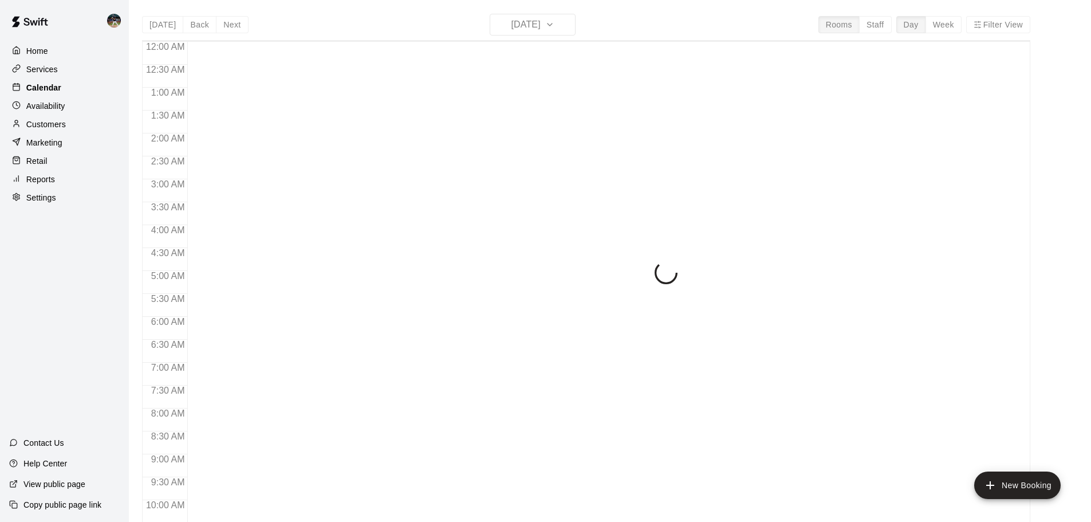
scroll to position [589, 0]
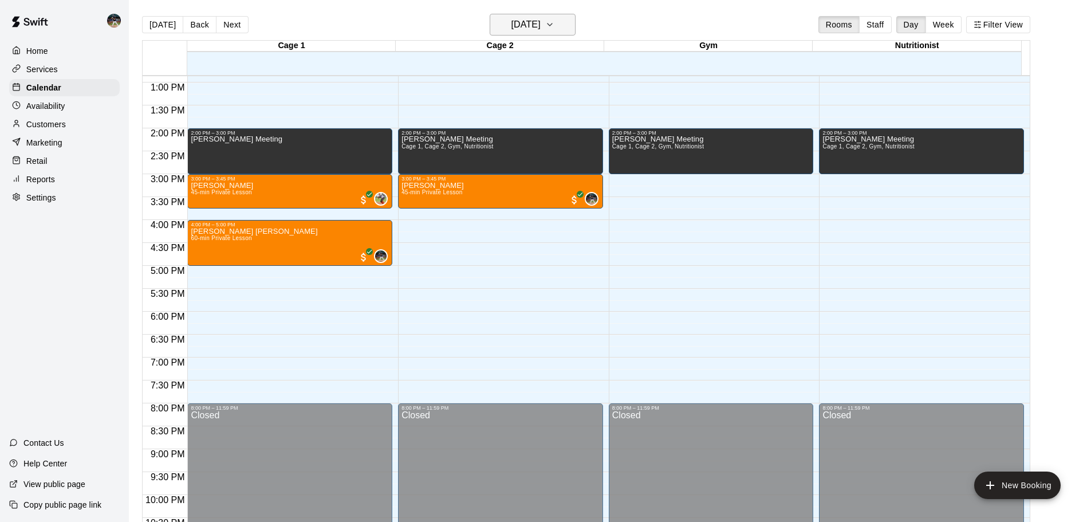
click at [540, 30] on h6 "[DATE]" at bounding box center [525, 25] width 29 height 16
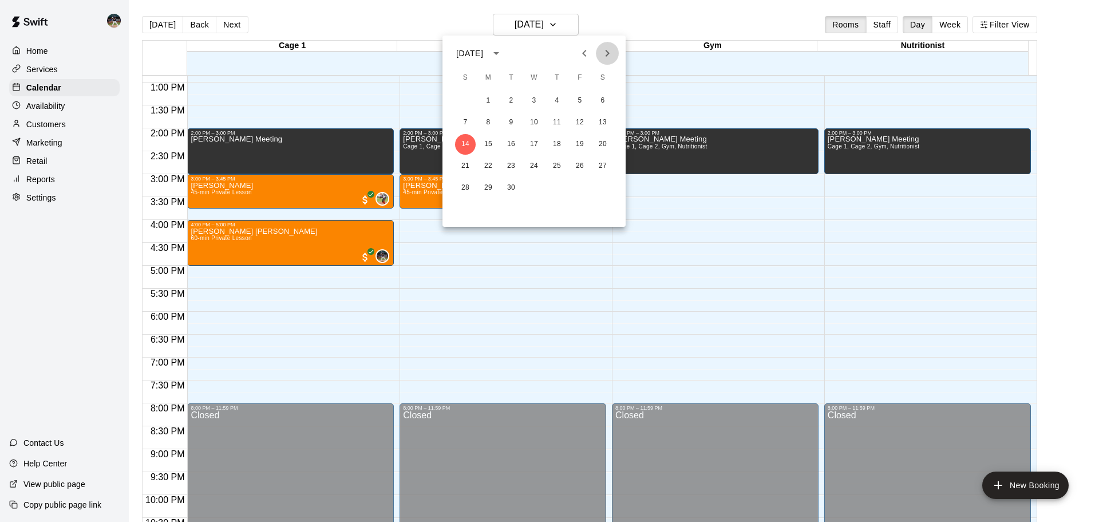
click at [605, 52] on icon "Next month" at bounding box center [608, 53] width 14 height 14
click at [590, 52] on icon "Previous month" at bounding box center [585, 53] width 14 height 14
click at [461, 117] on button "2" at bounding box center [465, 122] width 21 height 21
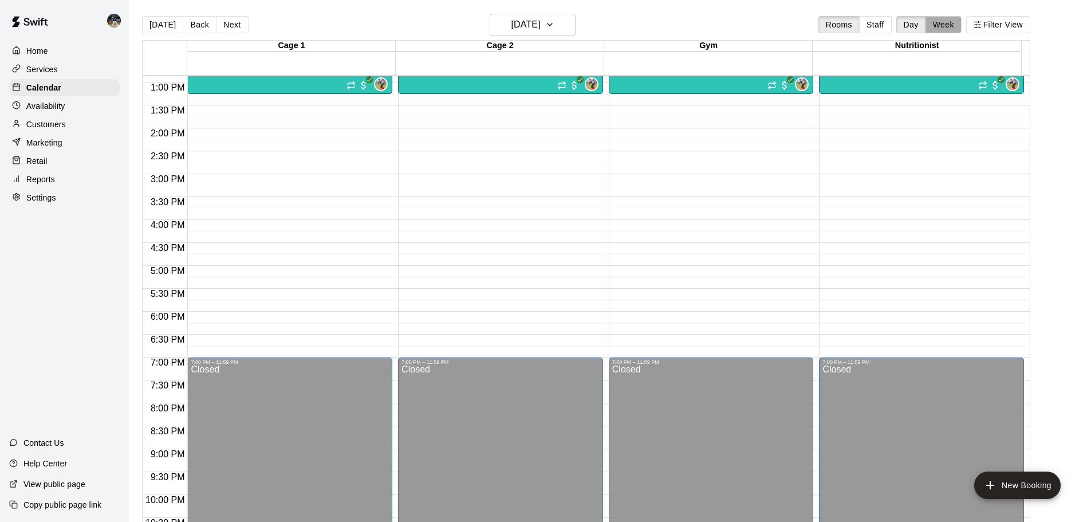
click at [957, 25] on button "Week" at bounding box center [943, 24] width 36 height 17
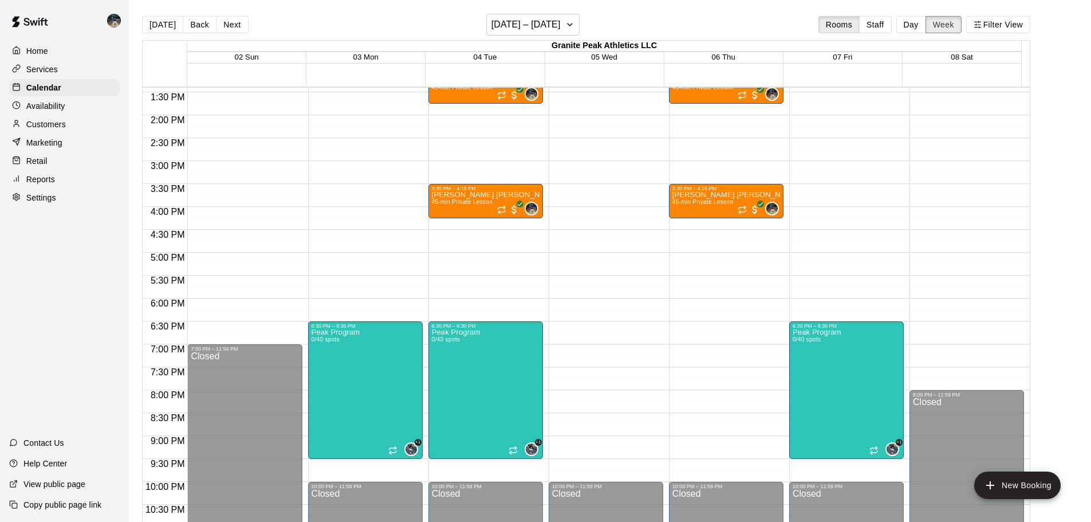
scroll to position [385, 0]
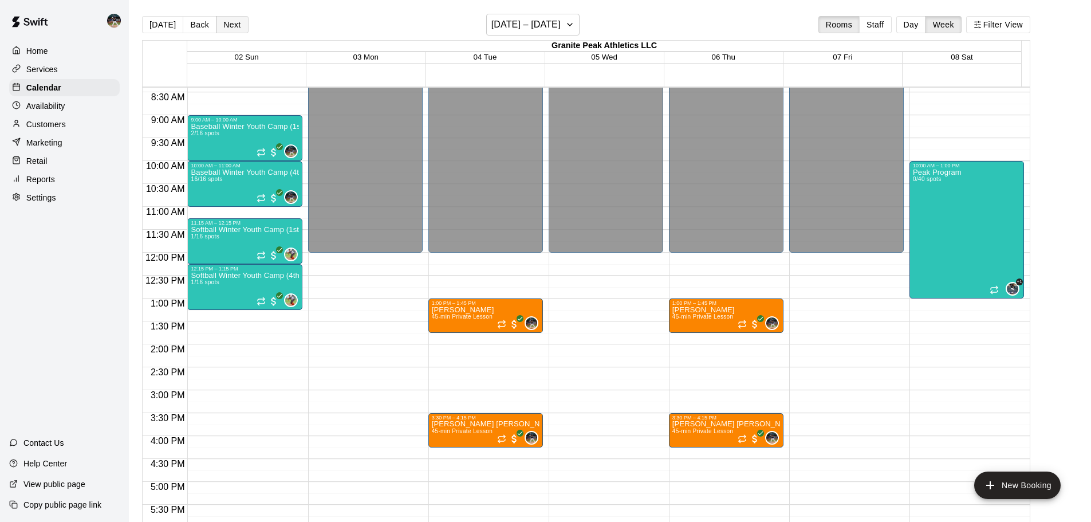
click at [239, 31] on button "Next" at bounding box center [232, 24] width 32 height 17
click at [191, 28] on button "Back" at bounding box center [200, 24] width 34 height 17
click at [166, 30] on button "[DATE]" at bounding box center [162, 24] width 41 height 17
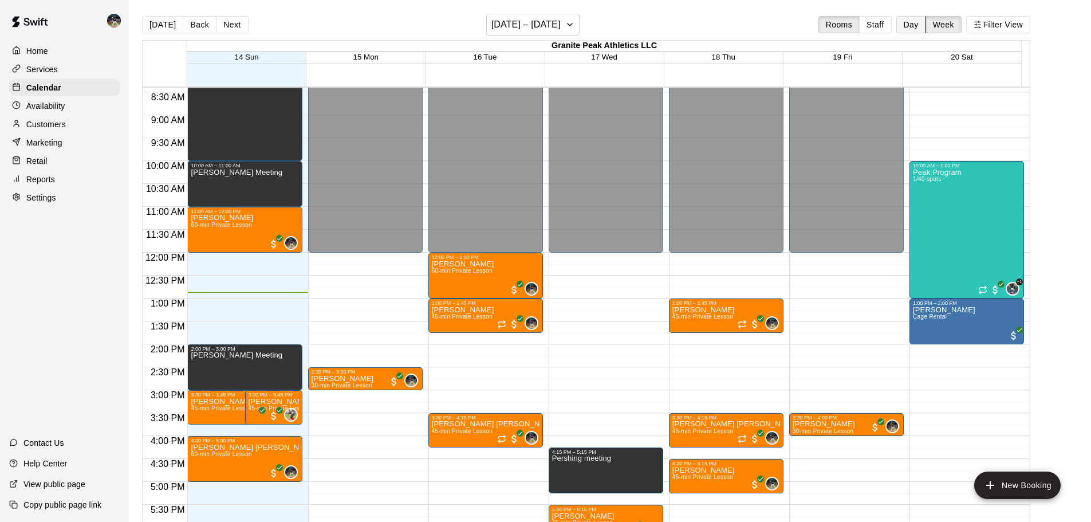
click at [922, 26] on button "Day" at bounding box center [911, 24] width 30 height 17
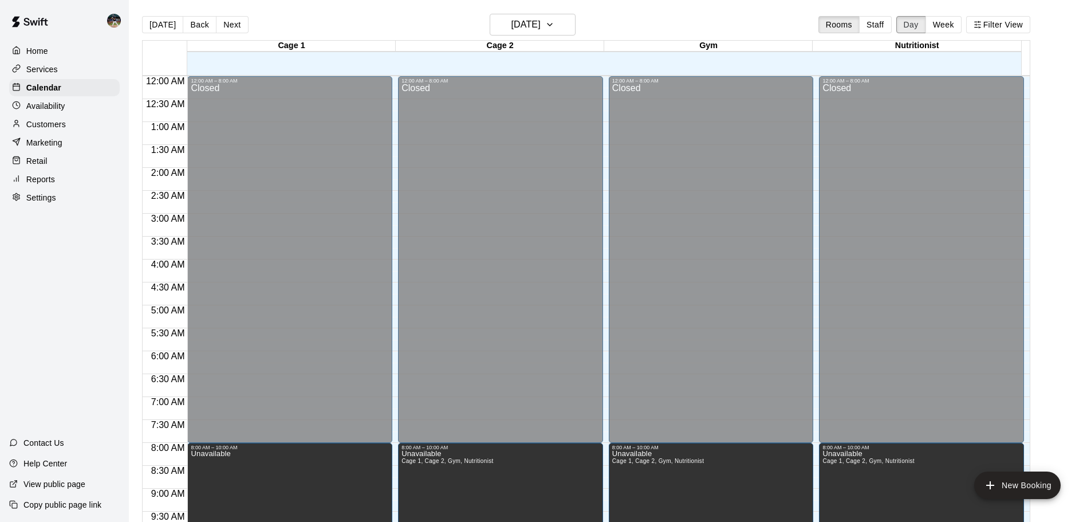
scroll to position [589, 0]
